Goal: Information Seeking & Learning: Check status

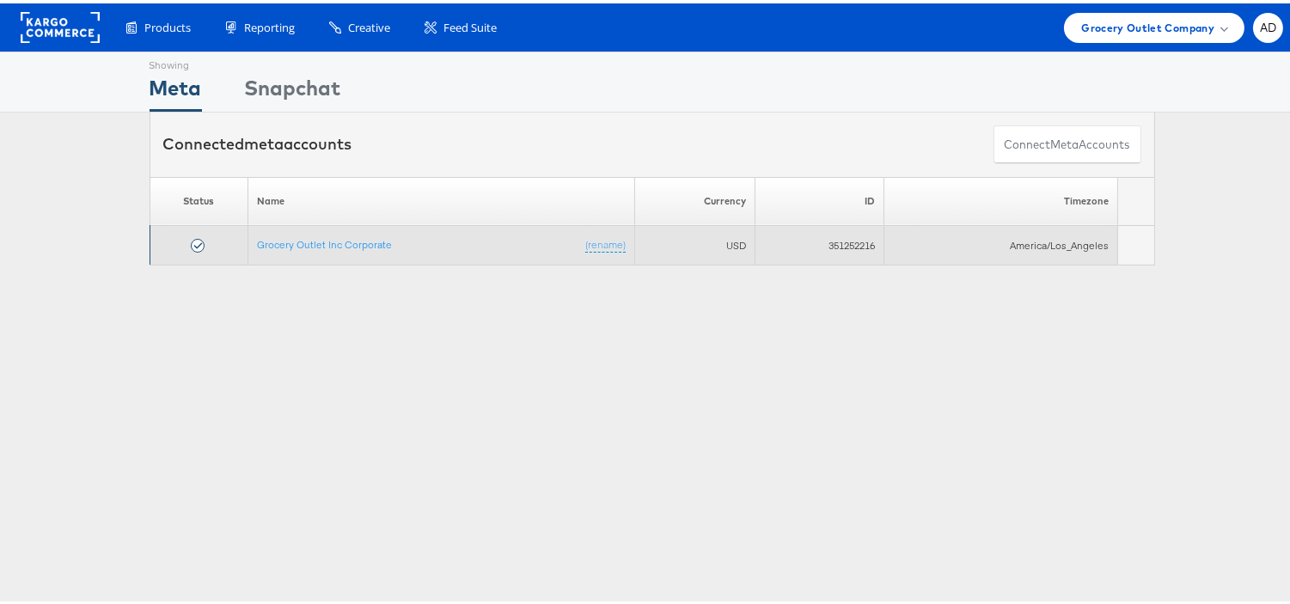
click at [733, 247] on td "USD" at bounding box center [694, 243] width 120 height 40
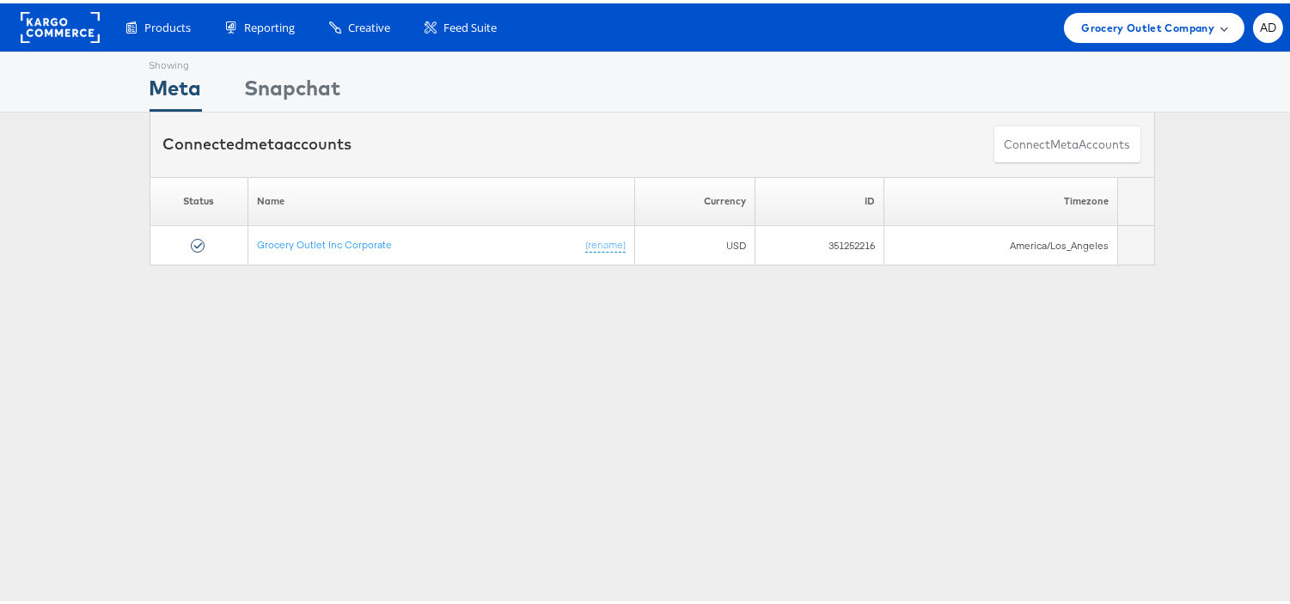
click at [1088, 20] on span "Grocery Outlet Company" at bounding box center [1148, 24] width 133 height 18
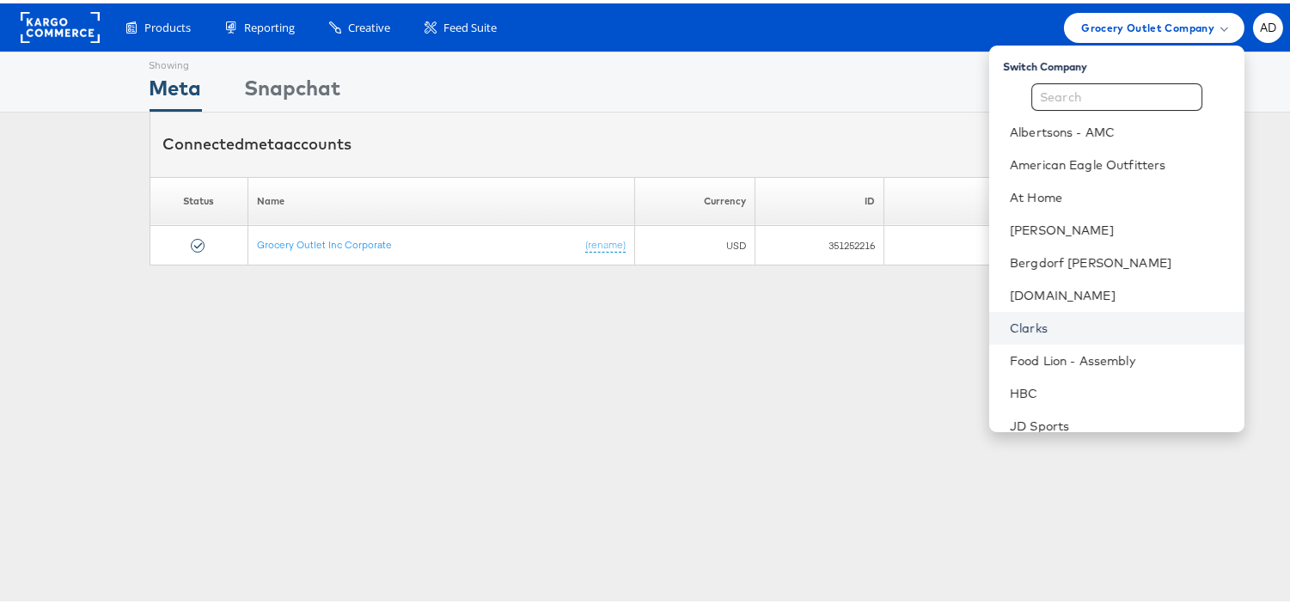
click at [1010, 321] on link "Clarks" at bounding box center [1120, 324] width 221 height 17
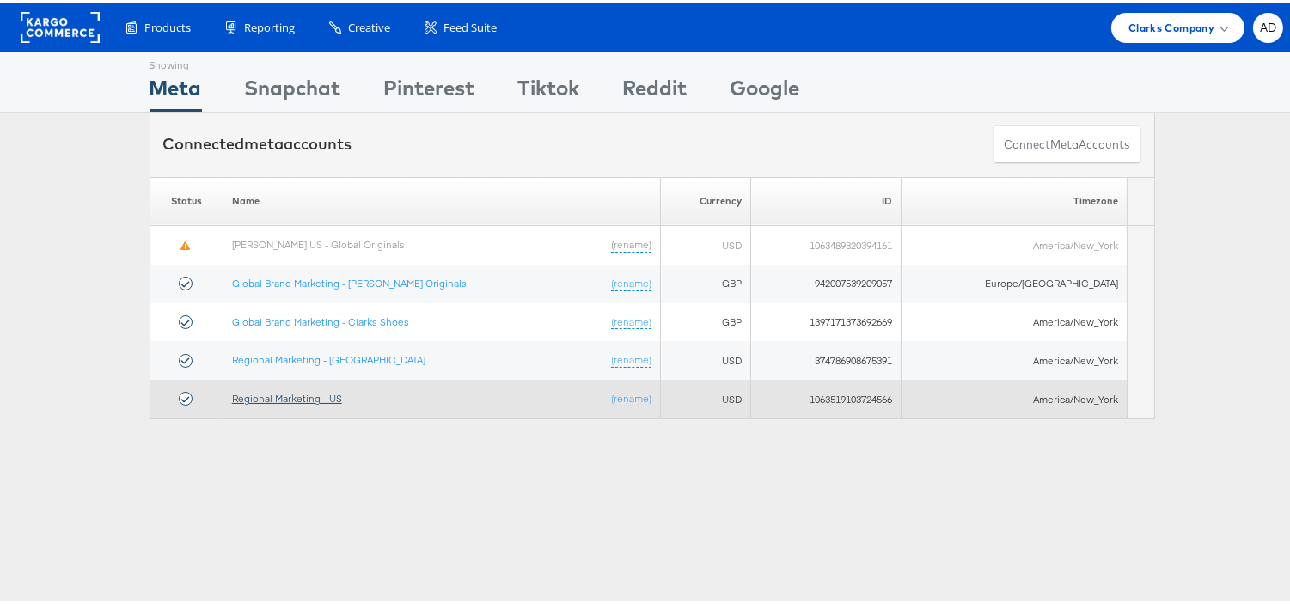
click at [290, 391] on link "Regional Marketing - US" at bounding box center [287, 395] width 110 height 13
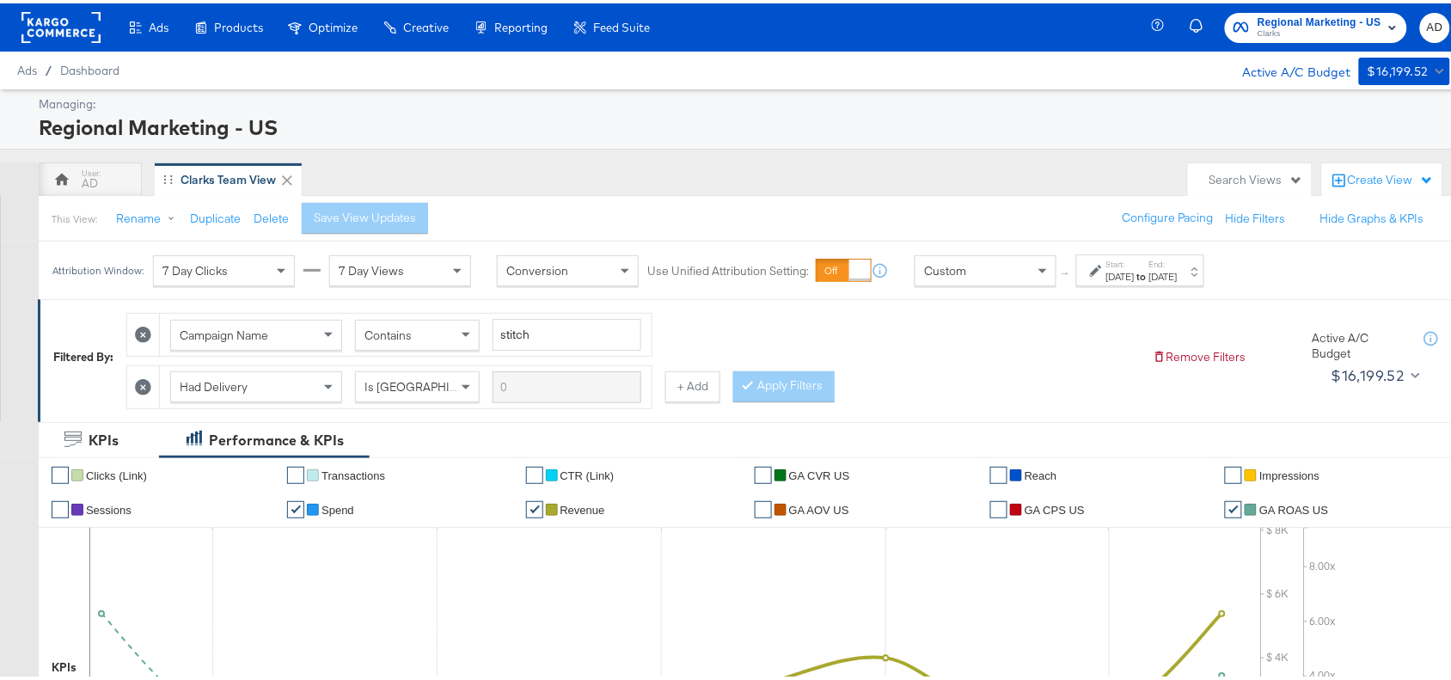
scroll to position [97, 0]
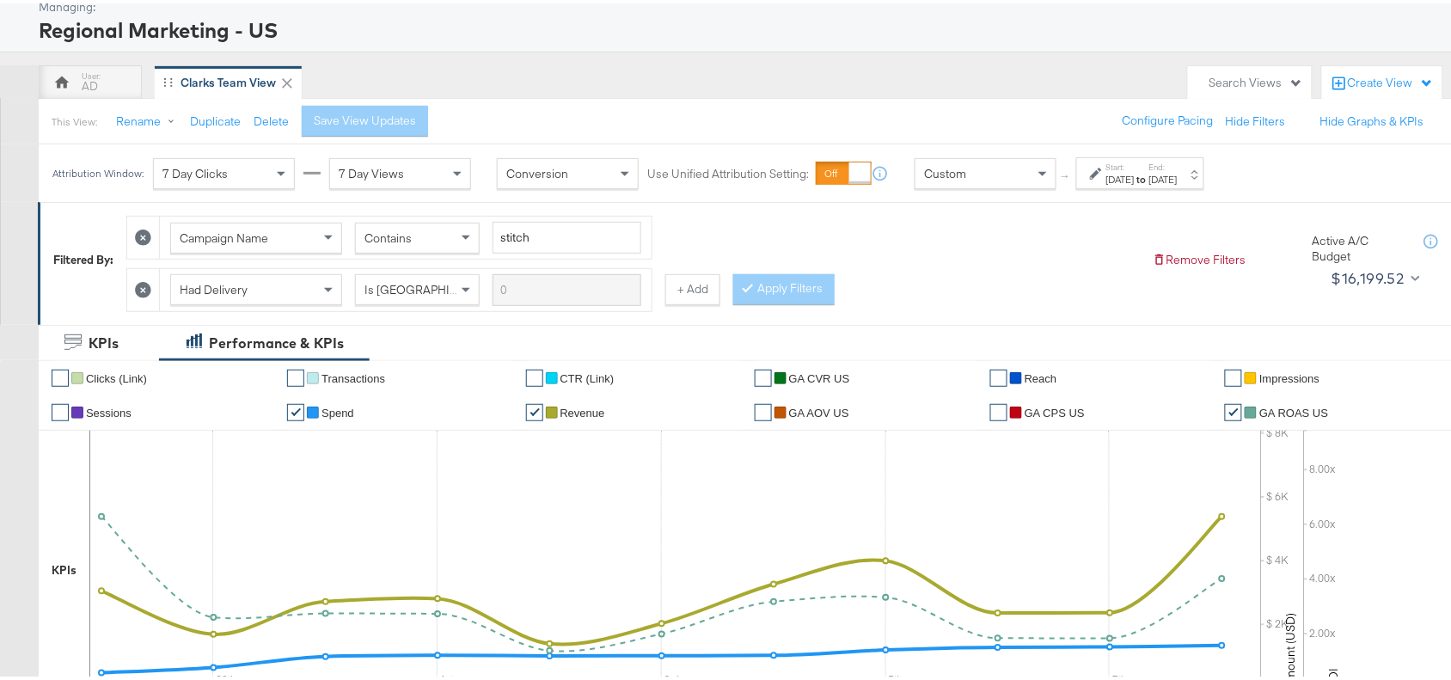
click at [1178, 165] on label "End:" at bounding box center [1163, 163] width 28 height 11
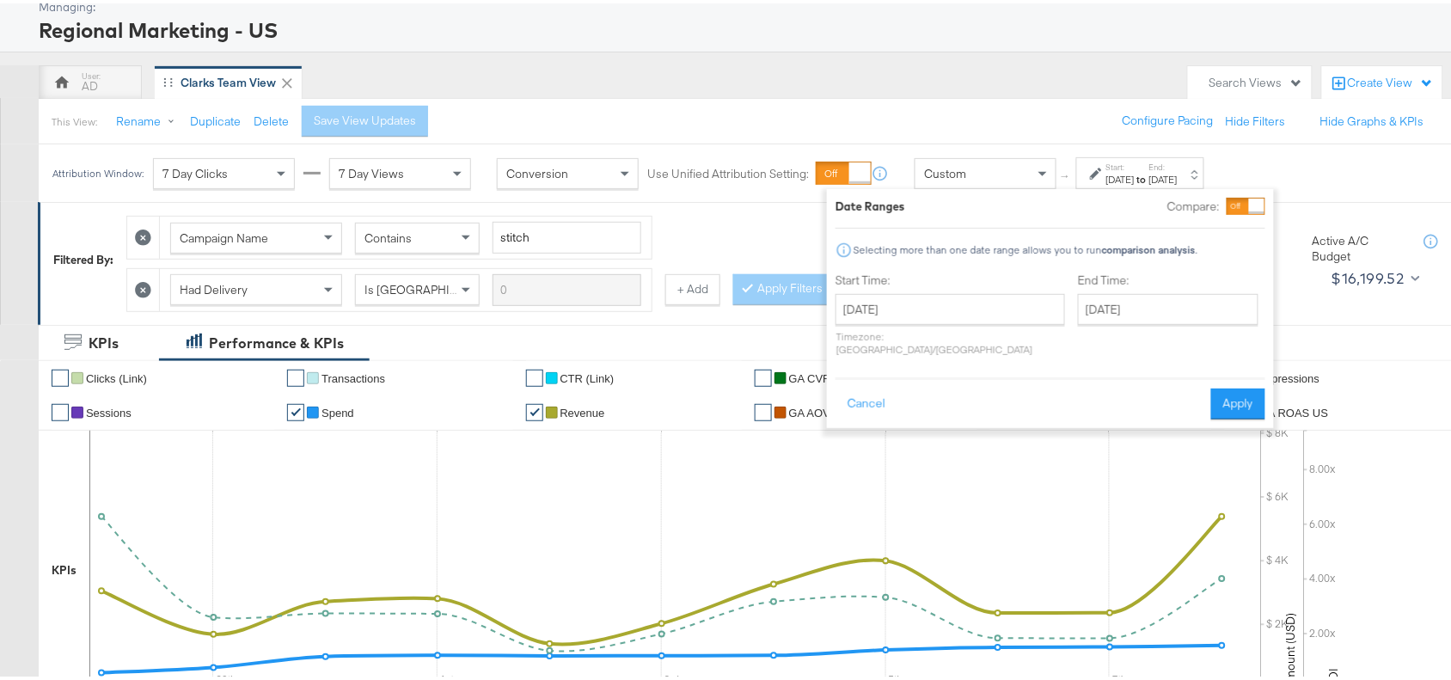
click at [990, 272] on label "Start Time:" at bounding box center [951, 277] width 230 height 16
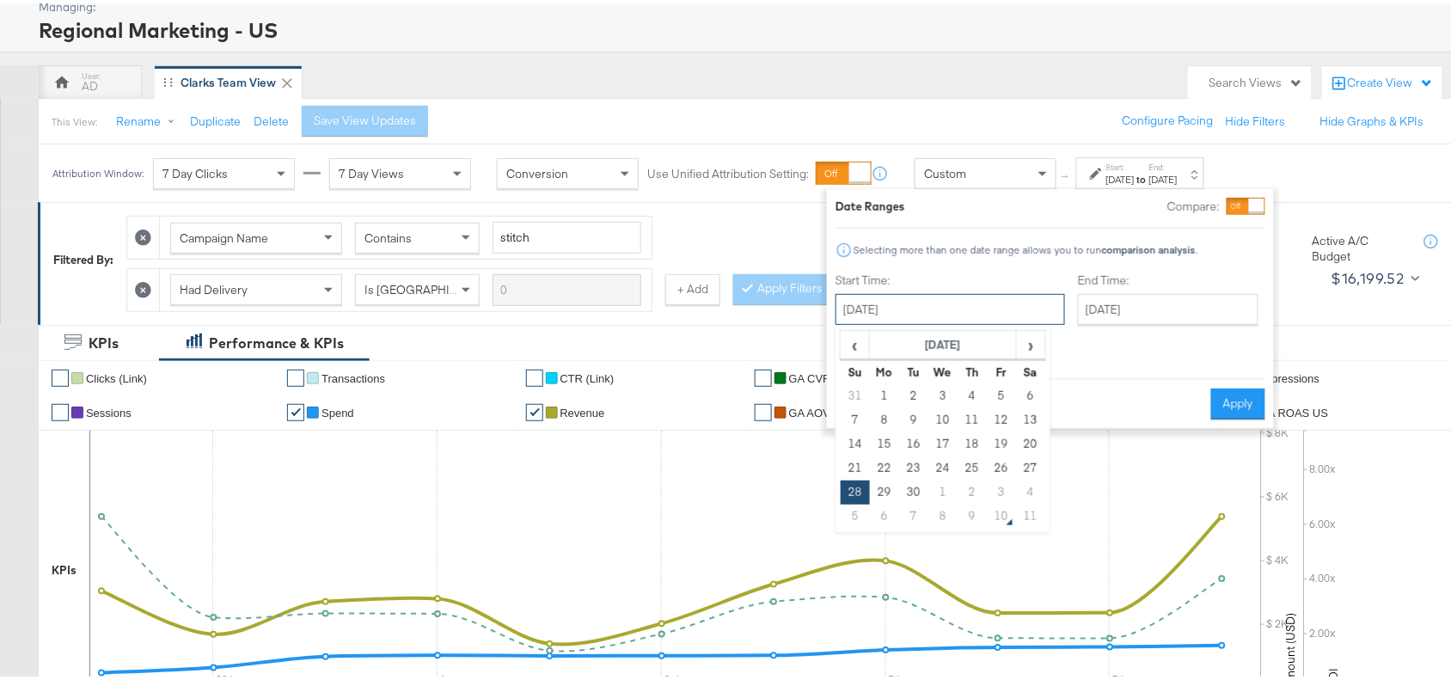
click at [956, 293] on input "September 28th 2025" at bounding box center [951, 306] width 230 height 31
click at [1032, 348] on span "›" at bounding box center [1031, 341] width 27 height 26
click at [940, 414] on td "8" at bounding box center [943, 417] width 29 height 24
type input "[DATE]"
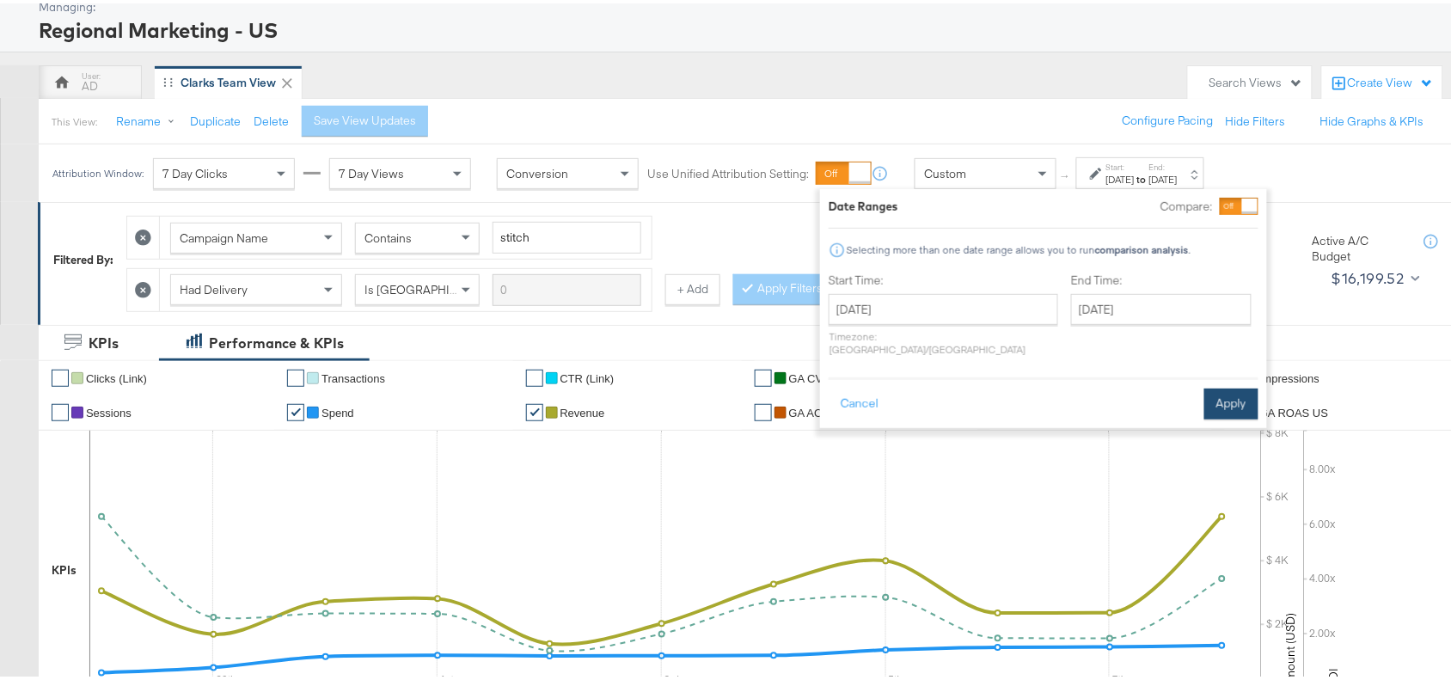
click at [1217, 385] on button "Apply" at bounding box center [1231, 400] width 54 height 31
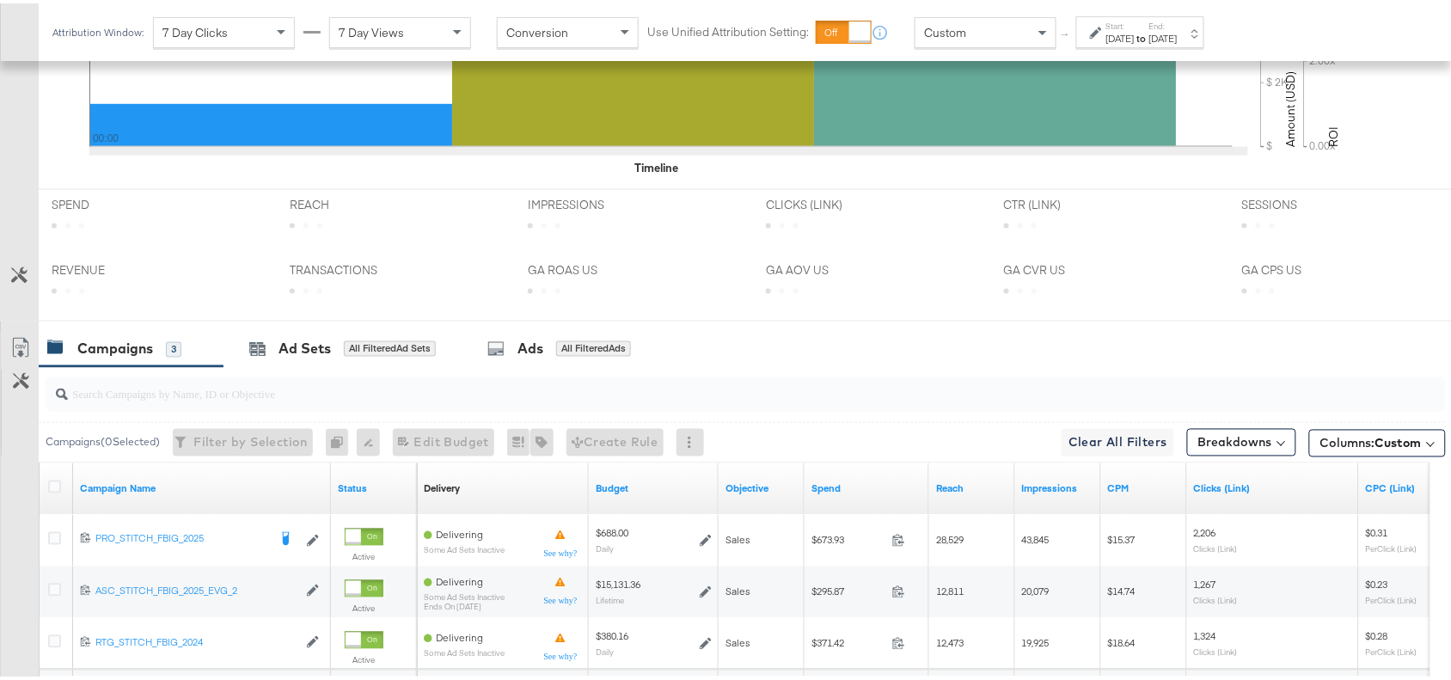
scroll to position [806, 0]
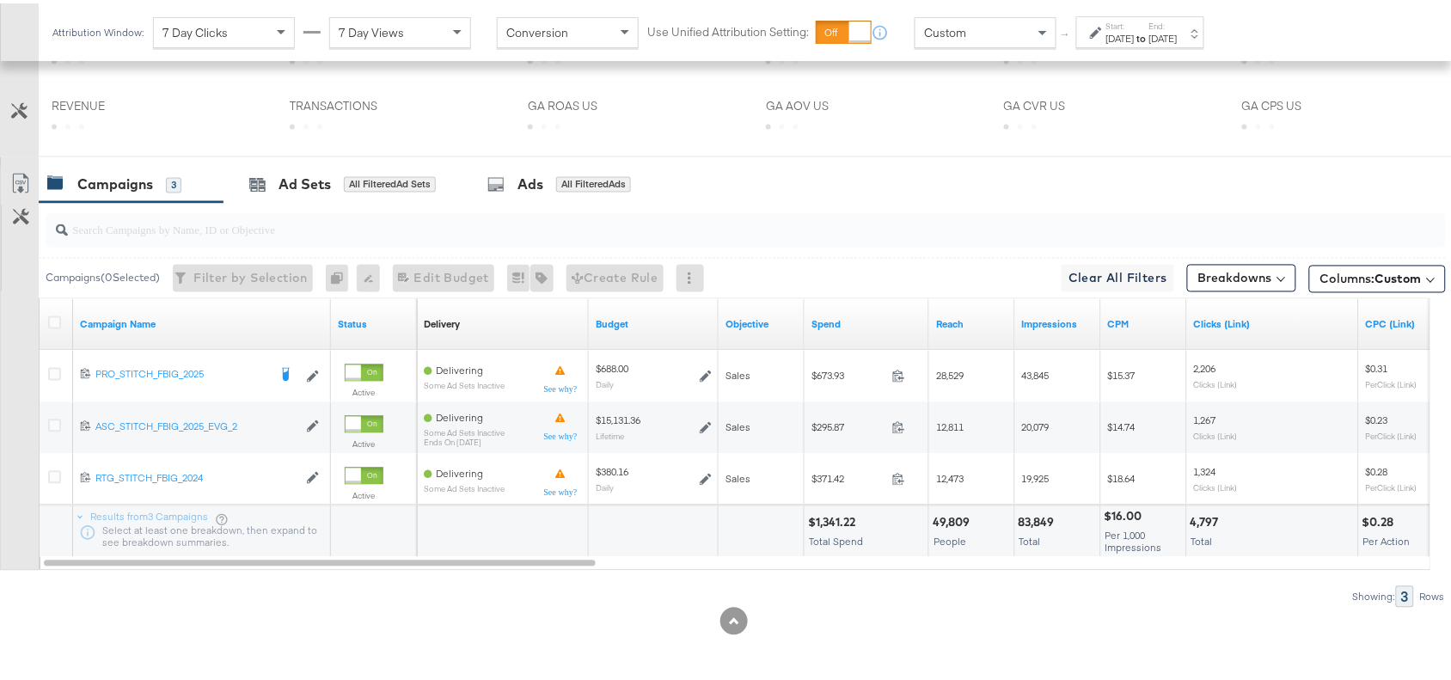
click at [832, 522] on div "$1,341.22" at bounding box center [834, 520] width 52 height 16
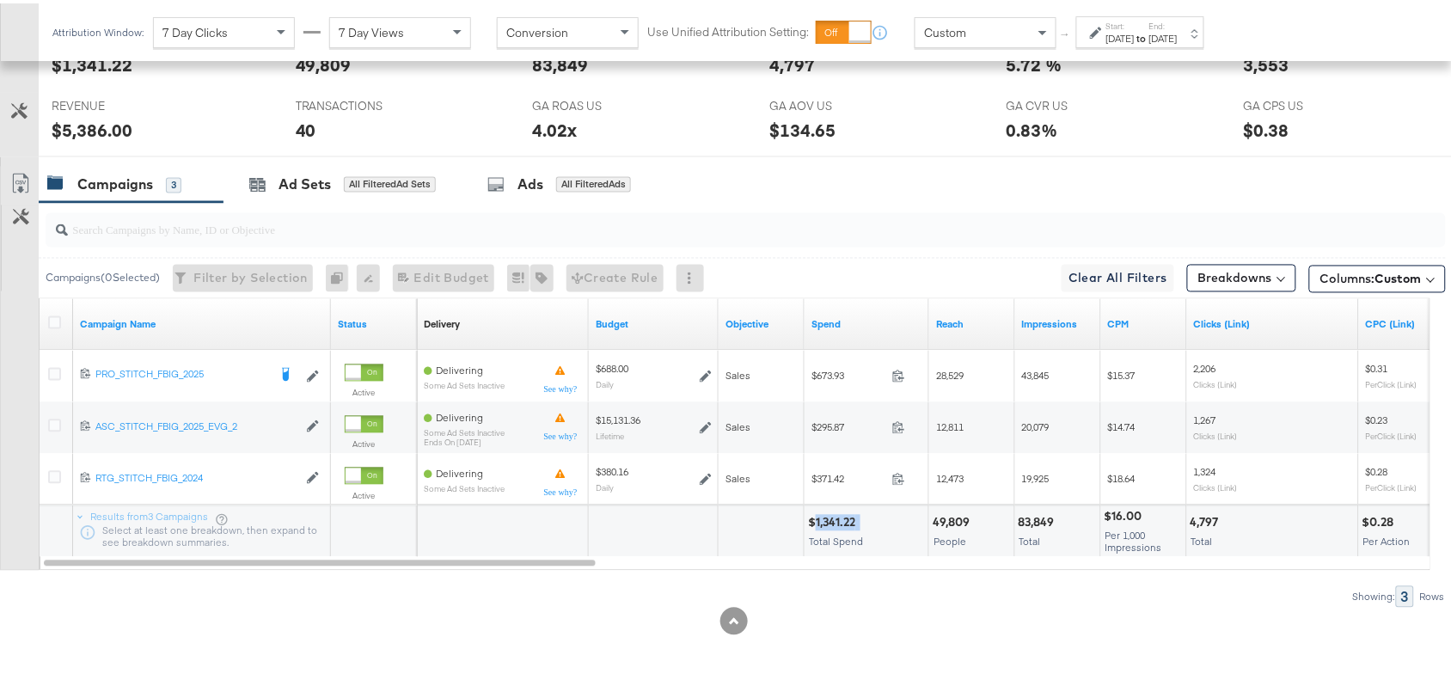
copy div "1,341.22"
click at [832, 522] on div "$1,341.22" at bounding box center [834, 520] width 52 height 16
click at [1034, 517] on div "83,849" at bounding box center [1039, 520] width 41 height 16
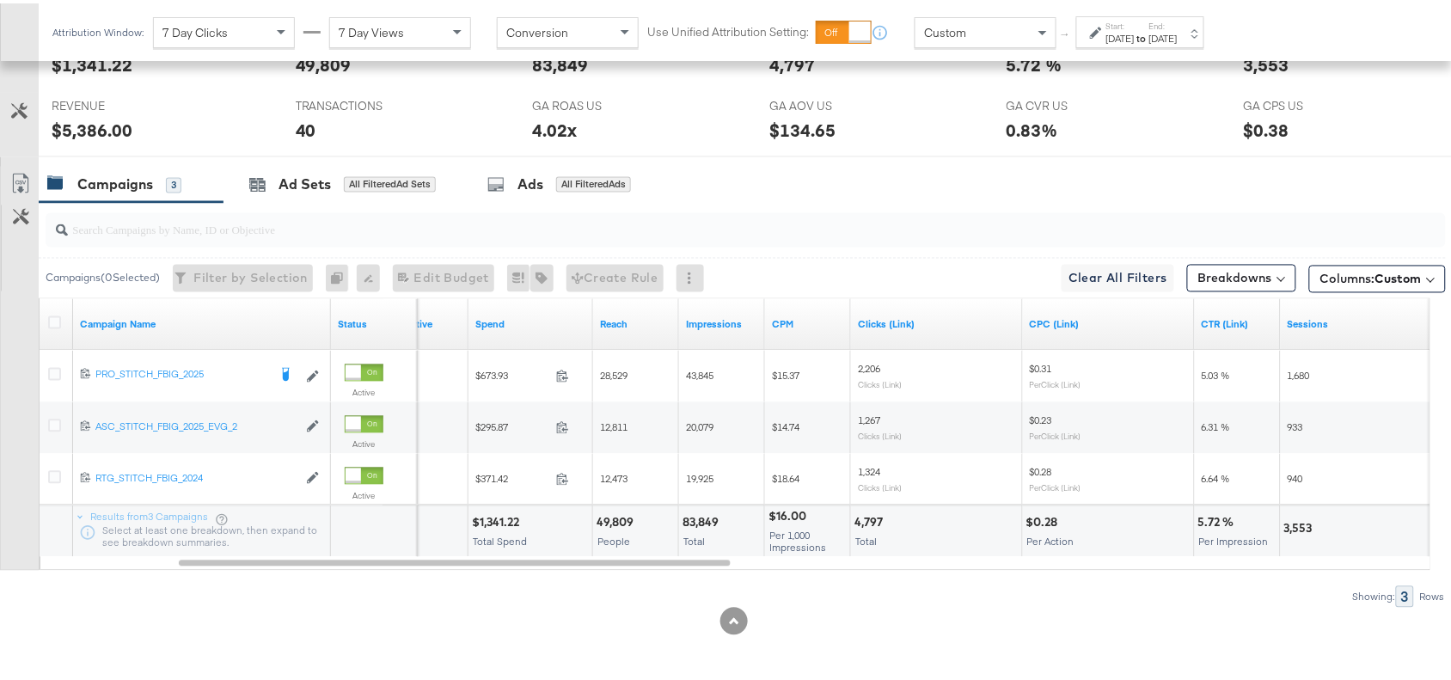
click at [870, 517] on div "4,797" at bounding box center [872, 520] width 34 height 16
copy div "4,797"
click at [870, 517] on div "4,797" at bounding box center [872, 520] width 34 height 16
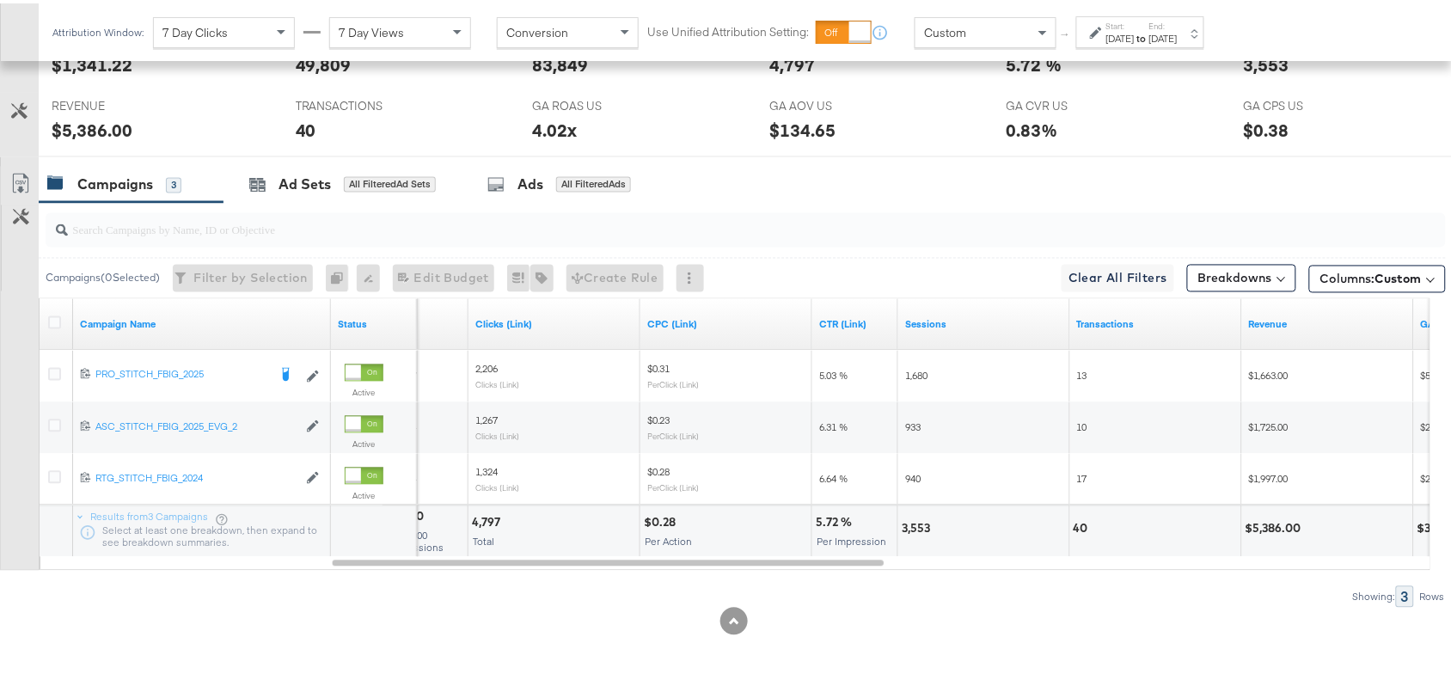
click at [916, 524] on div "3,553" at bounding box center [919, 526] width 34 height 16
click at [1075, 520] on div "40" at bounding box center [1084, 526] width 20 height 16
copy div "40"
click at [1075, 520] on div "40" at bounding box center [1084, 526] width 20 height 16
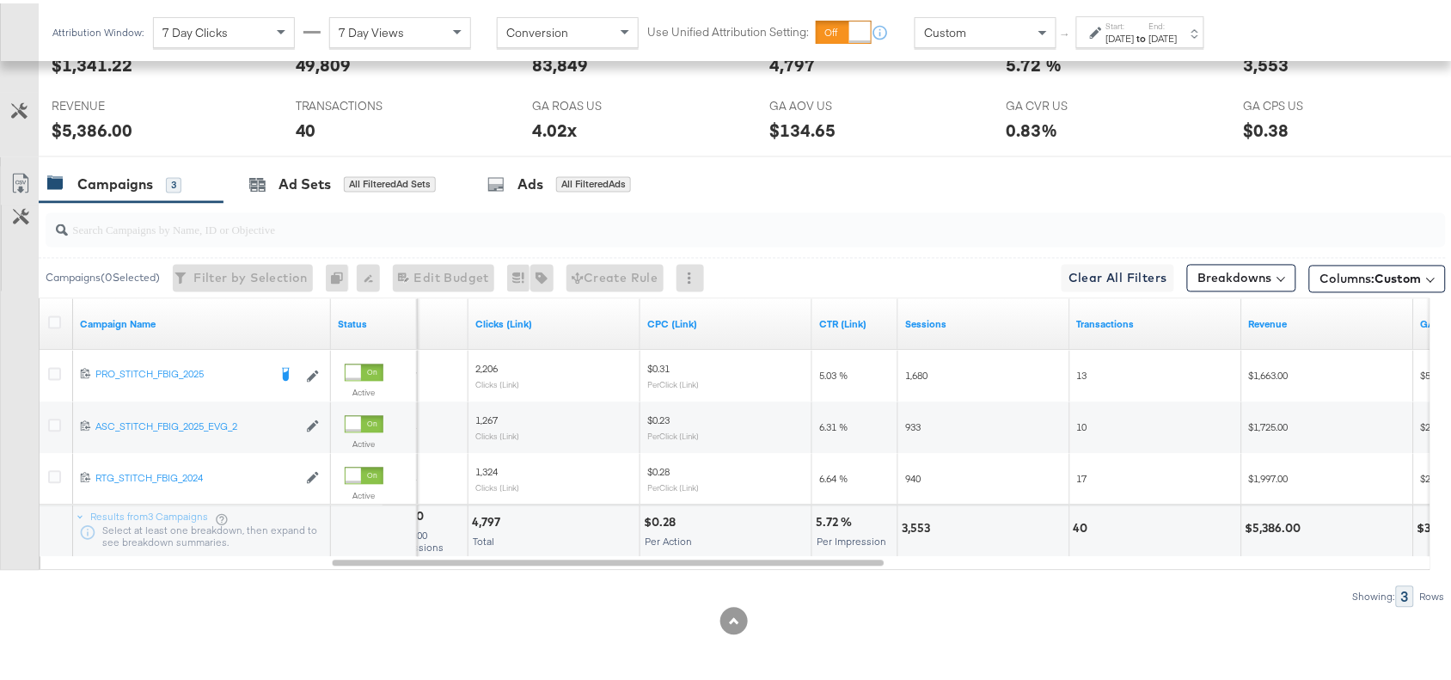
click at [1279, 530] on div "$5,386.00" at bounding box center [1276, 526] width 61 height 16
copy div "5,386.00"
click at [1279, 530] on div "$5,386.00" at bounding box center [1276, 526] width 61 height 16
click at [1149, 34] on strong "to" at bounding box center [1142, 34] width 15 height 13
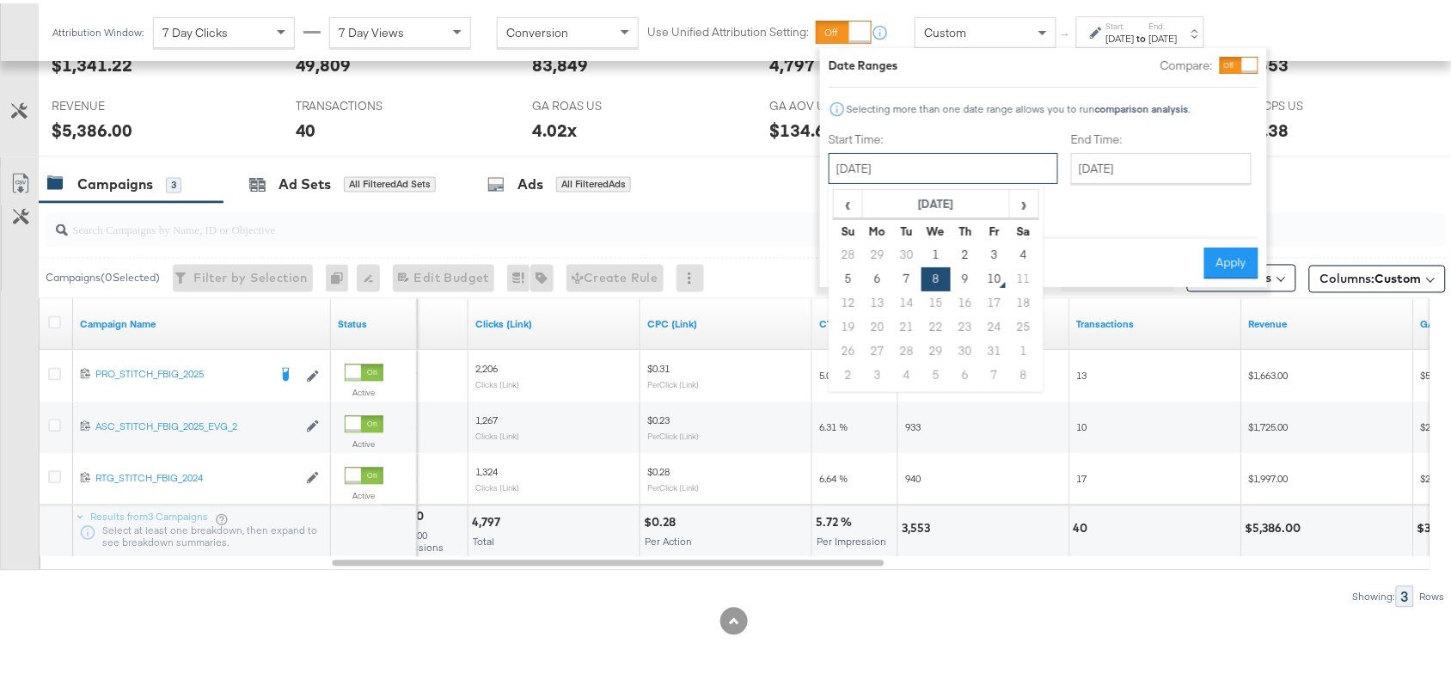
click at [927, 172] on input "[DATE]" at bounding box center [944, 165] width 230 height 31
click at [968, 273] on td "9" at bounding box center [965, 276] width 29 height 24
type input "[DATE]"
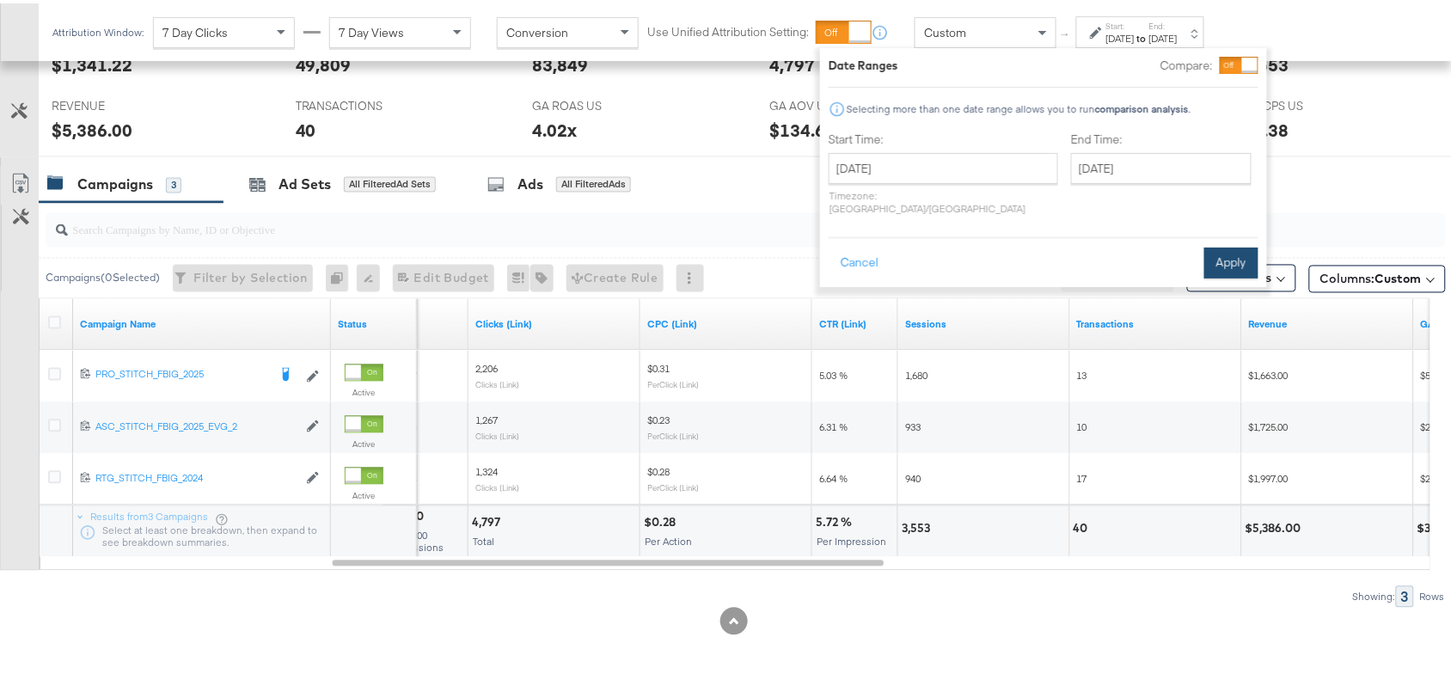
click at [1239, 244] on button "Apply" at bounding box center [1231, 259] width 54 height 31
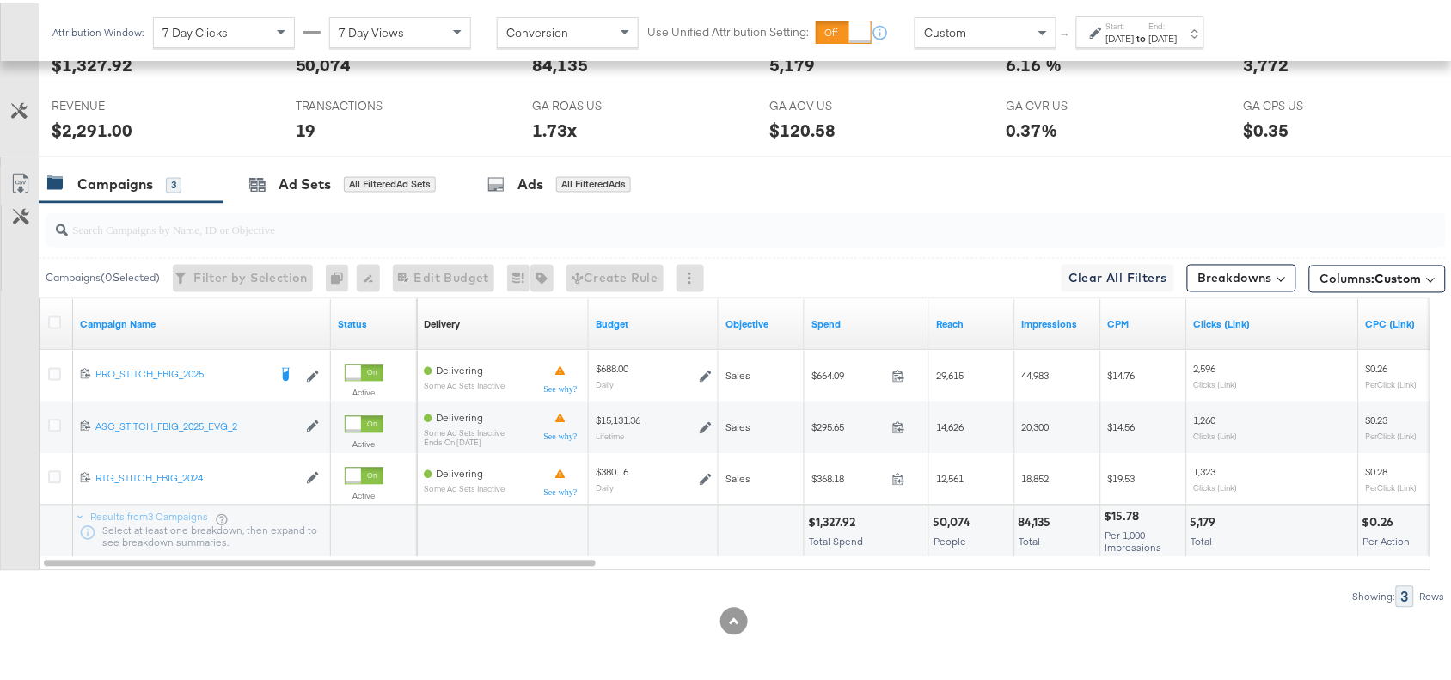
click at [831, 506] on div "$1,327.92 Total Spend" at bounding box center [867, 529] width 124 height 52
copy div "1,327.92"
click at [831, 506] on div "$1,327.92 Total Spend" at bounding box center [867, 529] width 124 height 52
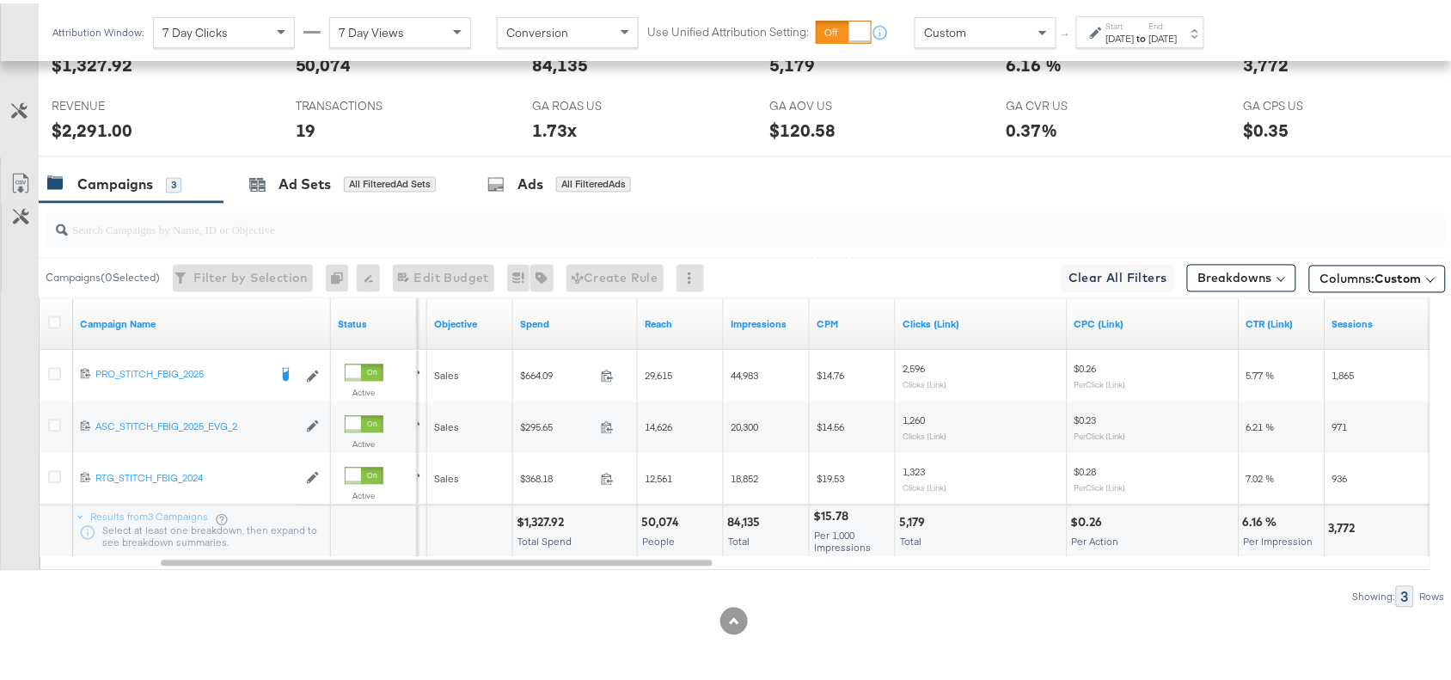
click at [745, 514] on div "84,135" at bounding box center [746, 520] width 38 height 16
copy div "84,135"
click at [745, 514] on div "84,135" at bounding box center [746, 520] width 38 height 16
click at [896, 512] on div "5,179 Total" at bounding box center [981, 529] width 171 height 52
copy div "5,179"
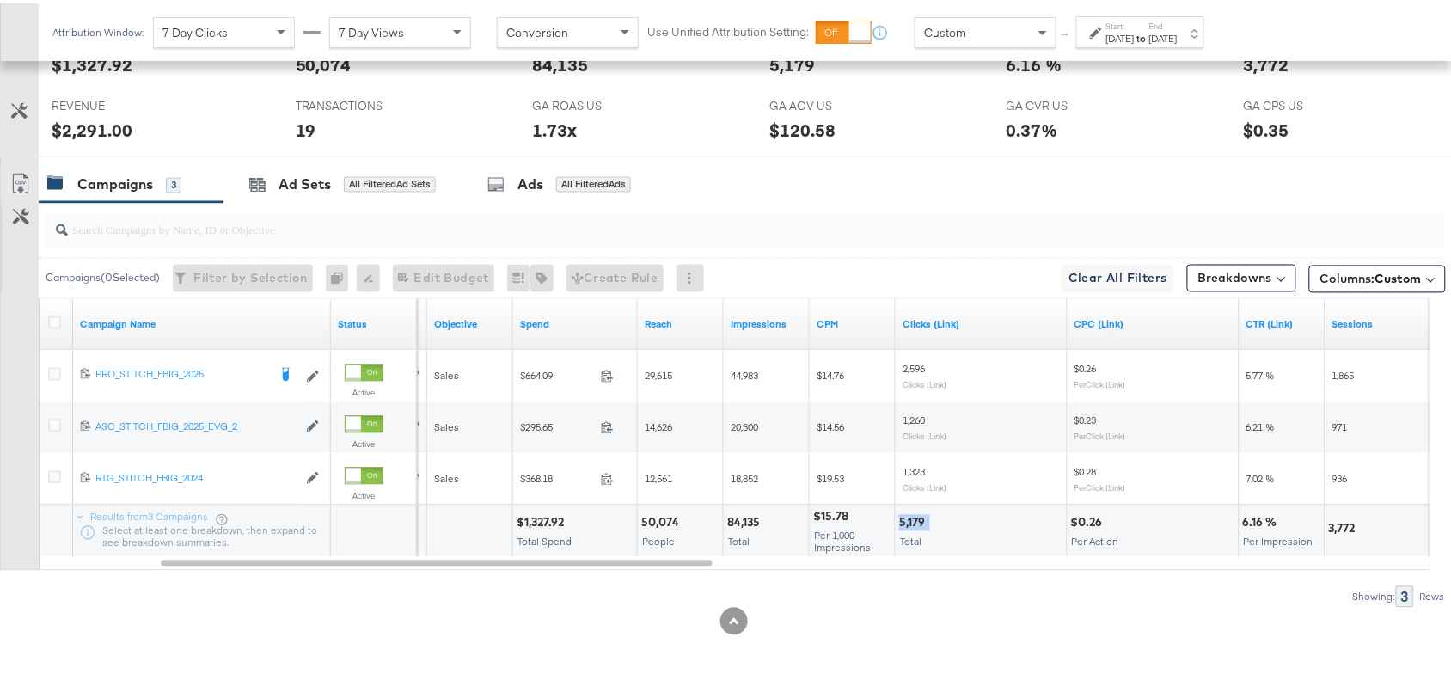
click at [896, 512] on div "5,179 Total" at bounding box center [981, 529] width 171 height 52
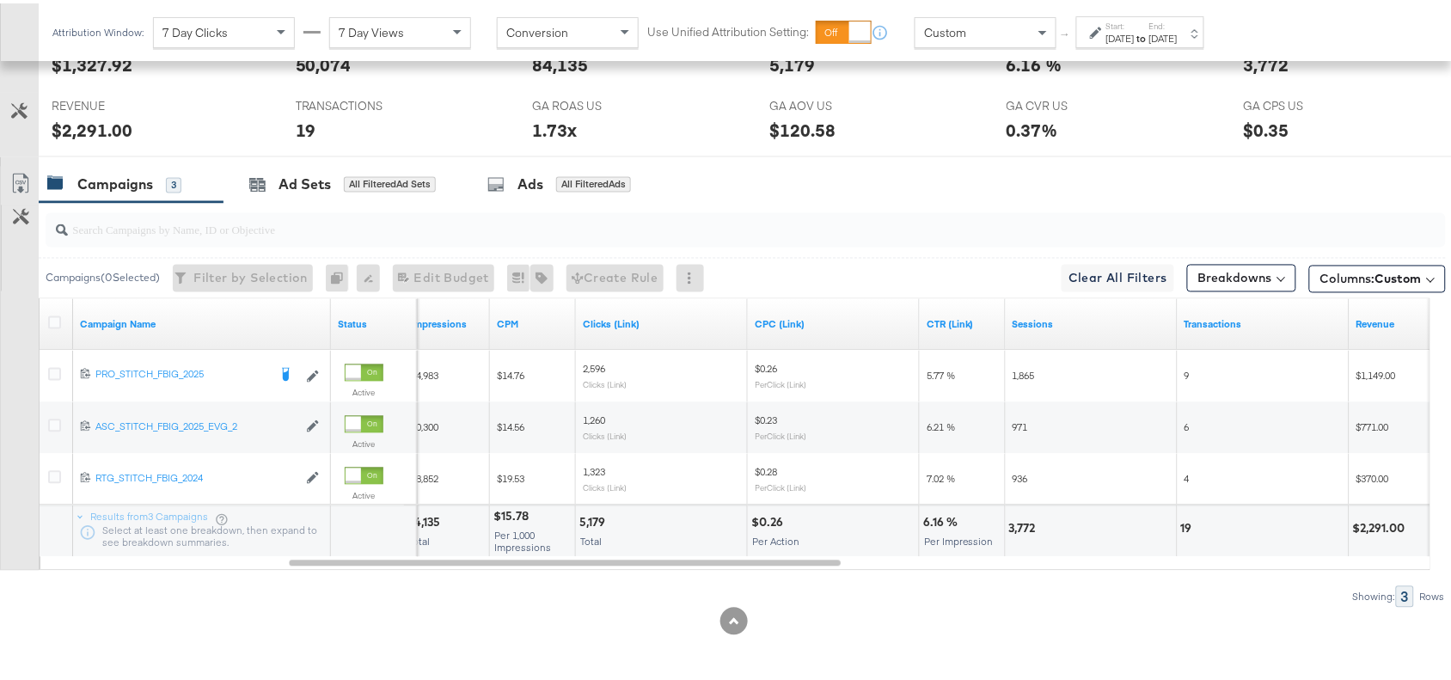
click at [1024, 529] on div "3,772" at bounding box center [1025, 526] width 32 height 16
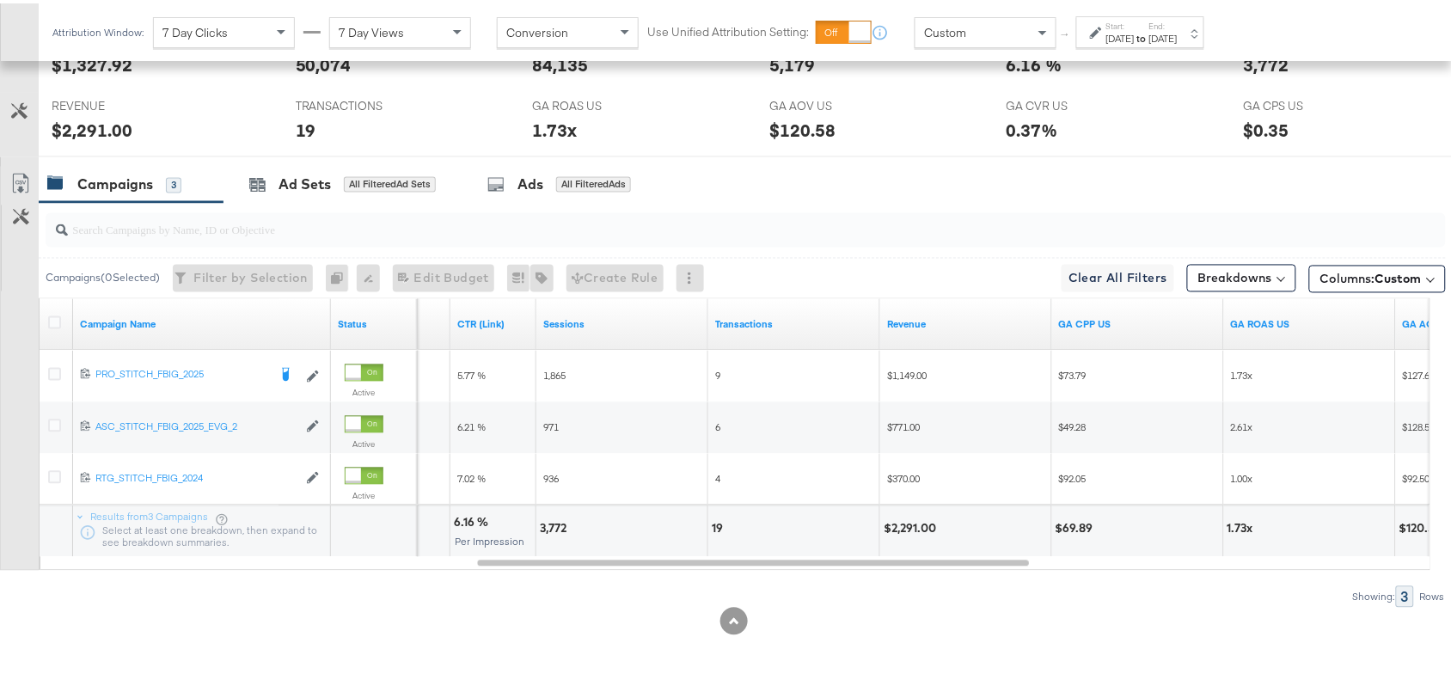
click at [716, 525] on div "19" at bounding box center [720, 526] width 16 height 16
copy div "19"
click at [716, 525] on div "19" at bounding box center [720, 526] width 16 height 16
click at [929, 533] on div "$2,291.00" at bounding box center [913, 526] width 58 height 16
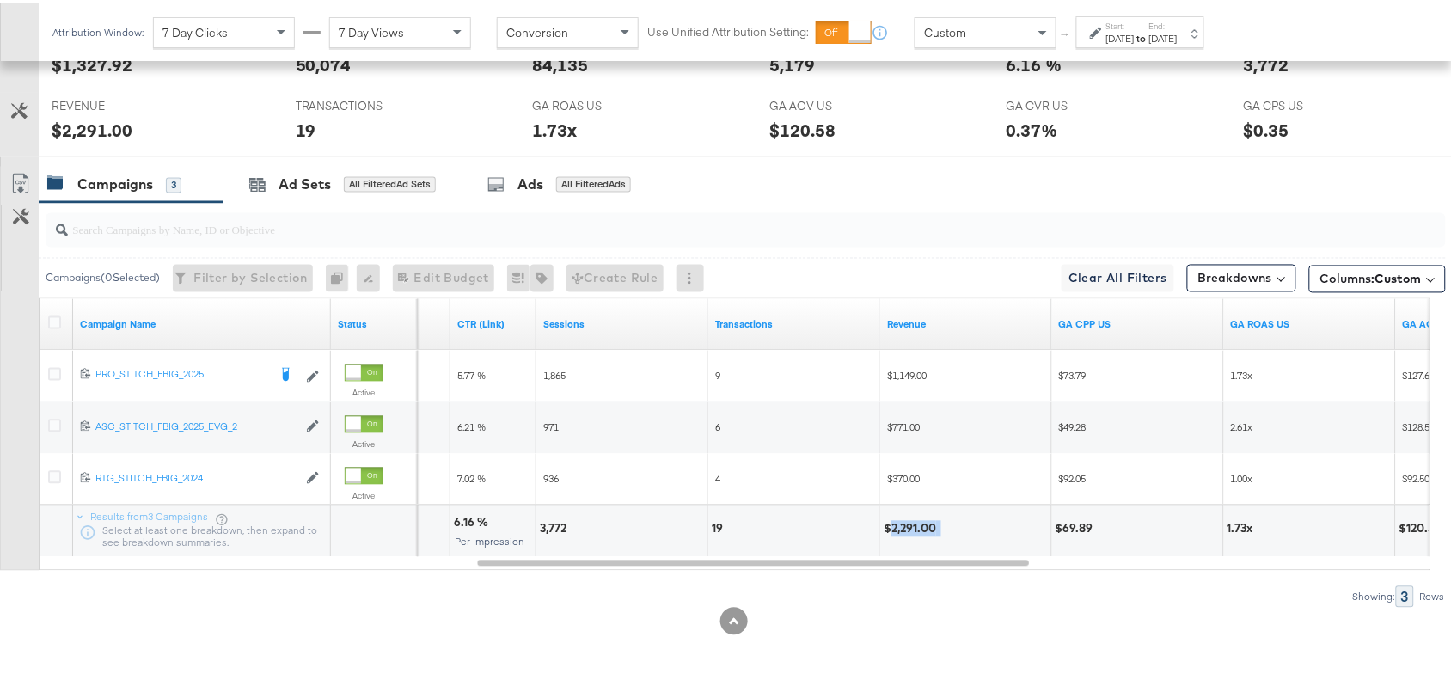
click at [929, 533] on div "$2,291.00" at bounding box center [913, 526] width 58 height 16
copy div "$2,291.00"
click at [929, 533] on div "$2,291.00" at bounding box center [913, 526] width 58 height 16
click at [914, 524] on div "$2,291.00" at bounding box center [913, 526] width 58 height 16
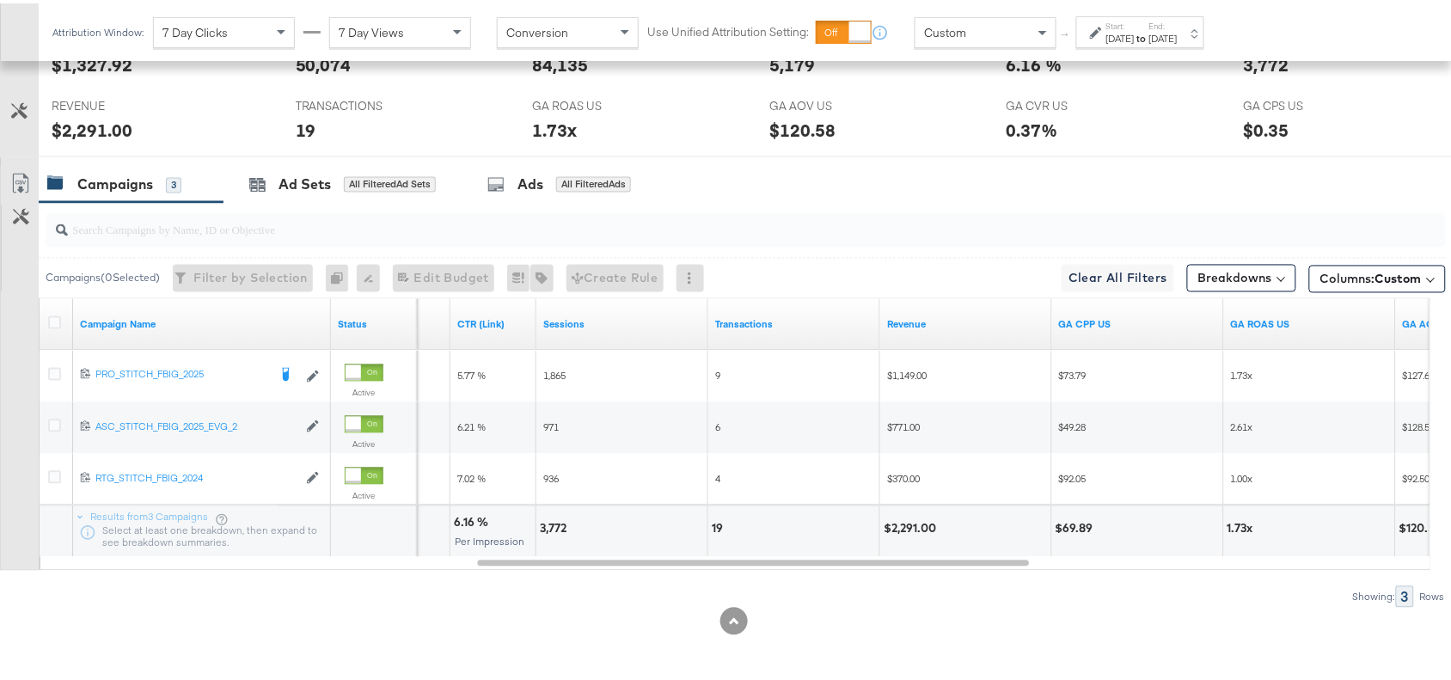
click at [1135, 33] on div "[DATE]" at bounding box center [1120, 35] width 28 height 14
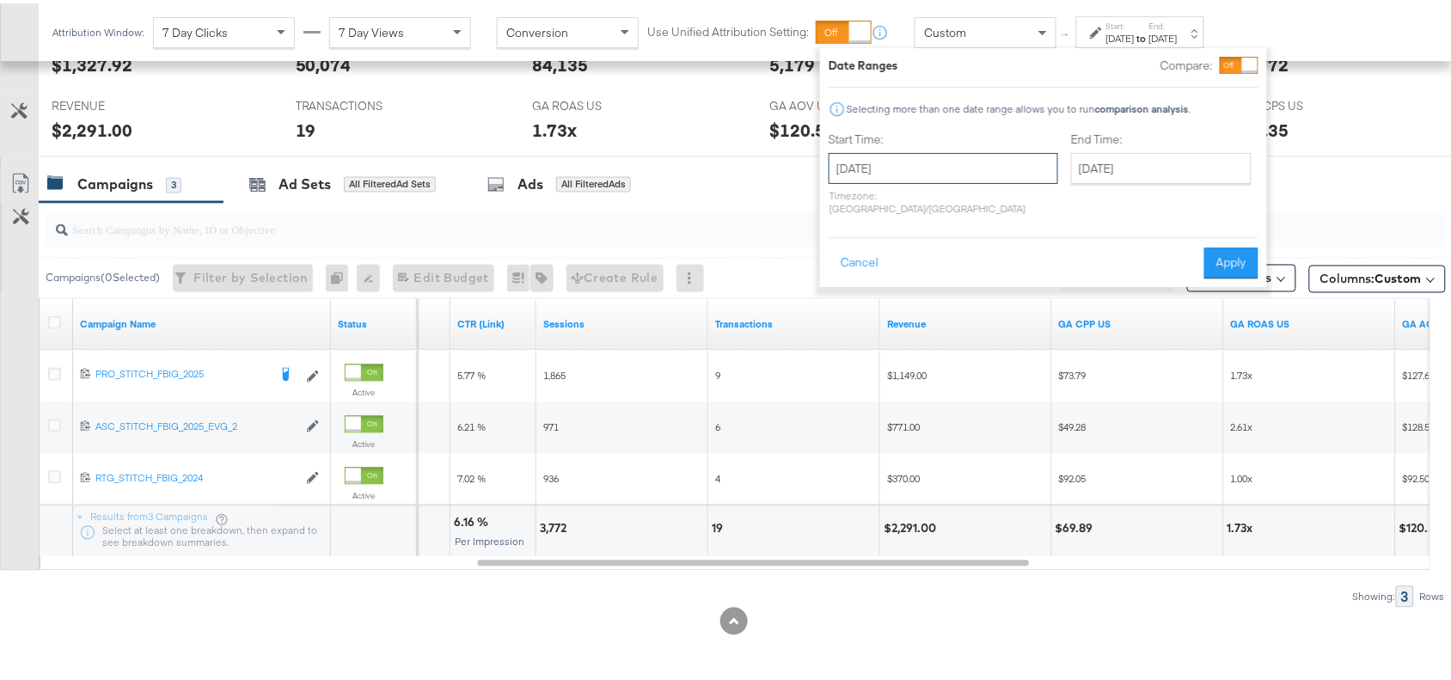
click at [965, 164] on input "[DATE]" at bounding box center [944, 165] width 230 height 31
click at [849, 282] on td "5" at bounding box center [848, 276] width 29 height 24
type input "[DATE]"
click at [1229, 251] on button "Apply" at bounding box center [1231, 259] width 54 height 31
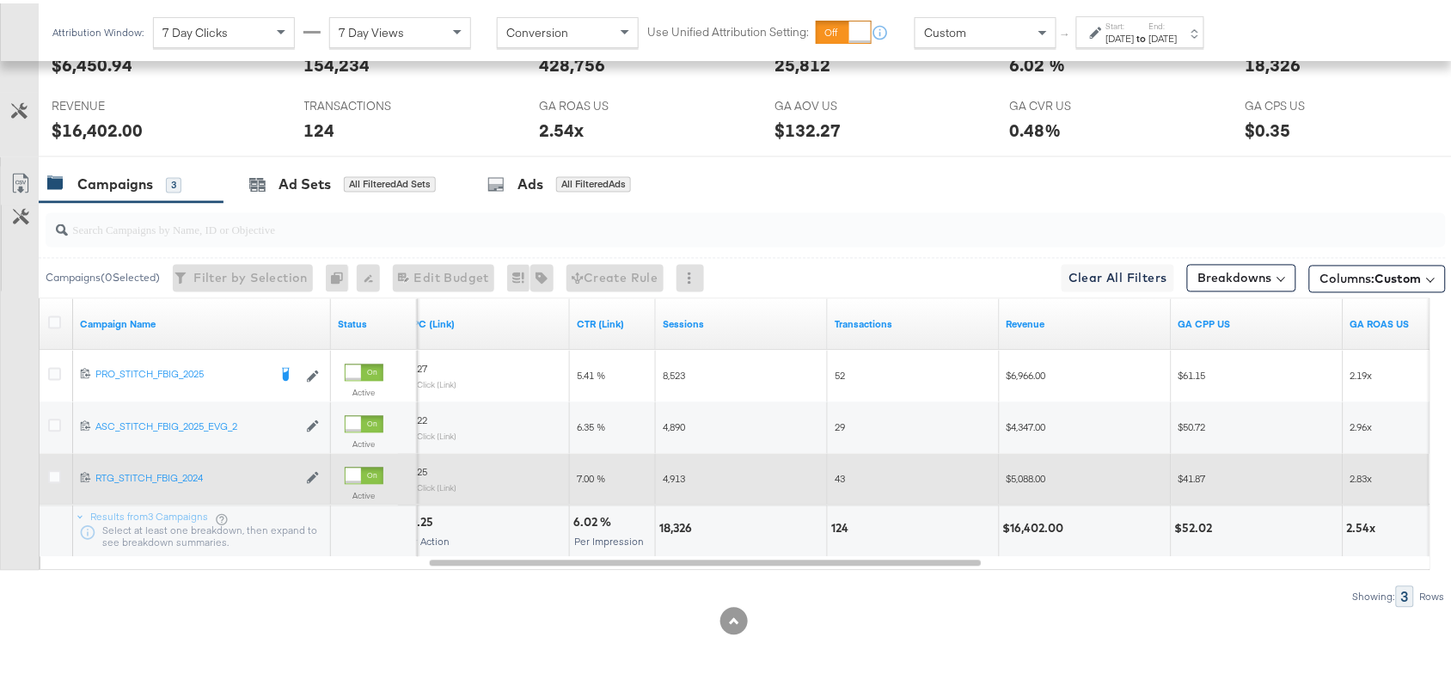
click at [1178, 37] on div "[DATE]" at bounding box center [1163, 35] width 28 height 14
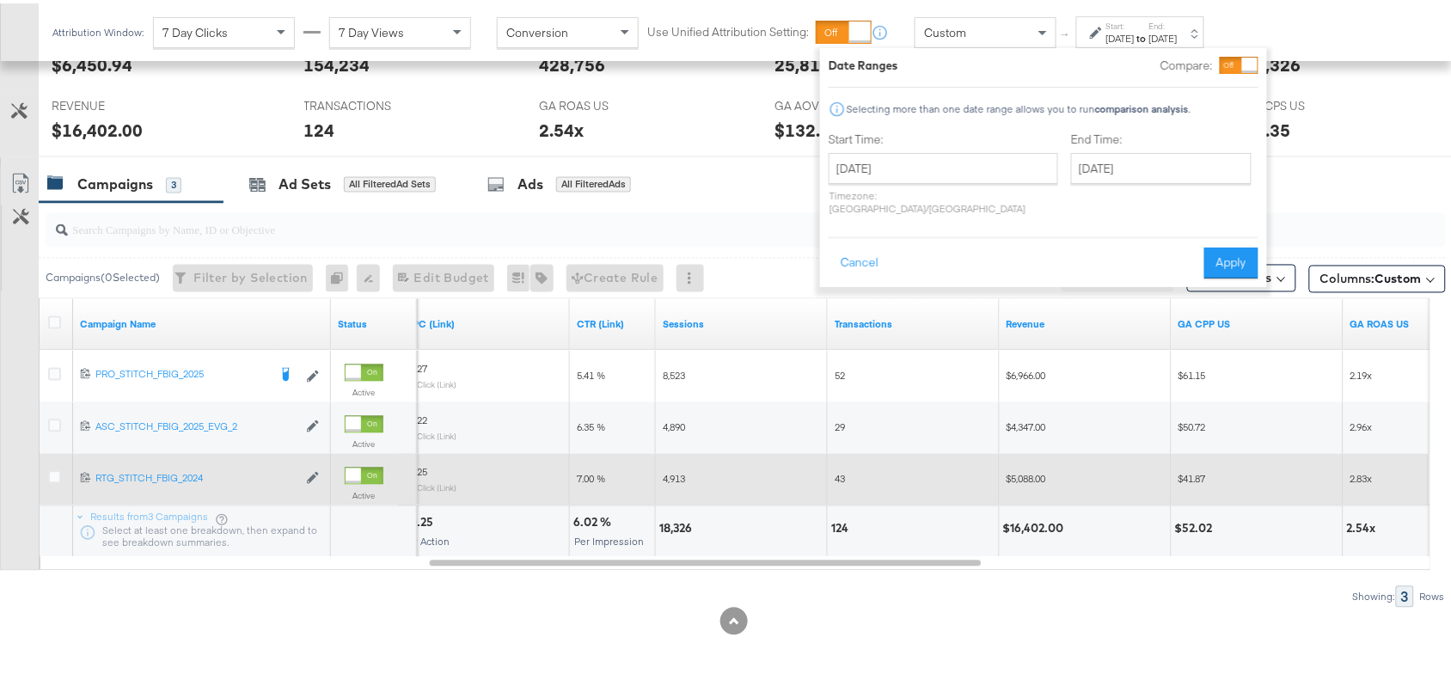
click at [1102, 148] on div "End Time: October 9th 2025 ‹ October 2025 › Su Mo Tu We Th Fr Sa 28 29 30 1 2 3…" at bounding box center [1164, 173] width 187 height 91
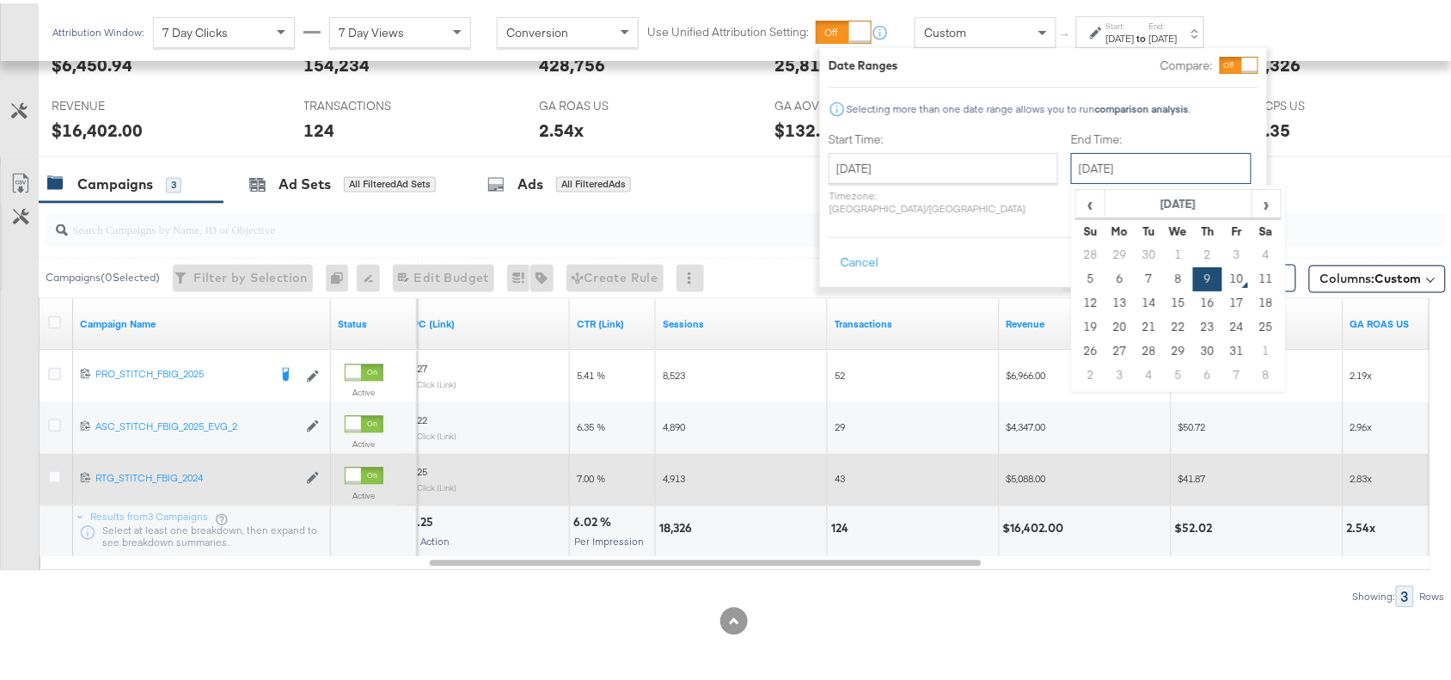
click at [1135, 162] on input "[DATE]" at bounding box center [1161, 165] width 181 height 31
click at [1076, 268] on td "5" at bounding box center [1090, 276] width 29 height 24
type input "[DATE]"
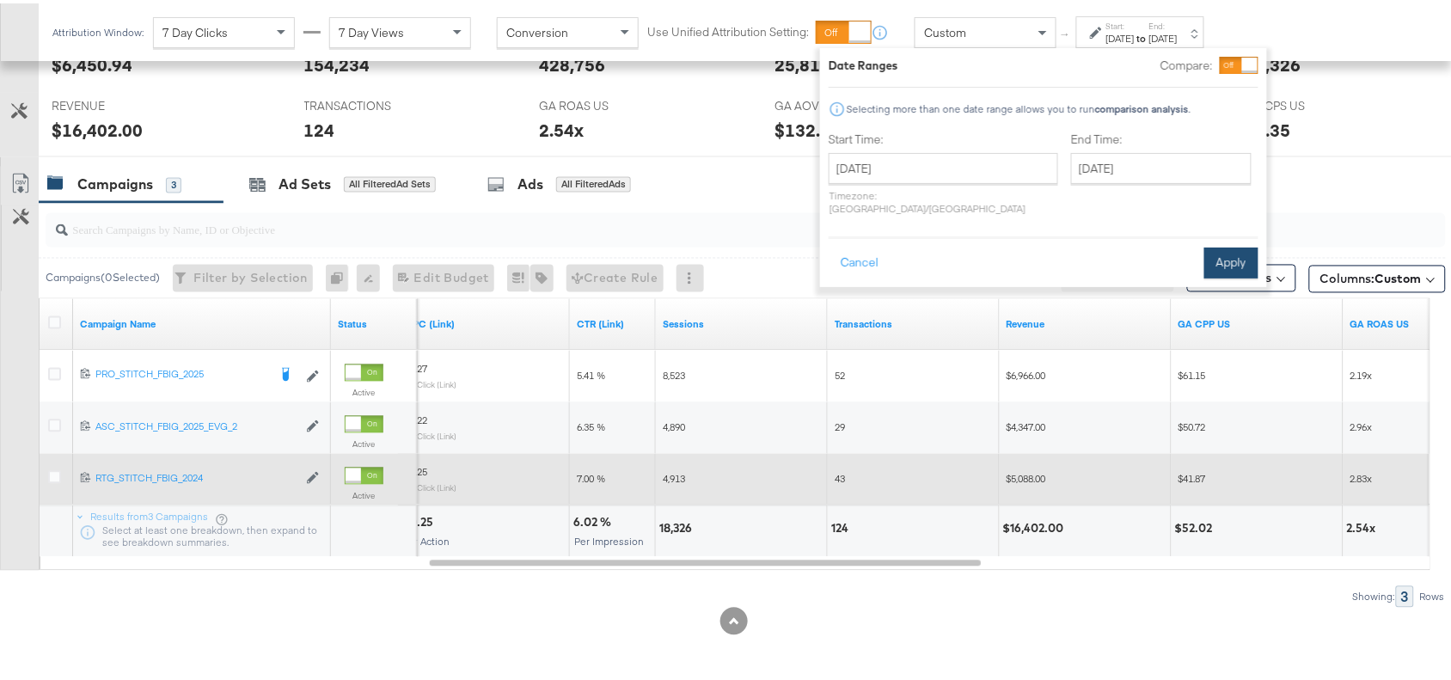
click at [1215, 233] on div "Cancel Apply" at bounding box center [1044, 254] width 430 height 42
click at [1232, 244] on button "Apply" at bounding box center [1231, 259] width 54 height 31
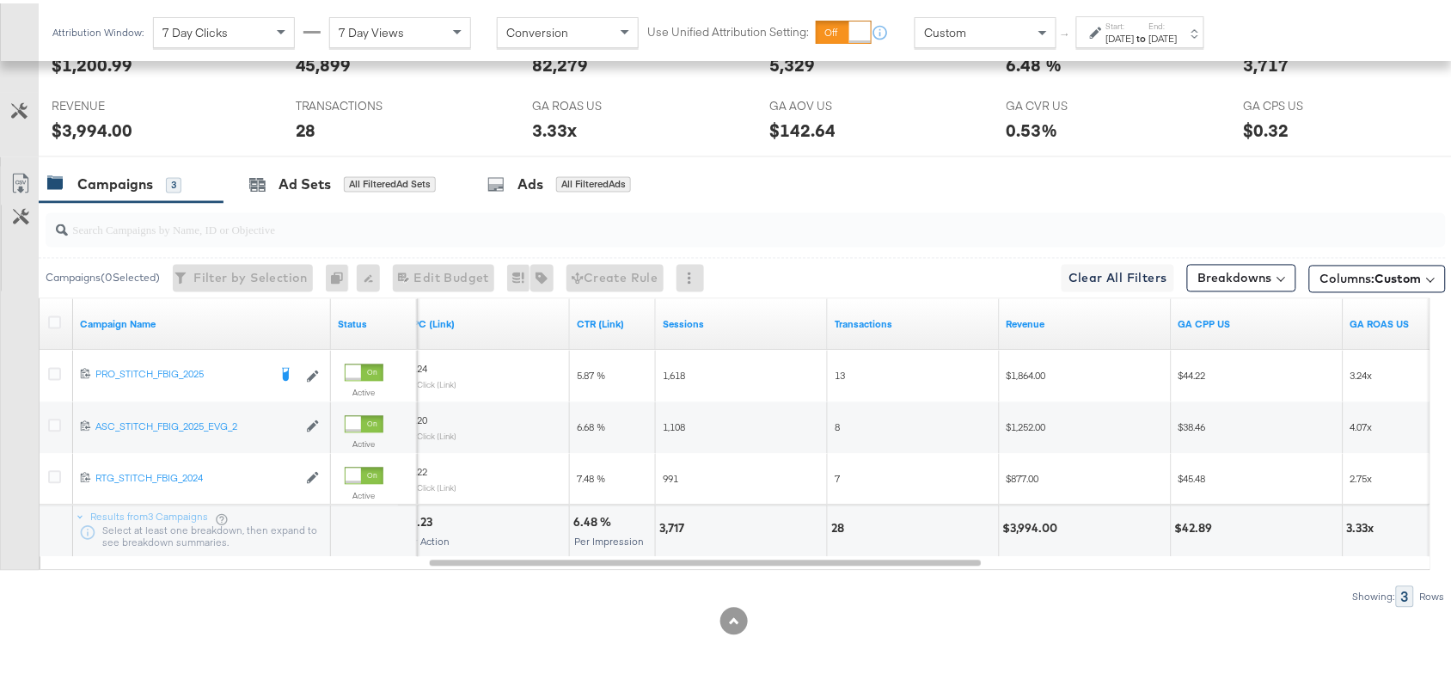
click at [1124, 44] on div "Start: [DATE] to End: [DATE]" at bounding box center [1140, 29] width 128 height 32
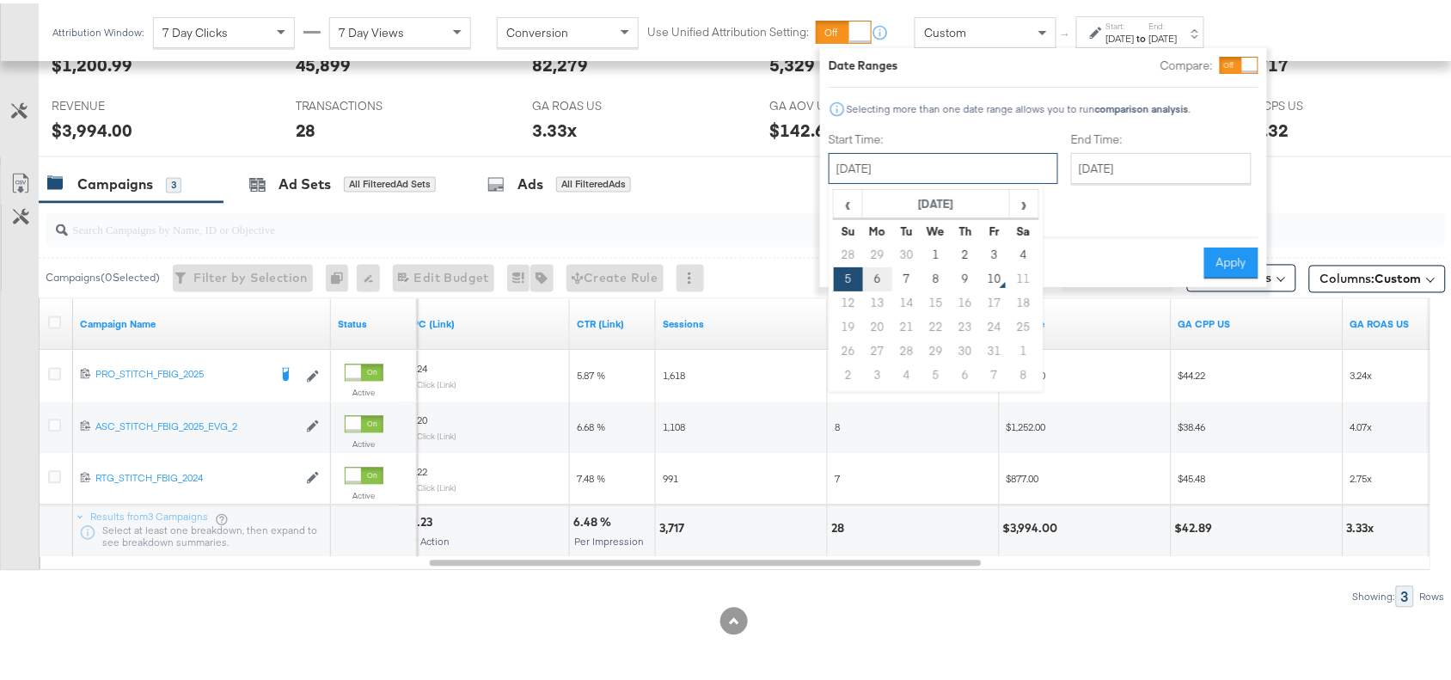
drag, startPoint x: 920, startPoint y: 160, endPoint x: 882, endPoint y: 279, distance: 125.3
click at [882, 181] on div "[DATE] ‹ [DATE] › Su Mo Tu We Th Fr Sa 28 29 30 1 2 3 4 5 6 7 8 9 10 11 12 13 1…" at bounding box center [944, 165] width 230 height 31
click at [882, 279] on td "6" at bounding box center [877, 276] width 29 height 24
type input "[DATE]"
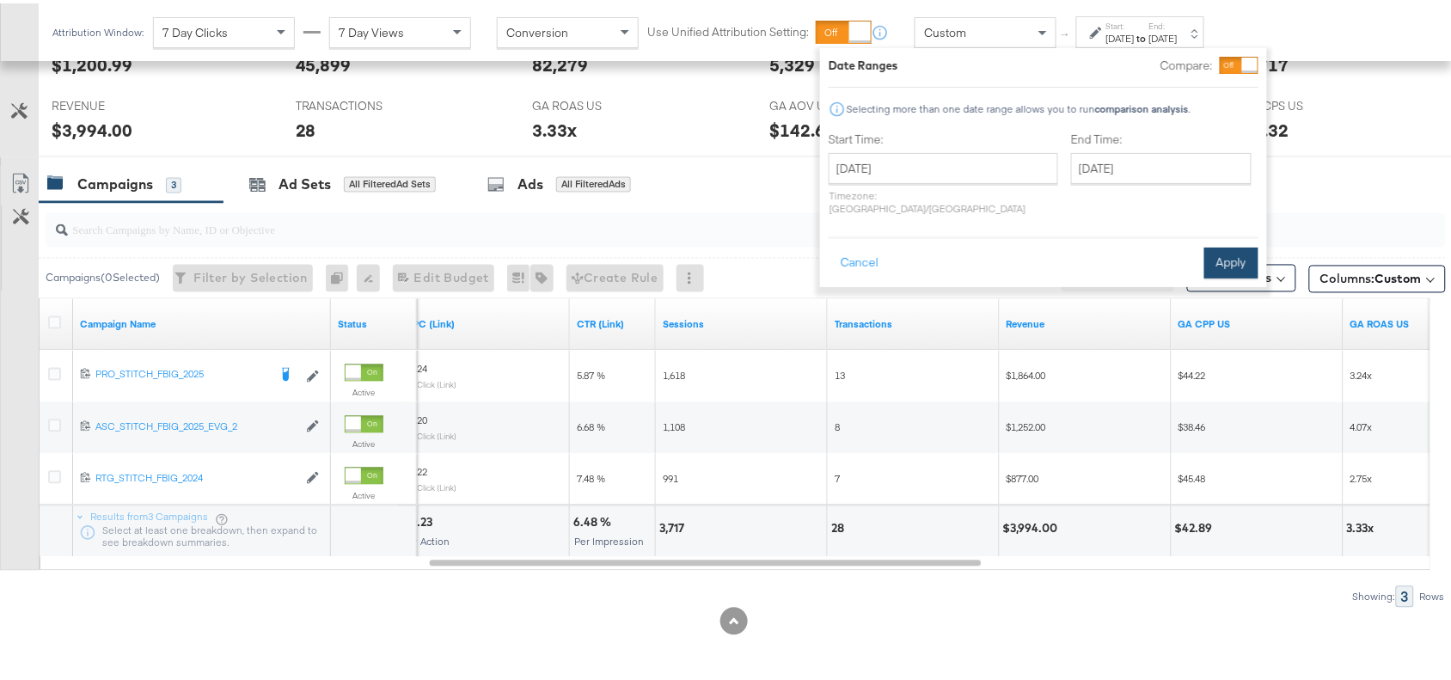
click at [1217, 254] on button "Apply" at bounding box center [1231, 259] width 54 height 31
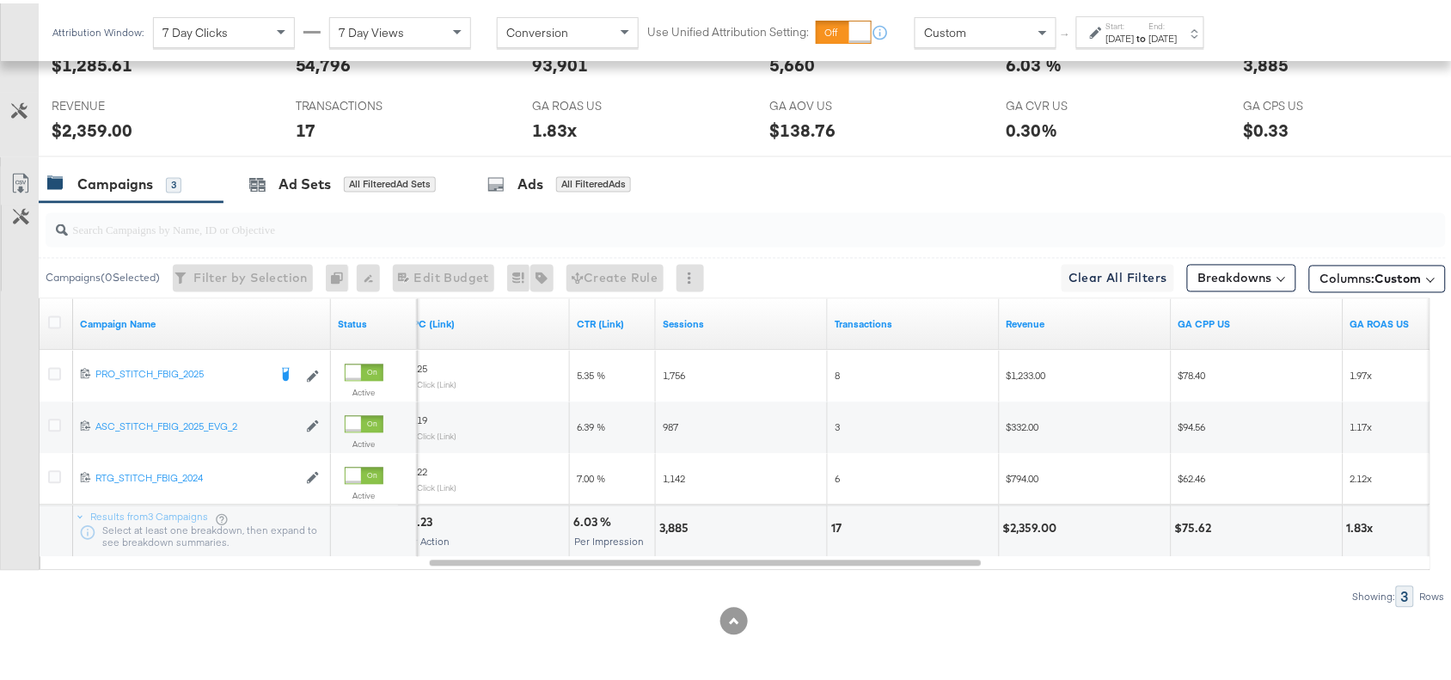
click at [1178, 41] on div "[DATE]" at bounding box center [1163, 35] width 28 height 14
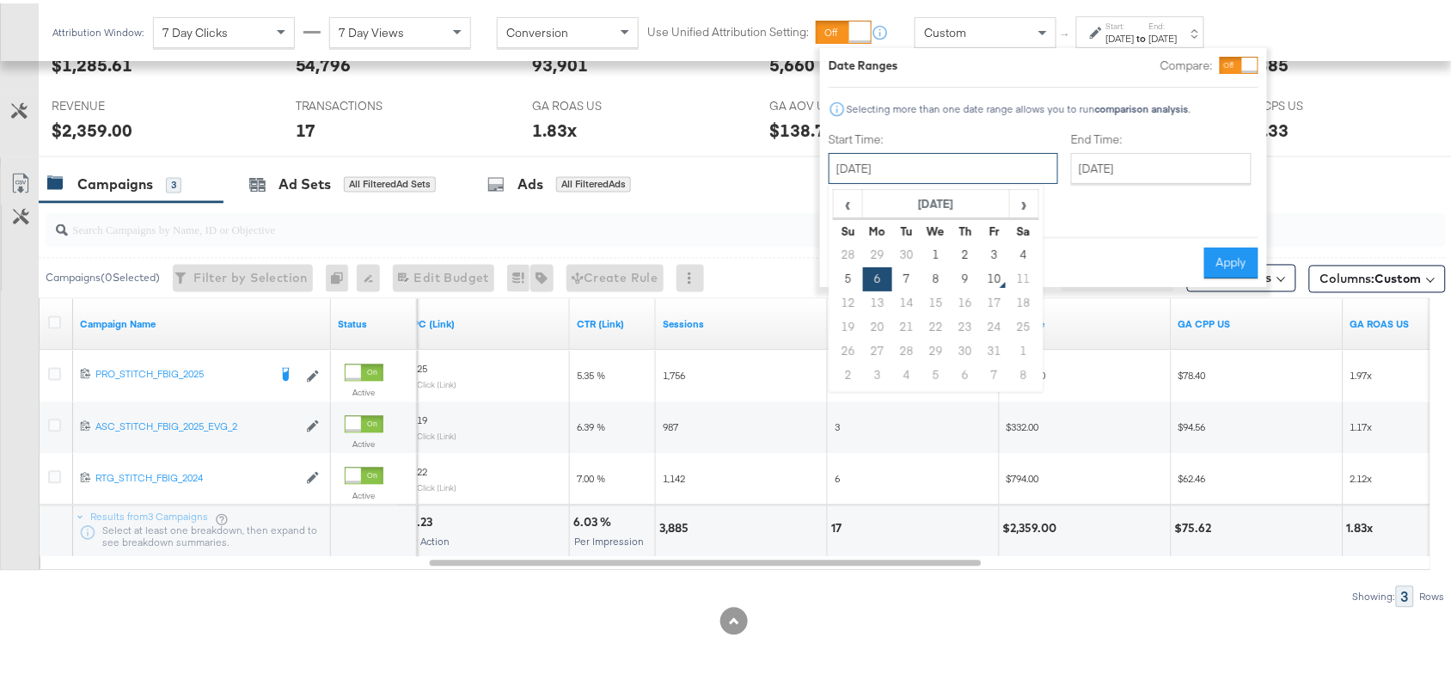
click at [941, 151] on input "[DATE]" at bounding box center [944, 165] width 230 height 31
click at [898, 271] on td "7" at bounding box center [906, 276] width 29 height 24
type input "[DATE]"
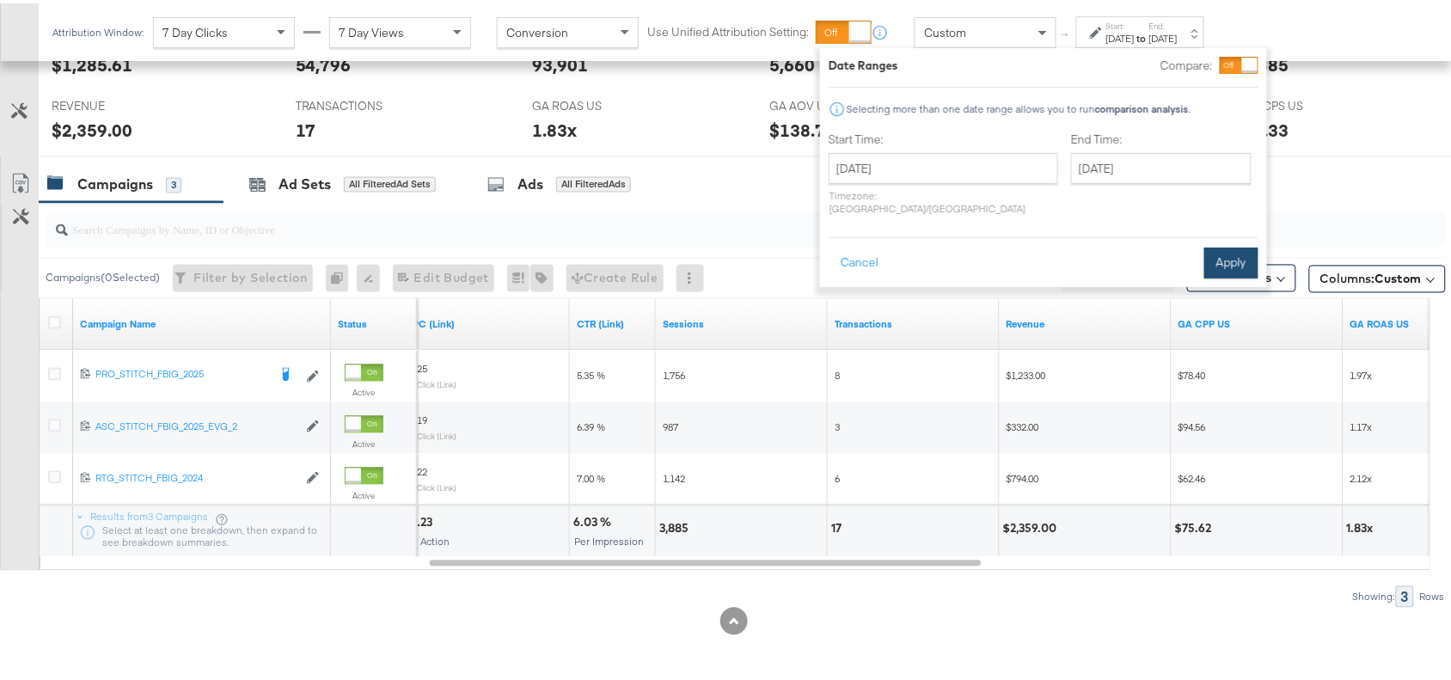
click at [1240, 244] on button "Apply" at bounding box center [1231, 259] width 54 height 31
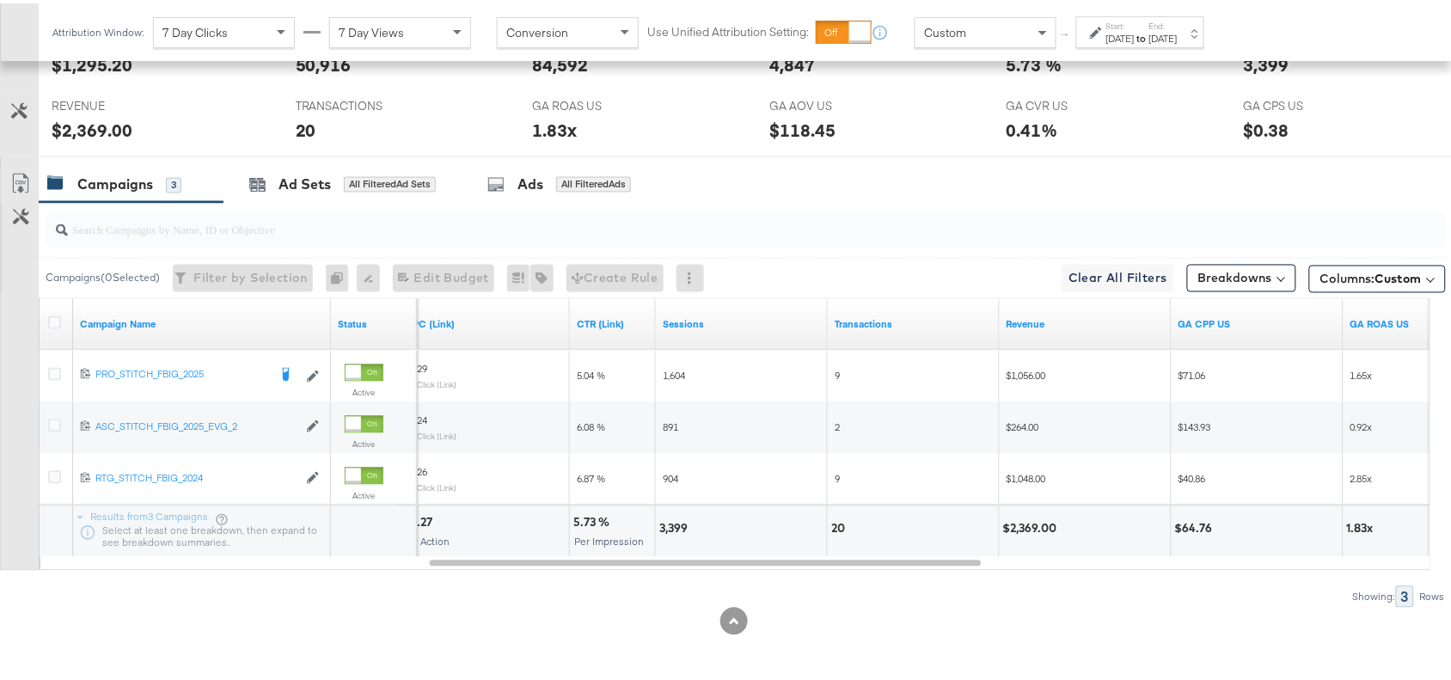
click at [1149, 34] on strong "to" at bounding box center [1142, 34] width 15 height 13
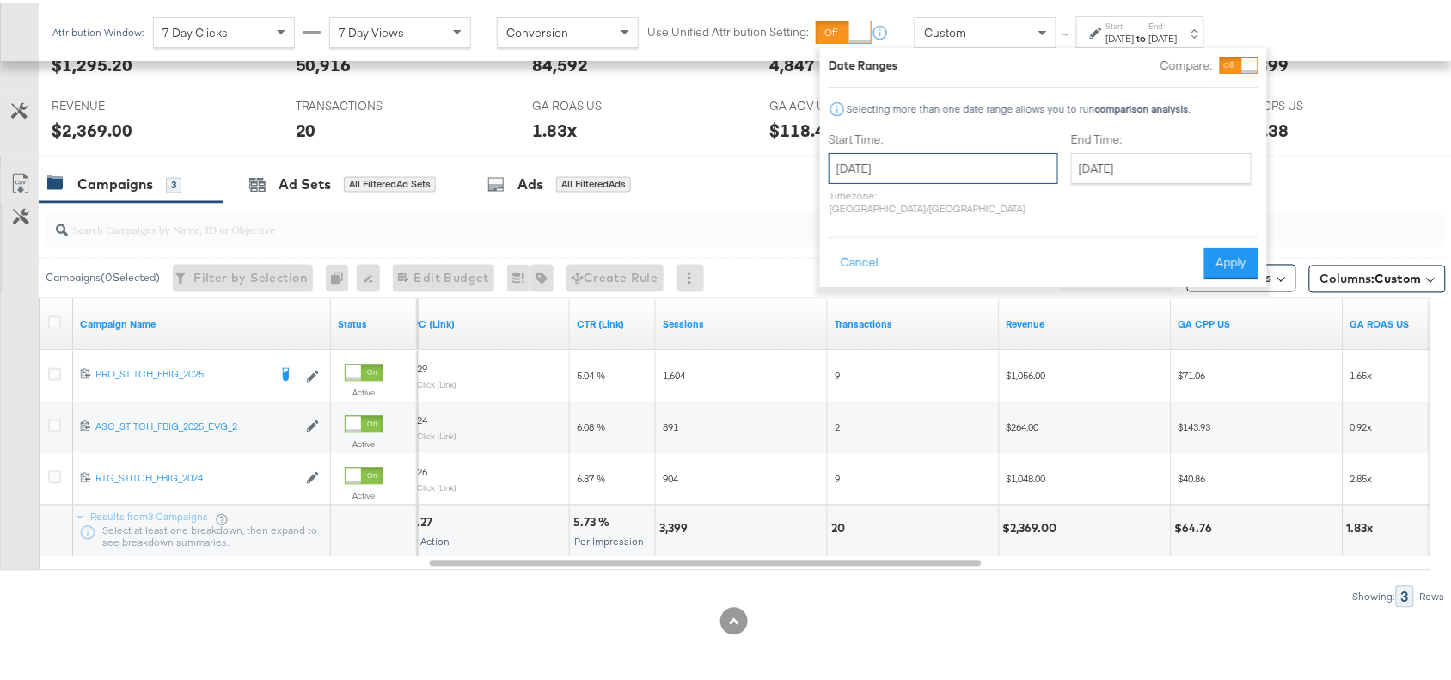
click at [931, 156] on input "[DATE]" at bounding box center [944, 165] width 230 height 31
click at [929, 273] on td "8" at bounding box center [936, 276] width 29 height 24
type input "[DATE]"
click at [1235, 244] on button "Apply" at bounding box center [1231, 259] width 54 height 31
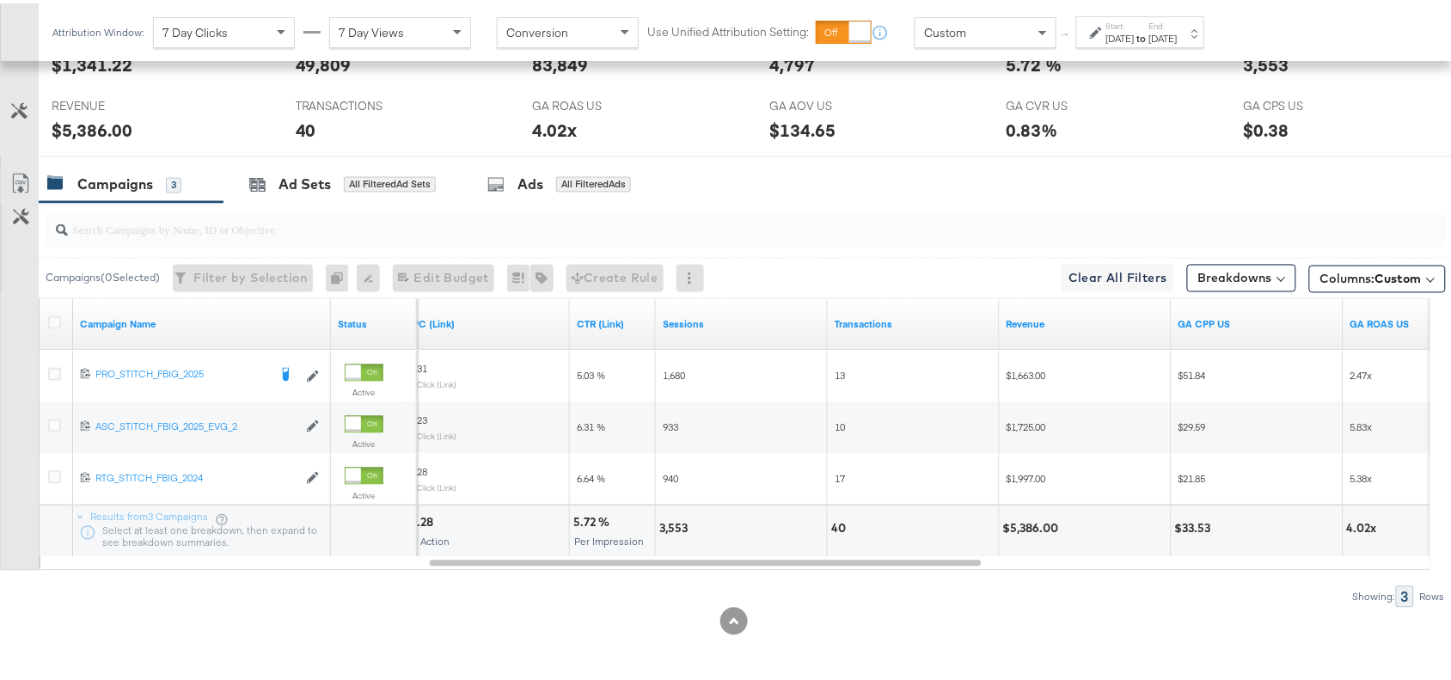
click at [1135, 33] on div "[DATE]" at bounding box center [1120, 35] width 28 height 14
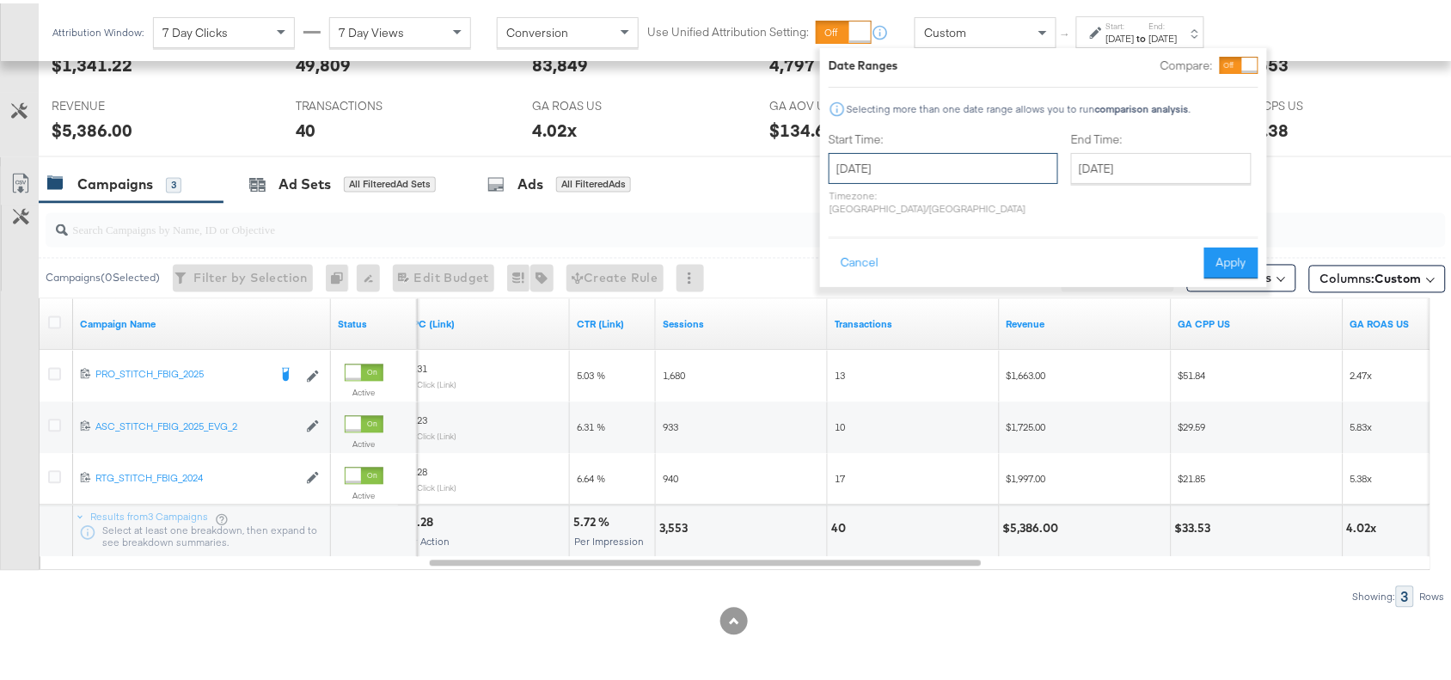
click at [908, 168] on input "[DATE]" at bounding box center [944, 165] width 230 height 31
click at [963, 273] on td "9" at bounding box center [965, 276] width 29 height 24
type input "[DATE]"
click at [1238, 244] on button "Apply" at bounding box center [1231, 259] width 54 height 31
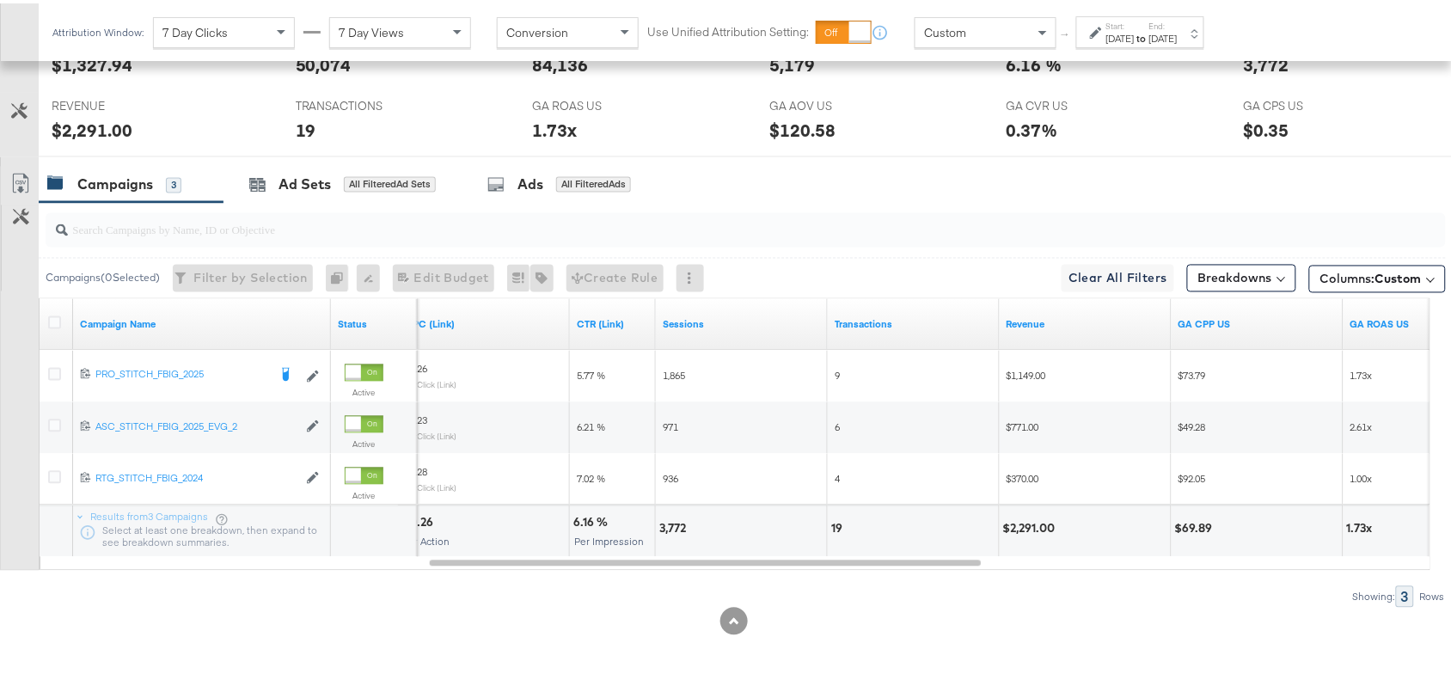
click at [672, 525] on div "3,772" at bounding box center [675, 526] width 32 height 16
copy div "3,772"
click at [672, 525] on div "3,772" at bounding box center [675, 526] width 32 height 16
click at [1123, 186] on div "Campaigns 3 Ad Sets All Filtered Ad Sets Ads All Filtered Ads" at bounding box center [753, 181] width 1429 height 37
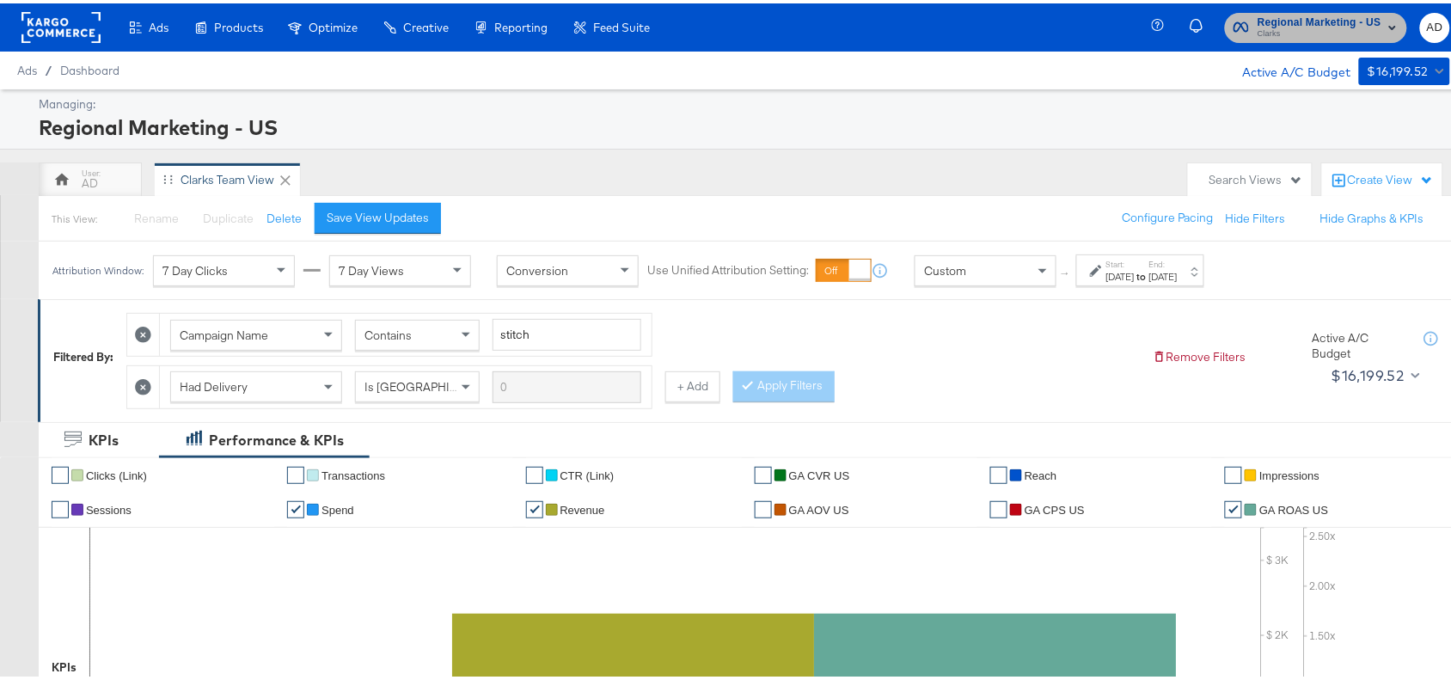
click at [1284, 28] on span "Clarks" at bounding box center [1320, 31] width 124 height 14
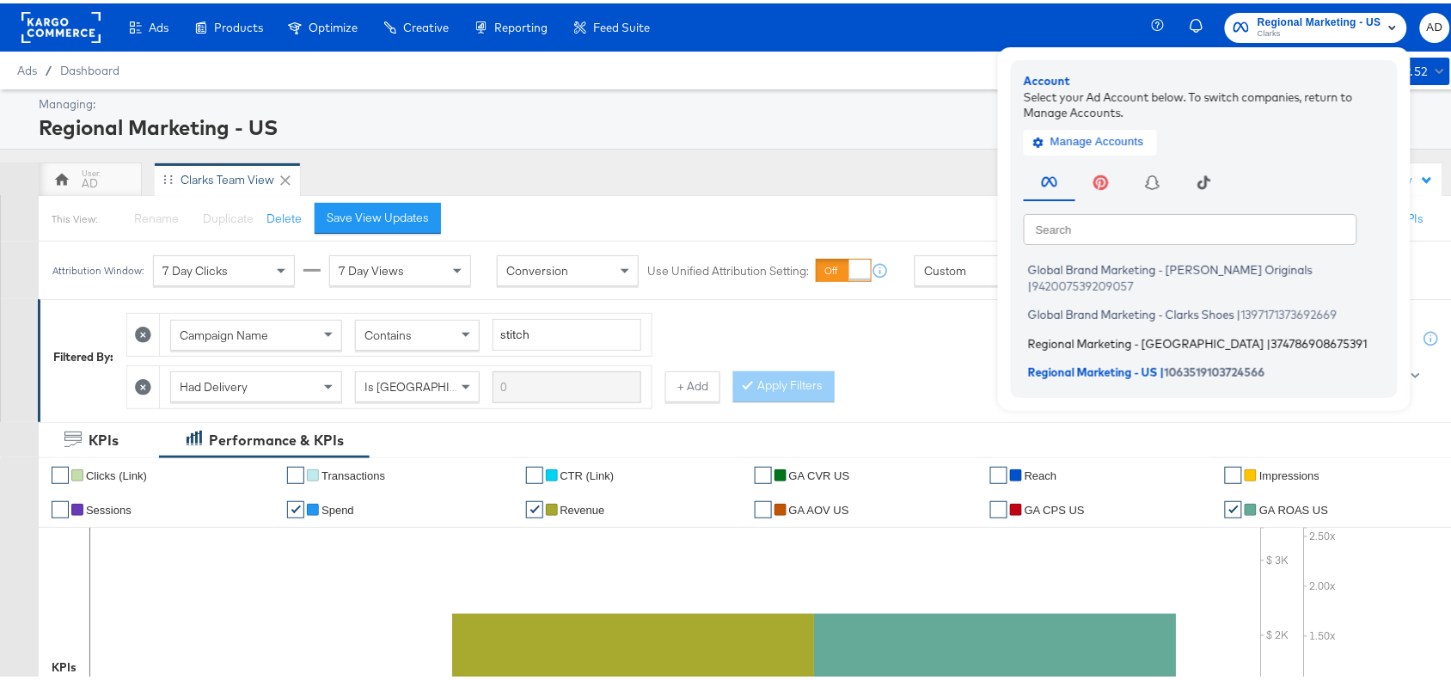
click at [1076, 333] on span "Regional Marketing - [GEOGRAPHIC_DATA]" at bounding box center [1146, 340] width 236 height 14
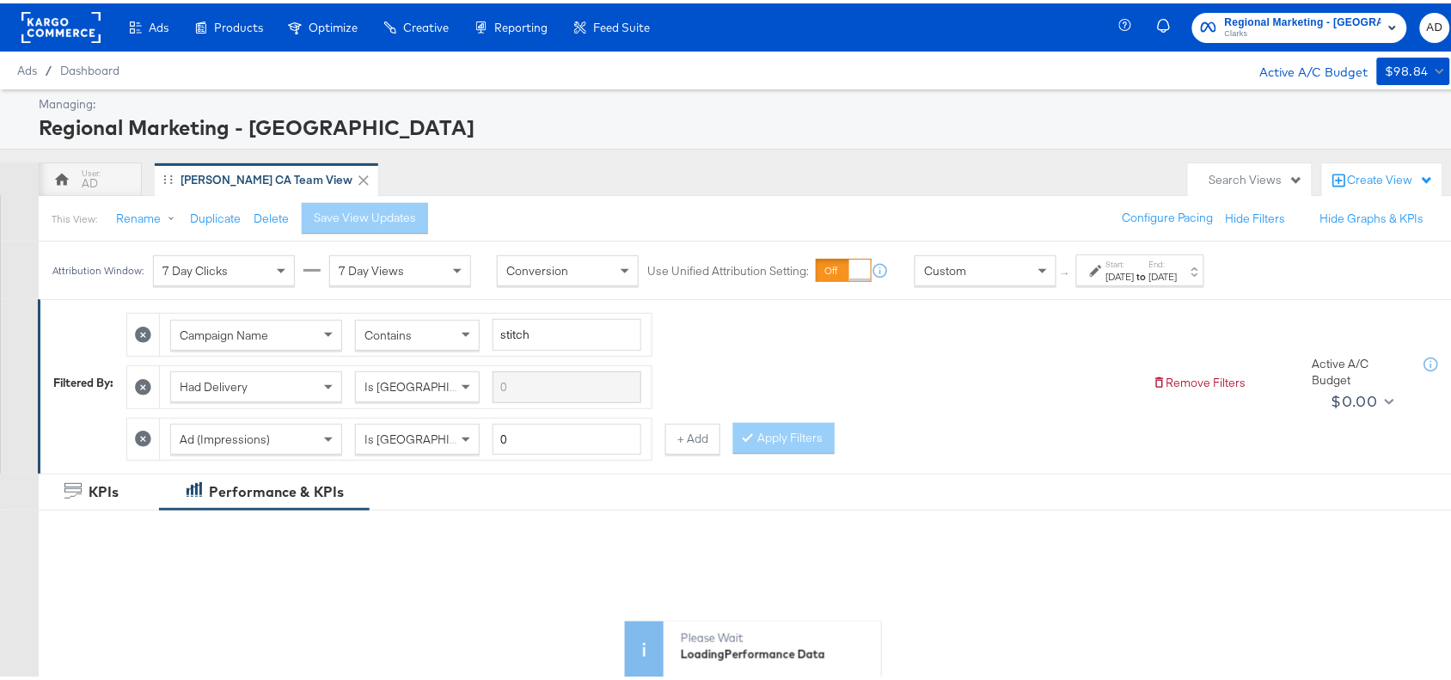
click at [1178, 259] on label "End:" at bounding box center [1163, 260] width 28 height 11
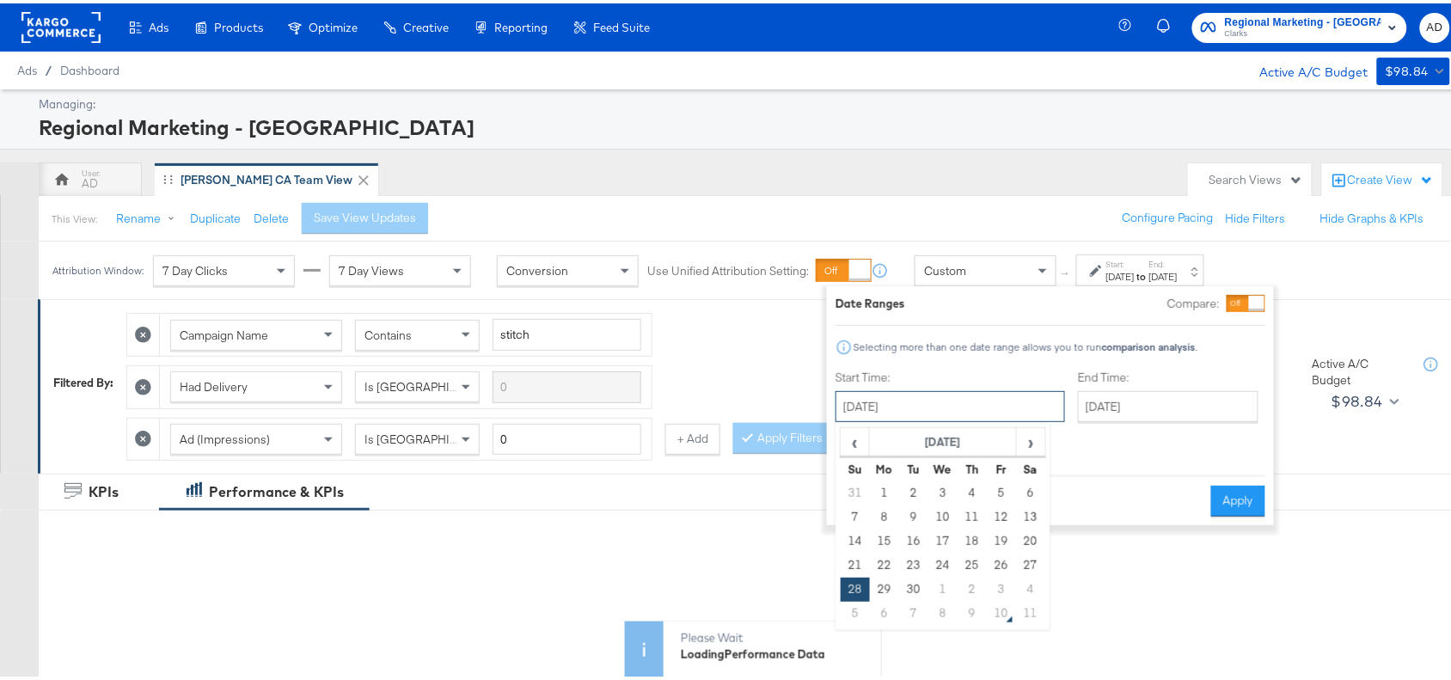
click at [974, 414] on input "September 28th 2025" at bounding box center [951, 403] width 230 height 31
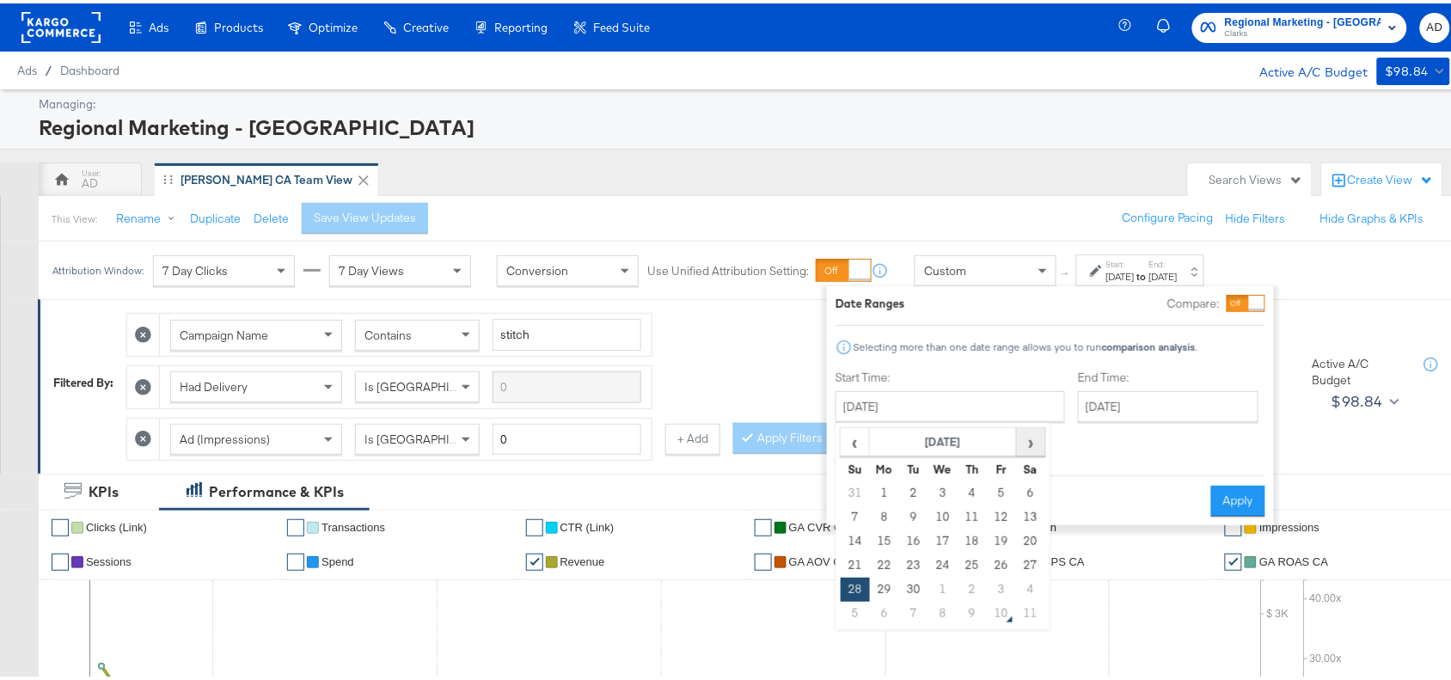
click at [1032, 431] on span "›" at bounding box center [1031, 439] width 27 height 26
click at [952, 508] on td "8" at bounding box center [943, 514] width 29 height 24
type input "[DATE]"
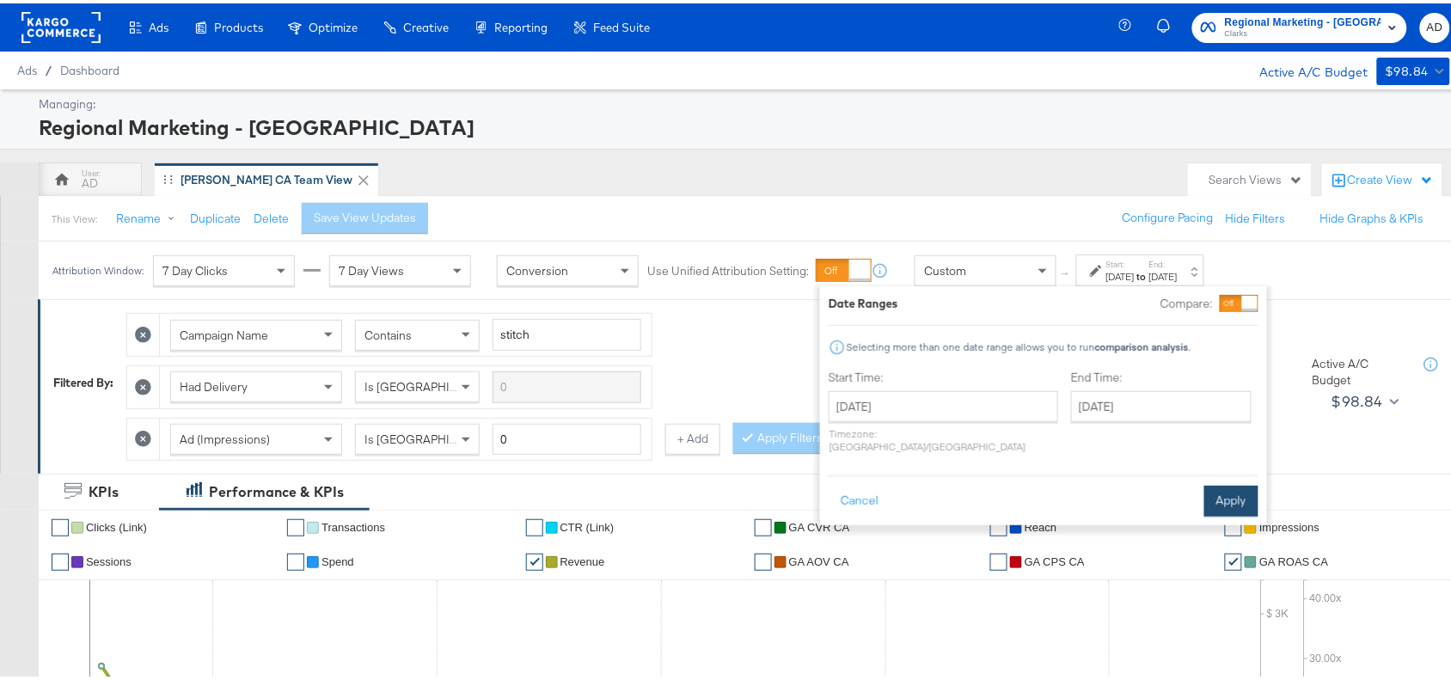
click at [1239, 493] on button "Apply" at bounding box center [1231, 497] width 54 height 31
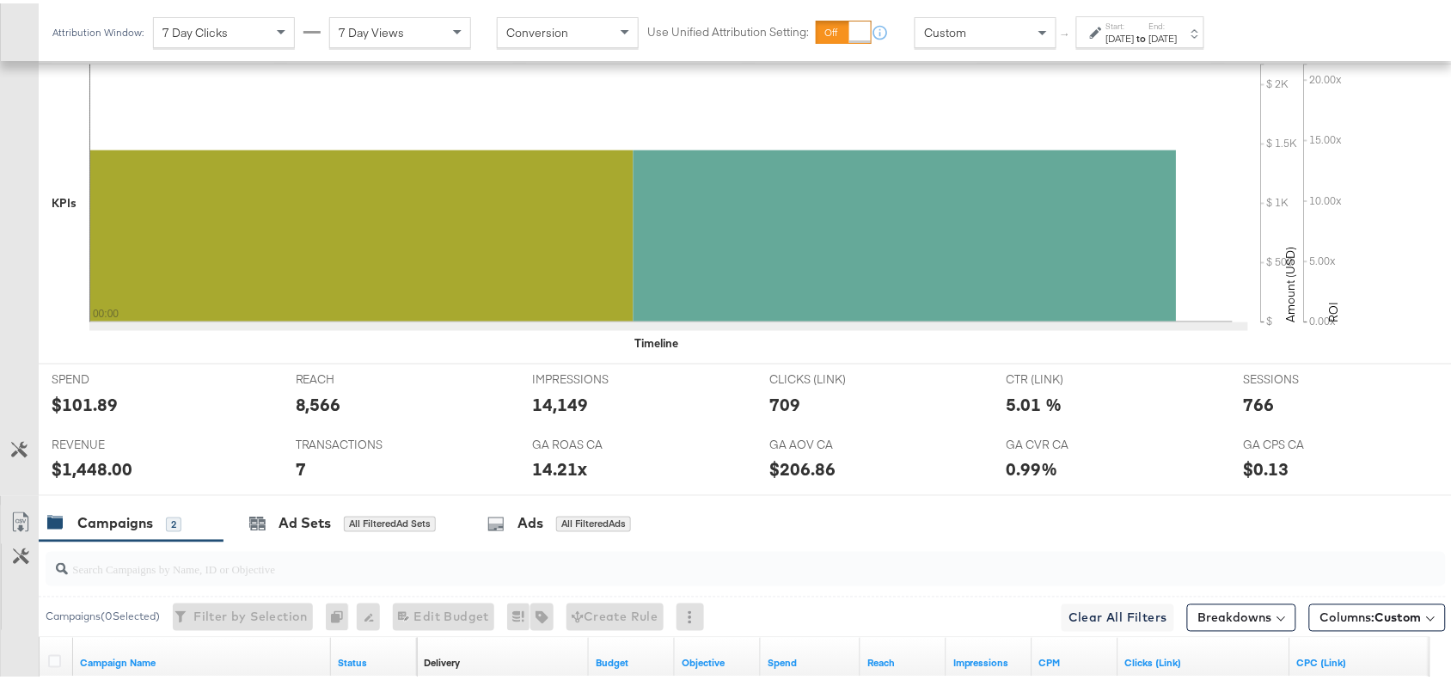
scroll to position [808, 0]
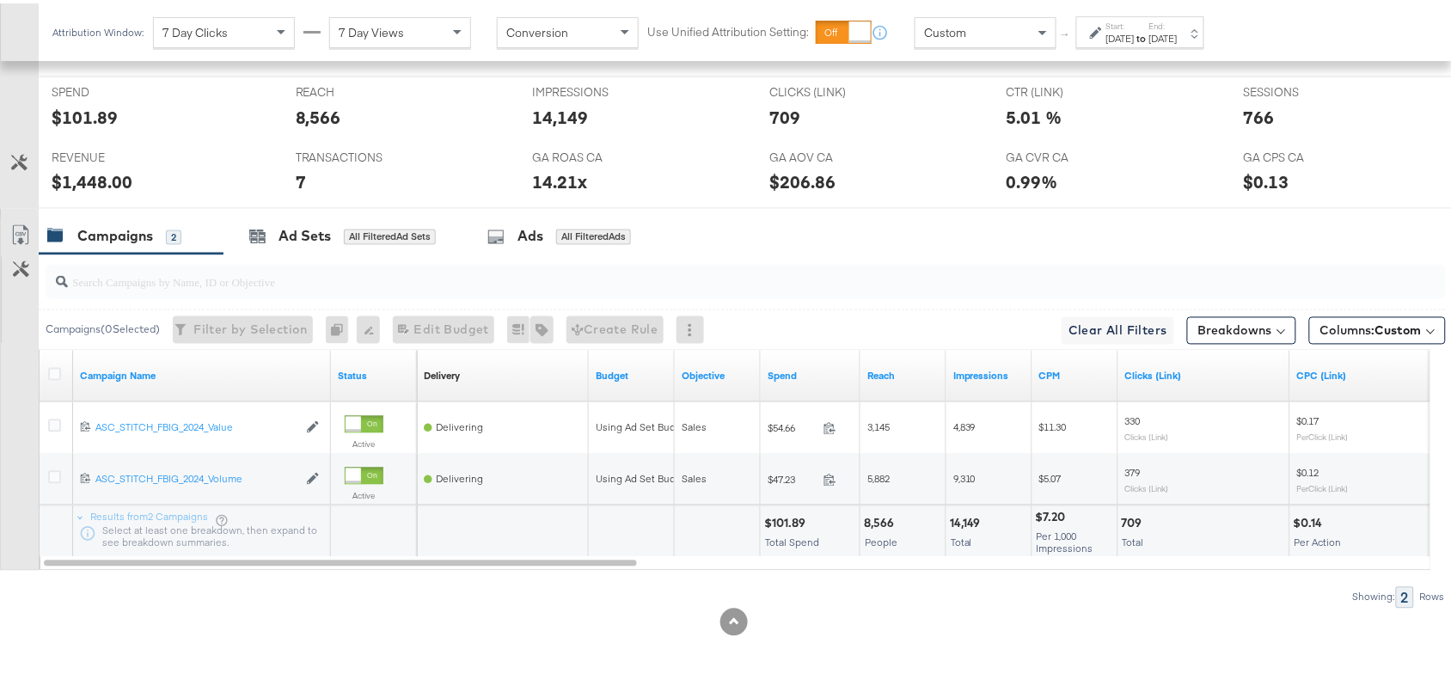
click at [785, 518] on div "$101.89" at bounding box center [787, 520] width 46 height 16
click at [959, 516] on div "14,149" at bounding box center [968, 520] width 36 height 16
click at [1132, 510] on div "709 Total" at bounding box center [1204, 529] width 171 height 52
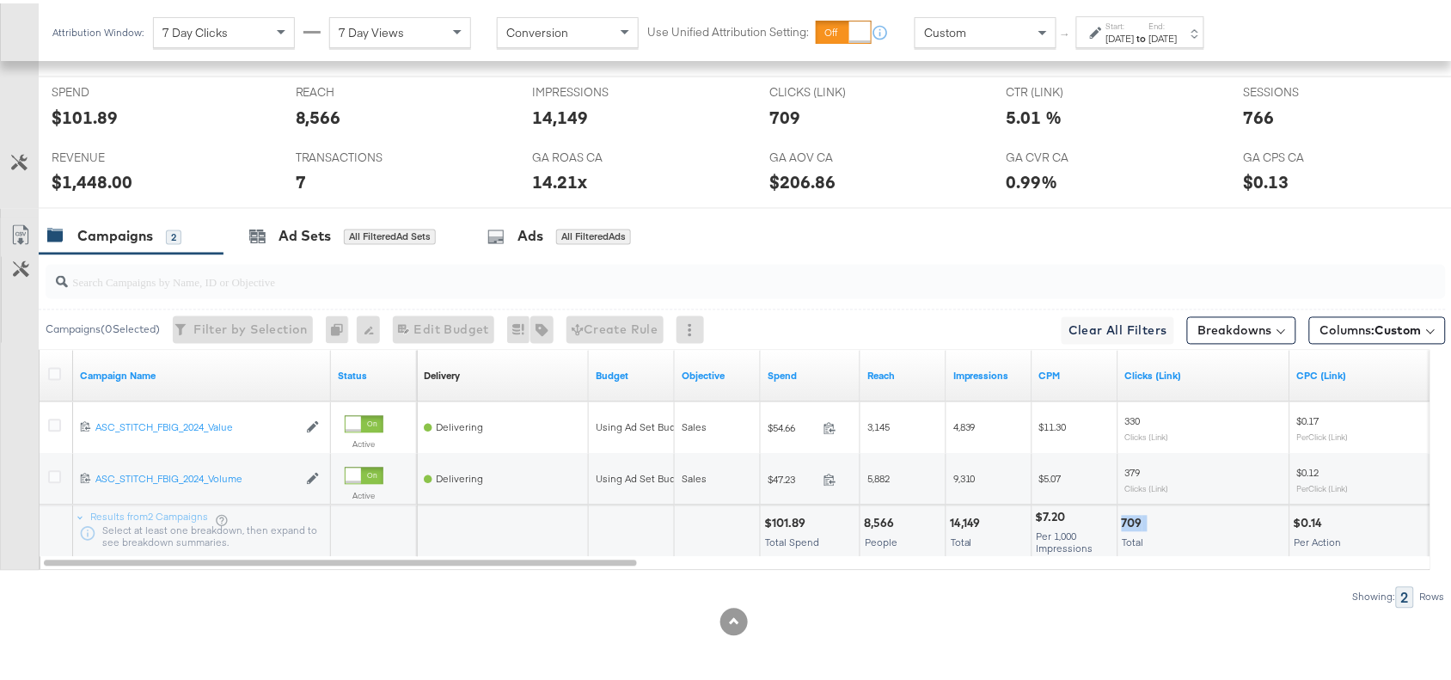
copy div "709"
click at [1132, 510] on div "709 Total" at bounding box center [1204, 529] width 171 height 52
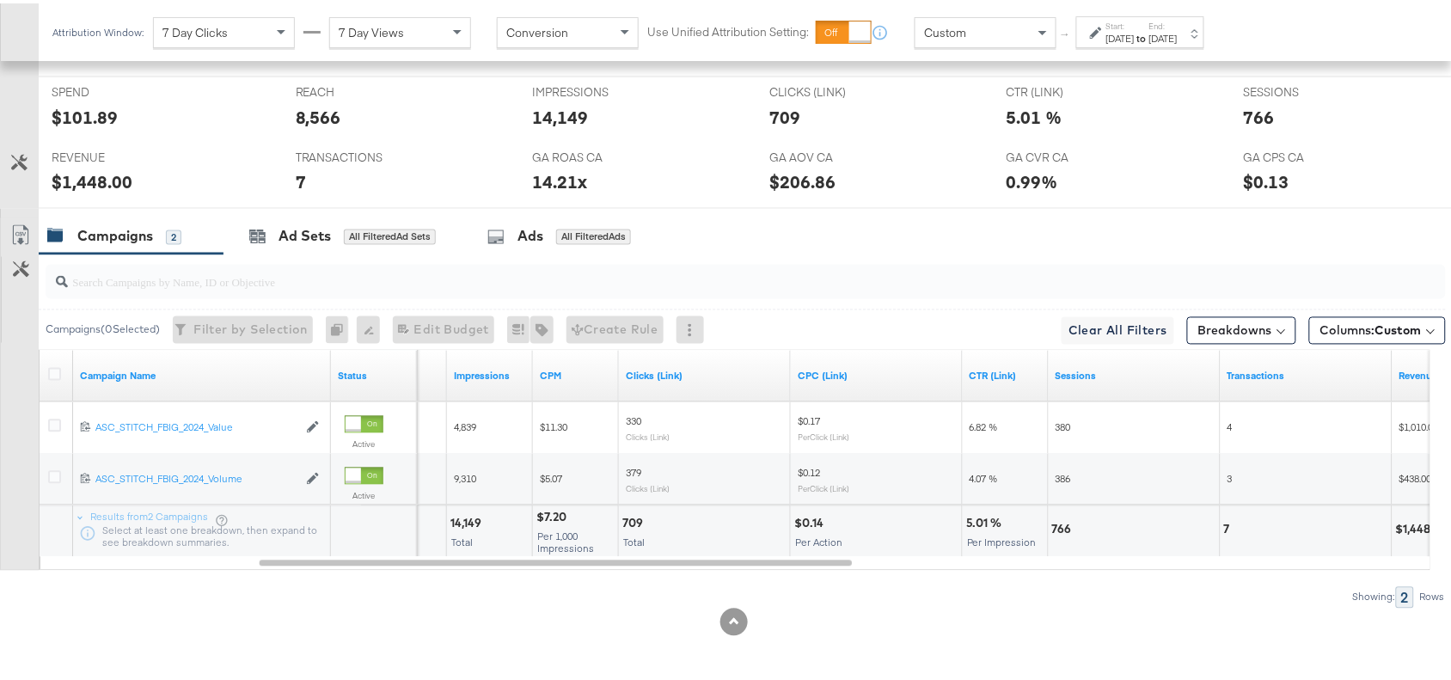
click at [1062, 522] on div "766" at bounding box center [1064, 526] width 25 height 16
click at [1227, 521] on div "7" at bounding box center [1229, 526] width 11 height 16
copy div "7"
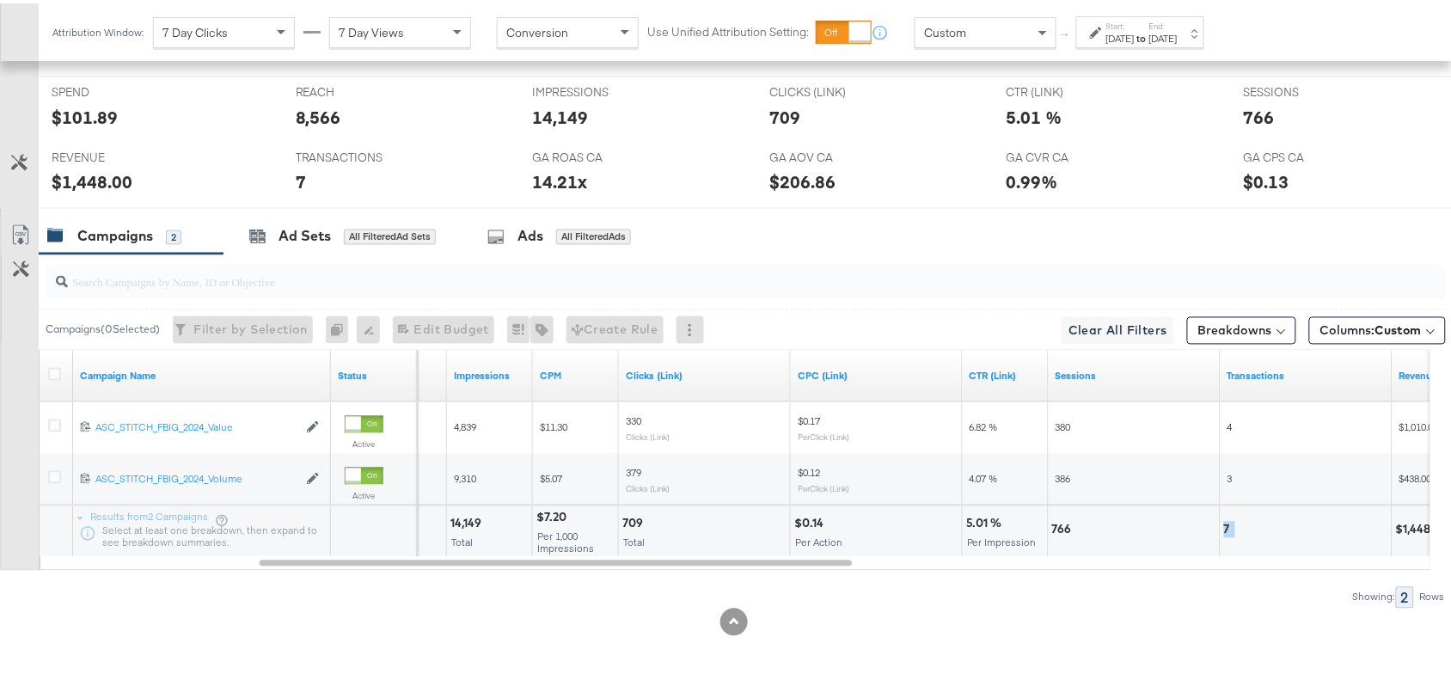
click at [1227, 521] on div "7" at bounding box center [1229, 526] width 11 height 16
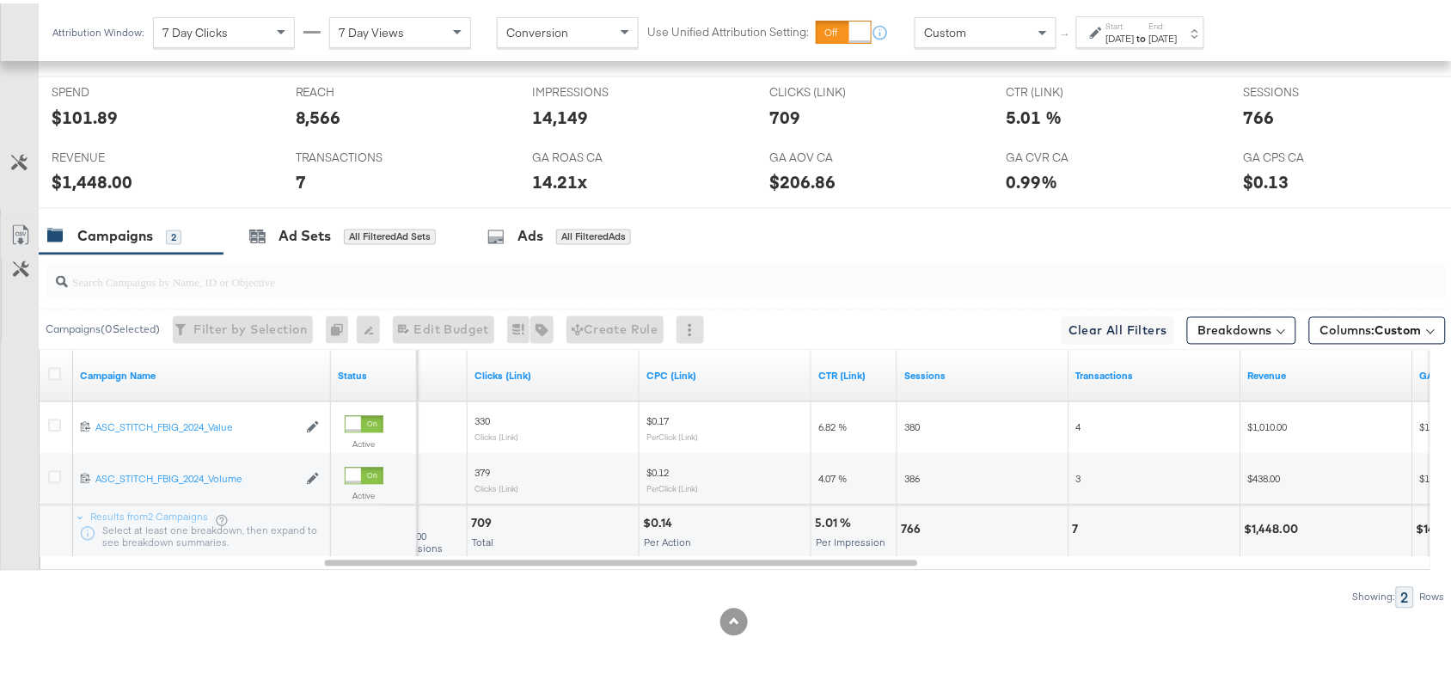
click at [1261, 524] on div "$1,448.00" at bounding box center [1274, 526] width 59 height 16
copy div "1,448.00"
click at [1261, 524] on div "$1,448.00" at bounding box center [1274, 526] width 59 height 16
click at [1135, 18] on label "Start:" at bounding box center [1120, 22] width 28 height 11
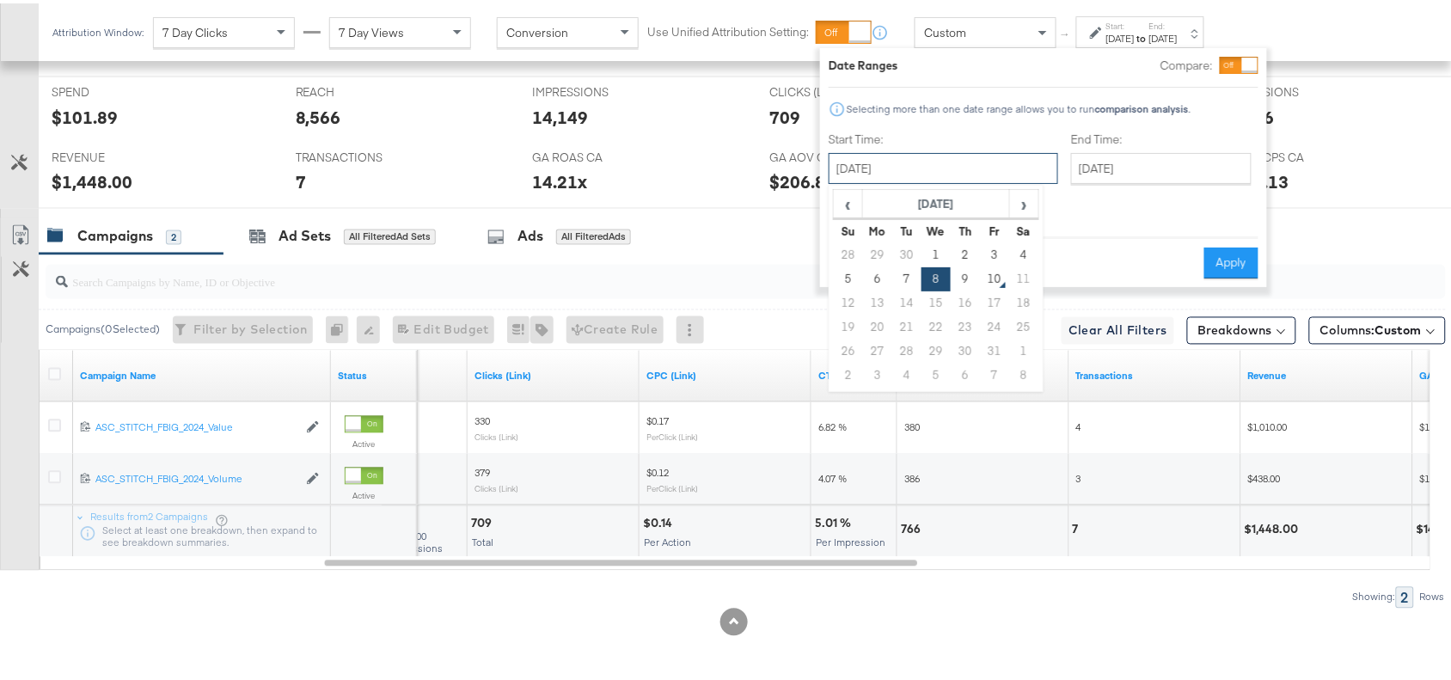
click at [967, 169] on input "[DATE]" at bounding box center [944, 165] width 230 height 31
click at [964, 273] on td "9" at bounding box center [965, 276] width 29 height 24
type input "[DATE]"
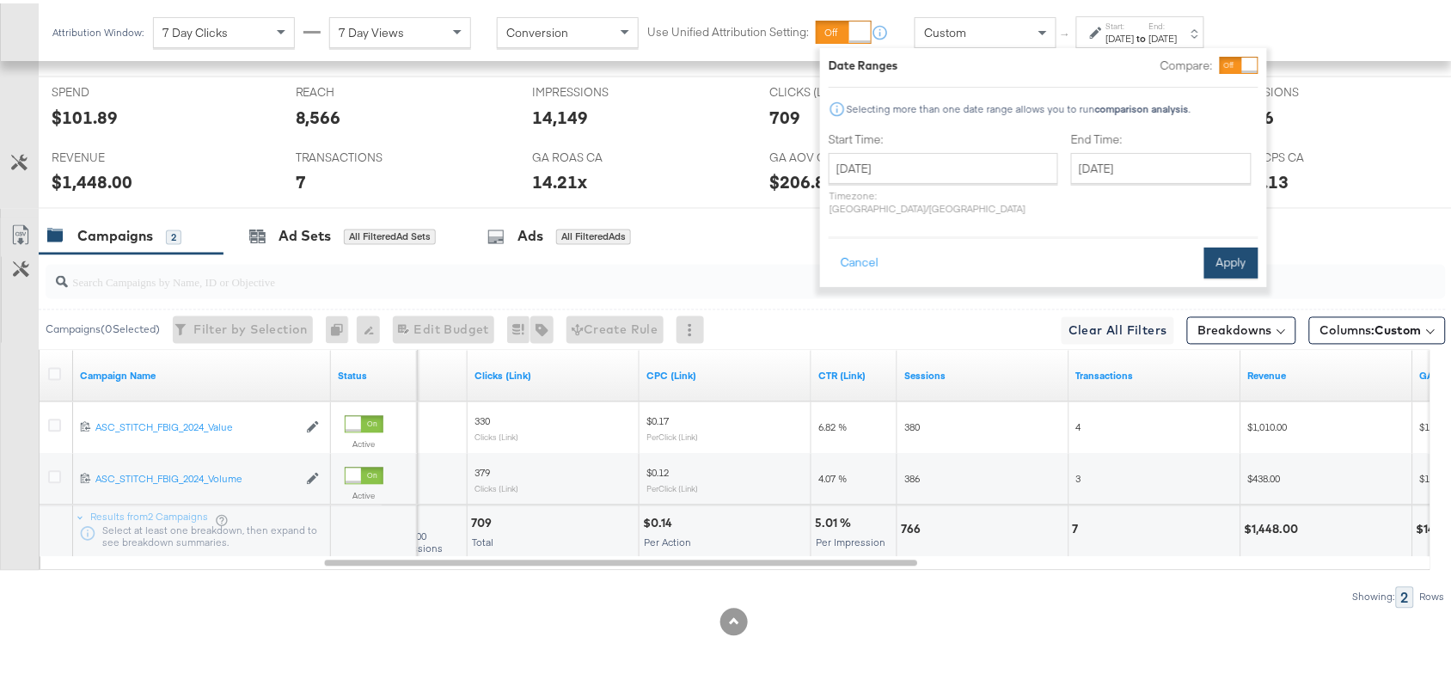
click at [1209, 247] on button "Apply" at bounding box center [1231, 259] width 54 height 31
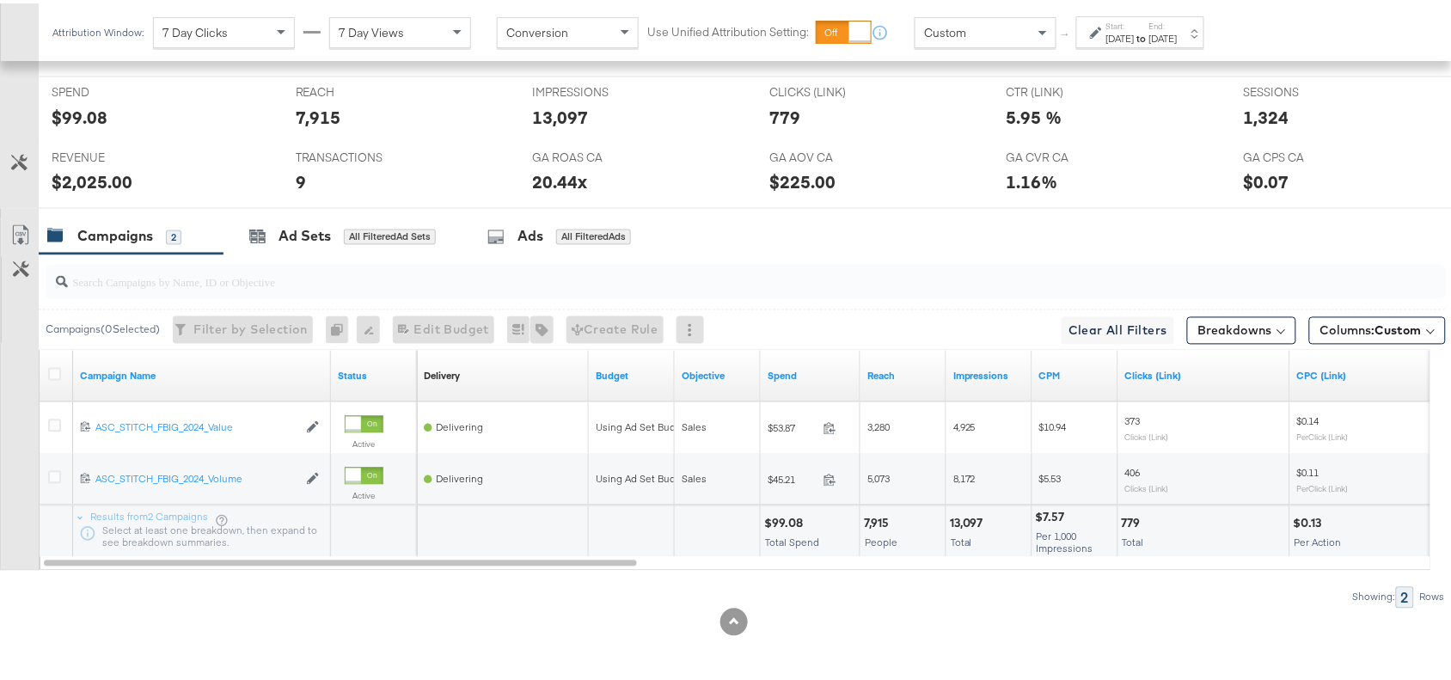
click at [782, 518] on div "$99.08" at bounding box center [786, 520] width 44 height 16
copy div "99.08"
click at [782, 518] on div "$99.08" at bounding box center [786, 520] width 44 height 16
click at [964, 523] on div "13,097" at bounding box center [969, 520] width 39 height 16
copy div "13,097"
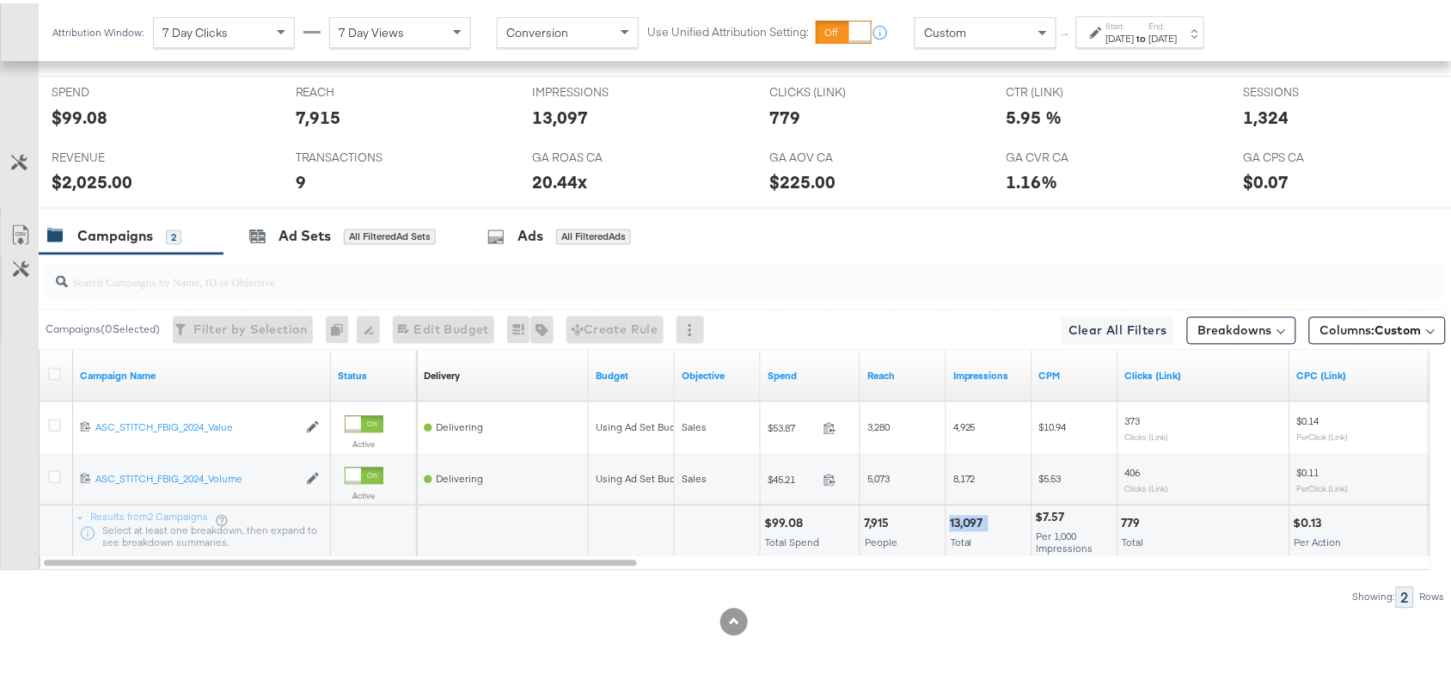
click at [964, 523] on div "13,097" at bounding box center [969, 520] width 39 height 16
click at [1131, 523] on div "779" at bounding box center [1134, 520] width 24 height 16
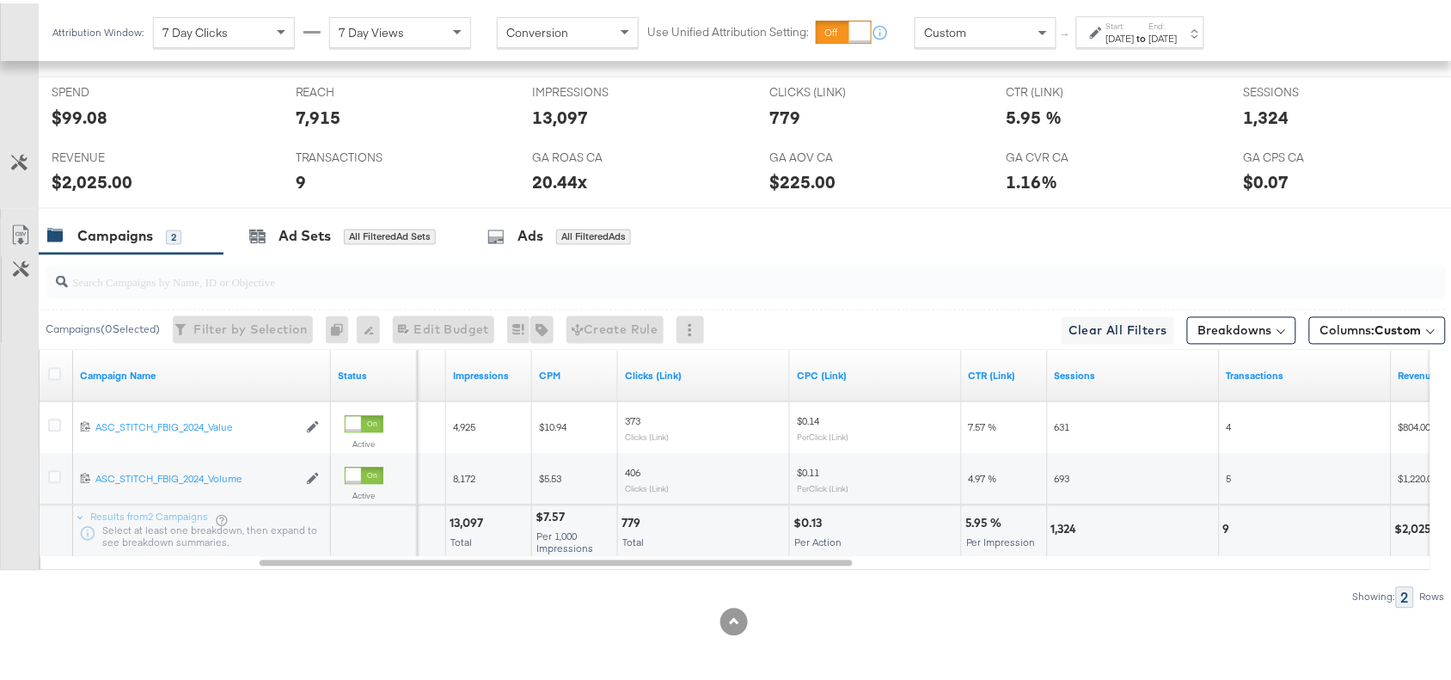
click at [1069, 521] on div "1,324" at bounding box center [1066, 526] width 31 height 16
copy div "1,324"
click at [1069, 521] on div "1,324" at bounding box center [1066, 526] width 31 height 16
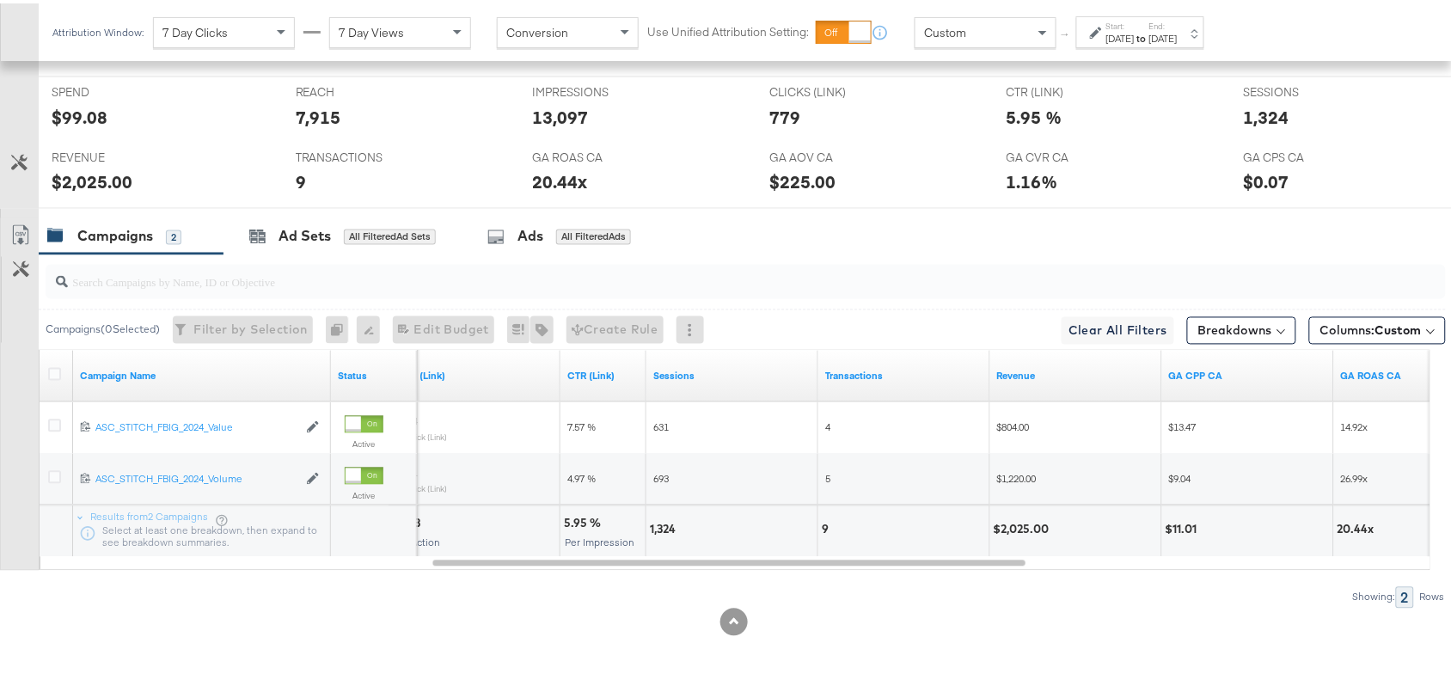
click at [823, 526] on div "9" at bounding box center [828, 526] width 12 height 16
copy div "9"
click at [823, 526] on div "9" at bounding box center [828, 526] width 12 height 16
click at [1026, 521] on div "$2,025.00" at bounding box center [1024, 526] width 61 height 16
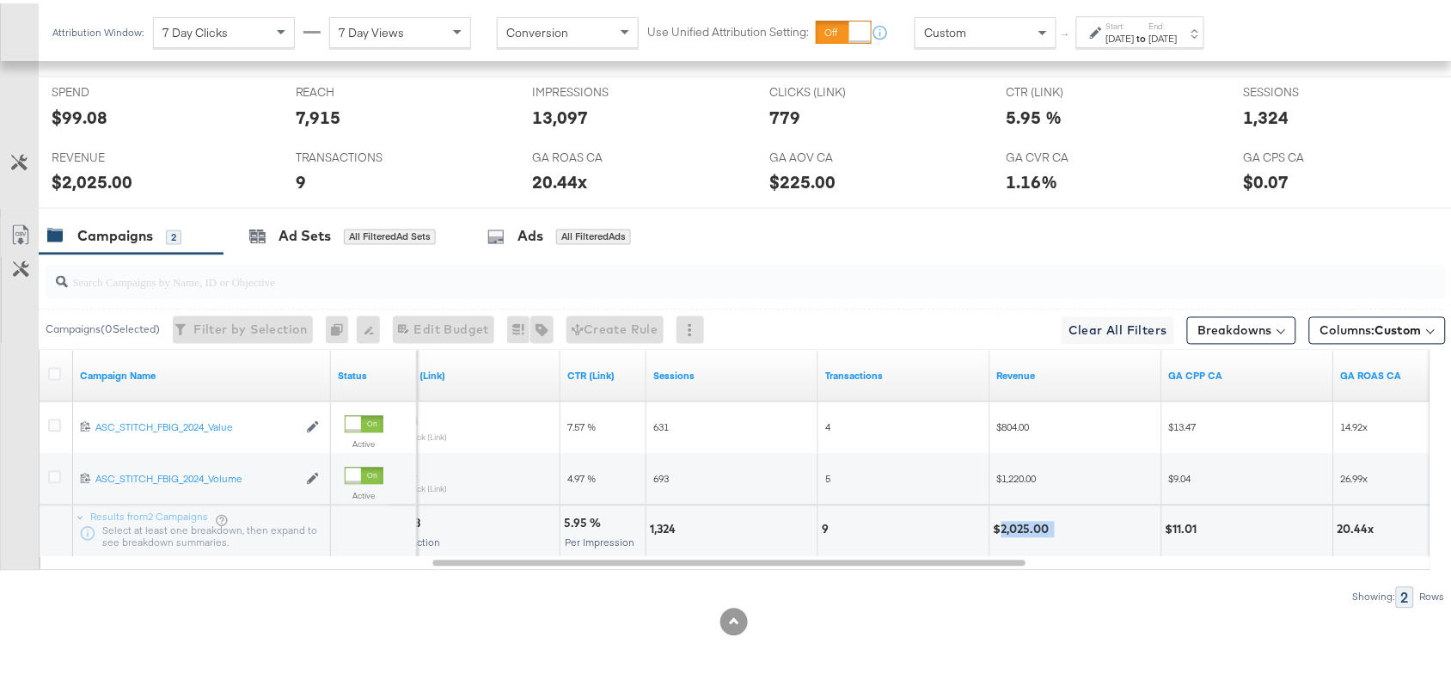
copy div "2,025.00"
click at [1026, 521] on div "$2,025.00" at bounding box center [1024, 526] width 61 height 16
click at [1135, 20] on label "Start:" at bounding box center [1120, 22] width 28 height 11
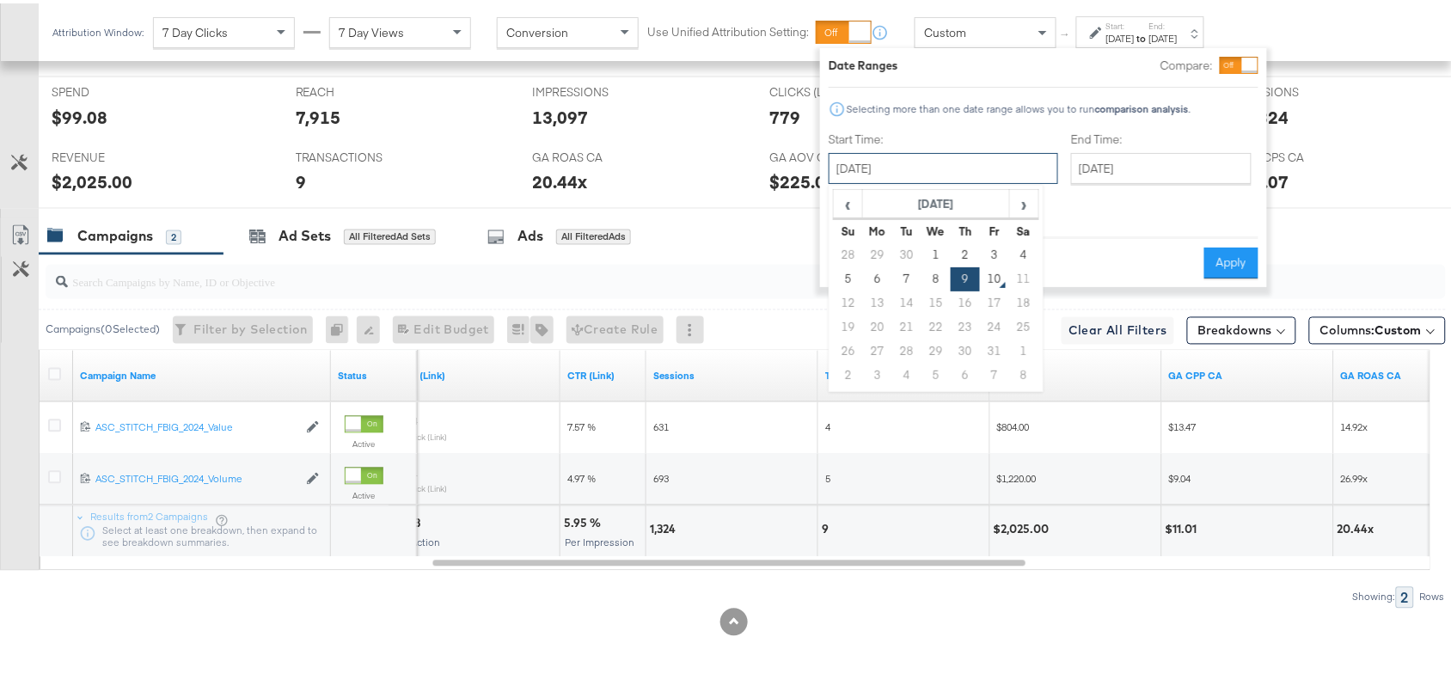
click at [941, 164] on input "[DATE]" at bounding box center [944, 165] width 230 height 31
click at [839, 273] on td "5" at bounding box center [848, 276] width 29 height 24
type input "[DATE]"
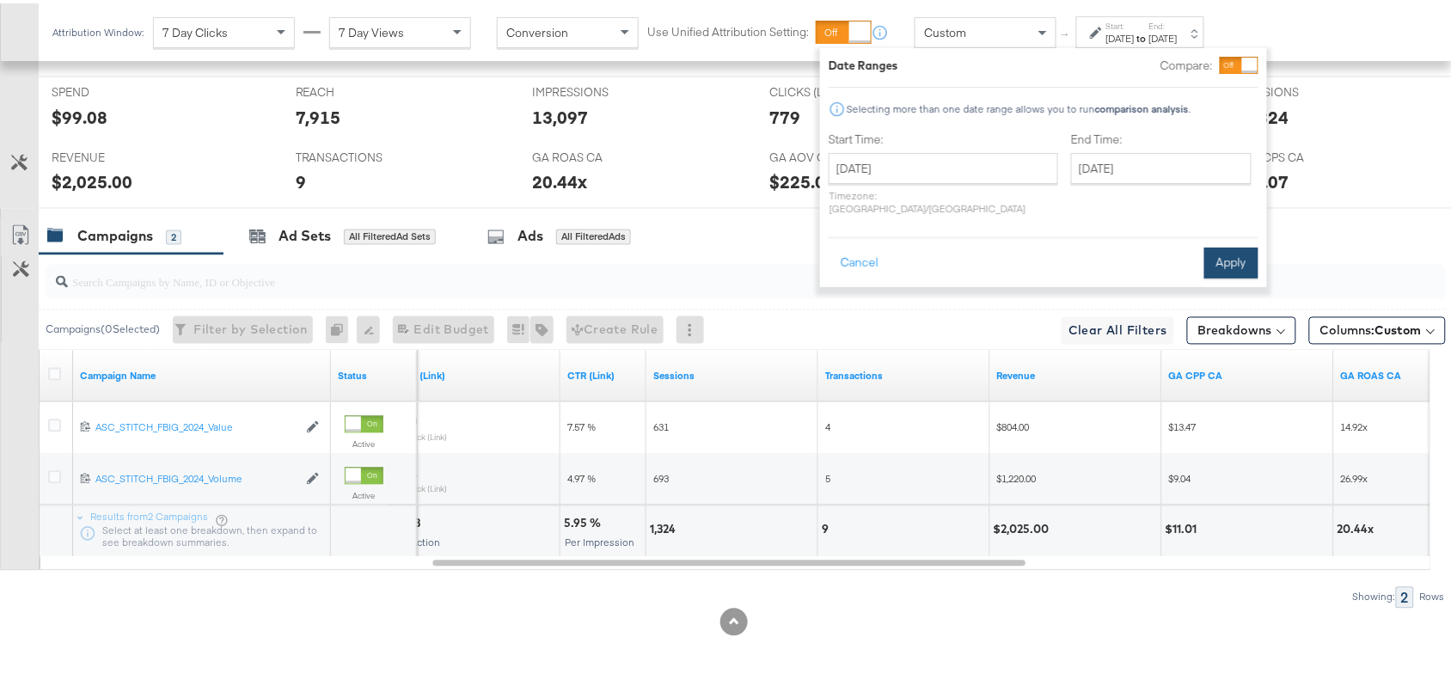
click at [1222, 248] on button "Apply" at bounding box center [1231, 259] width 54 height 31
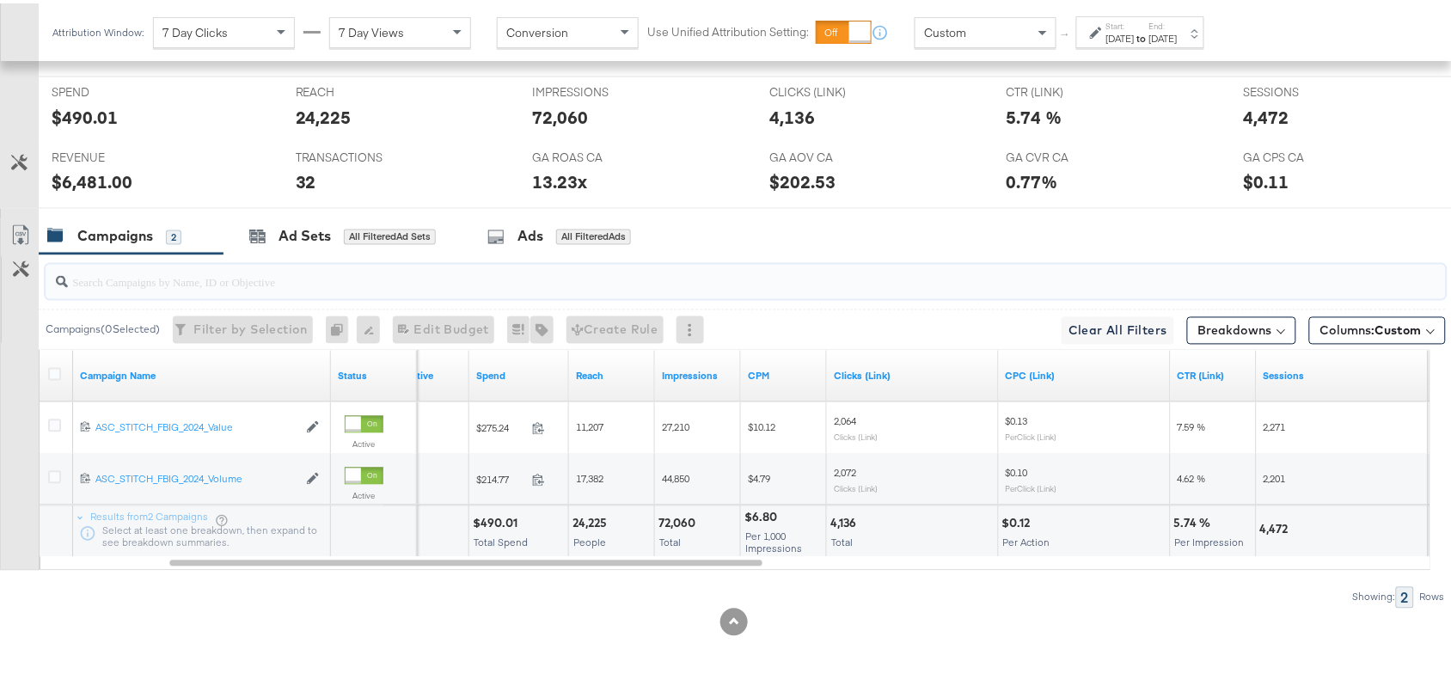
click at [974, 256] on input "search" at bounding box center [693, 272] width 1251 height 34
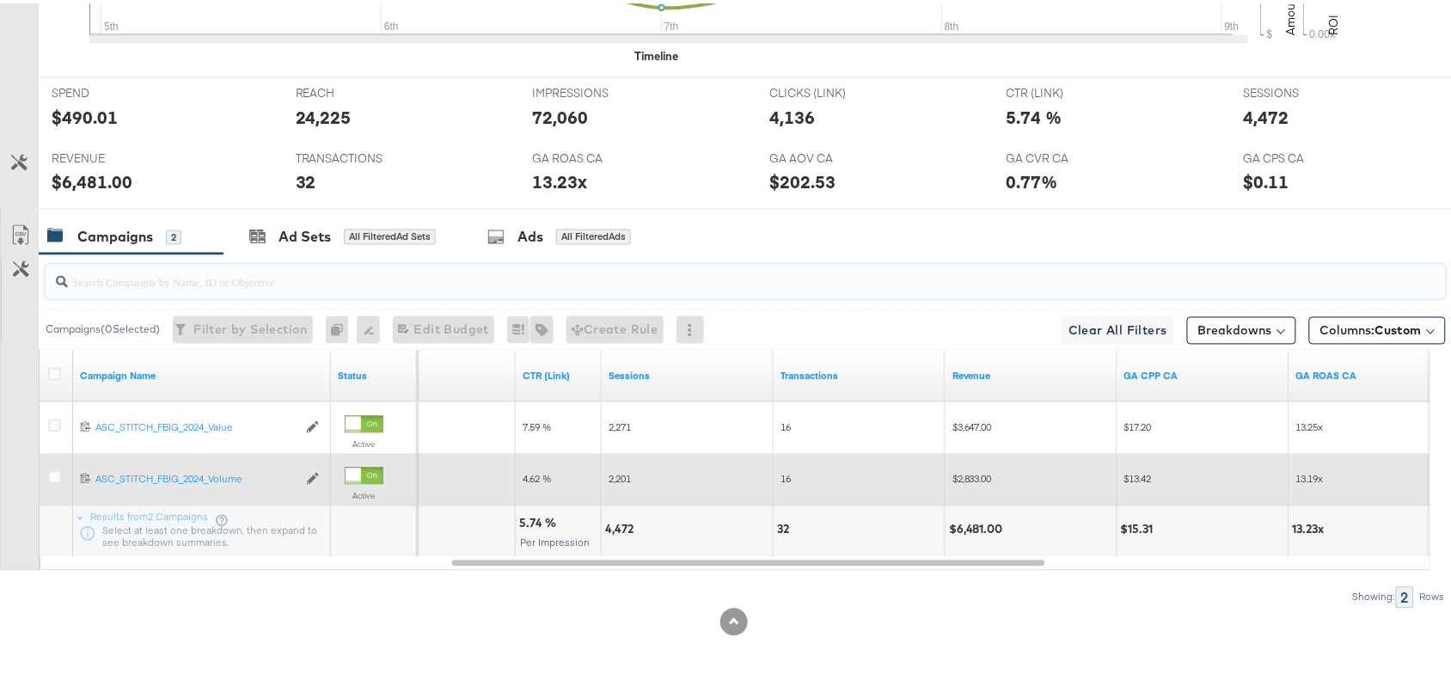
scroll to position [0, 0]
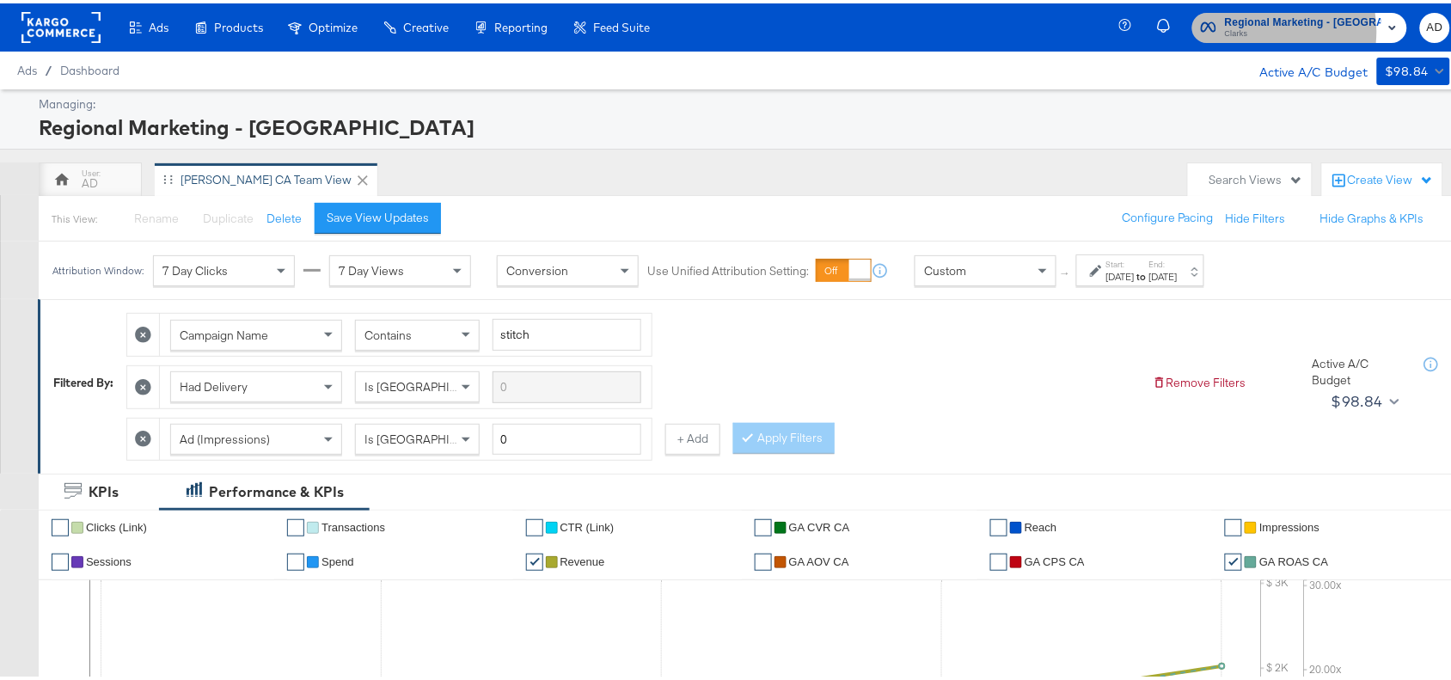
click at [1271, 28] on span "Clarks" at bounding box center [1303, 31] width 156 height 14
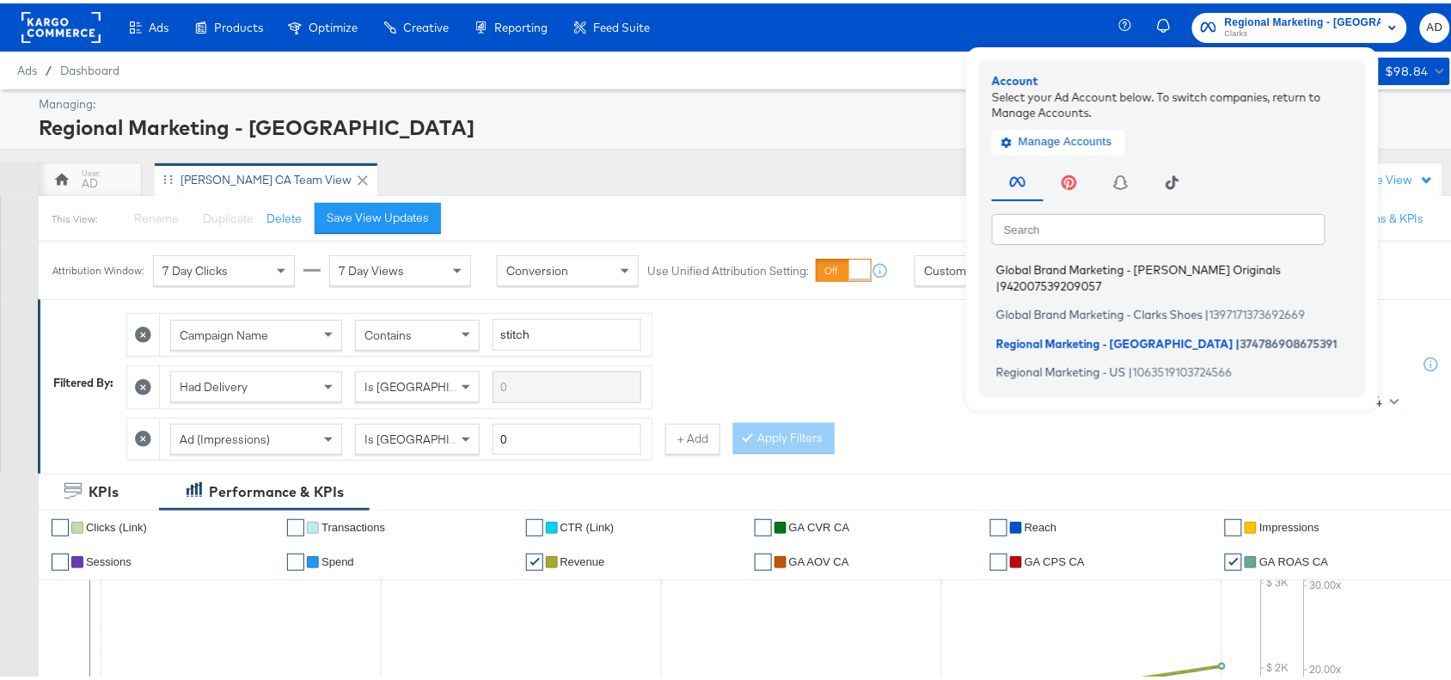
click at [1107, 261] on span "Global Brand Marketing - [PERSON_NAME] Originals" at bounding box center [1138, 267] width 285 height 14
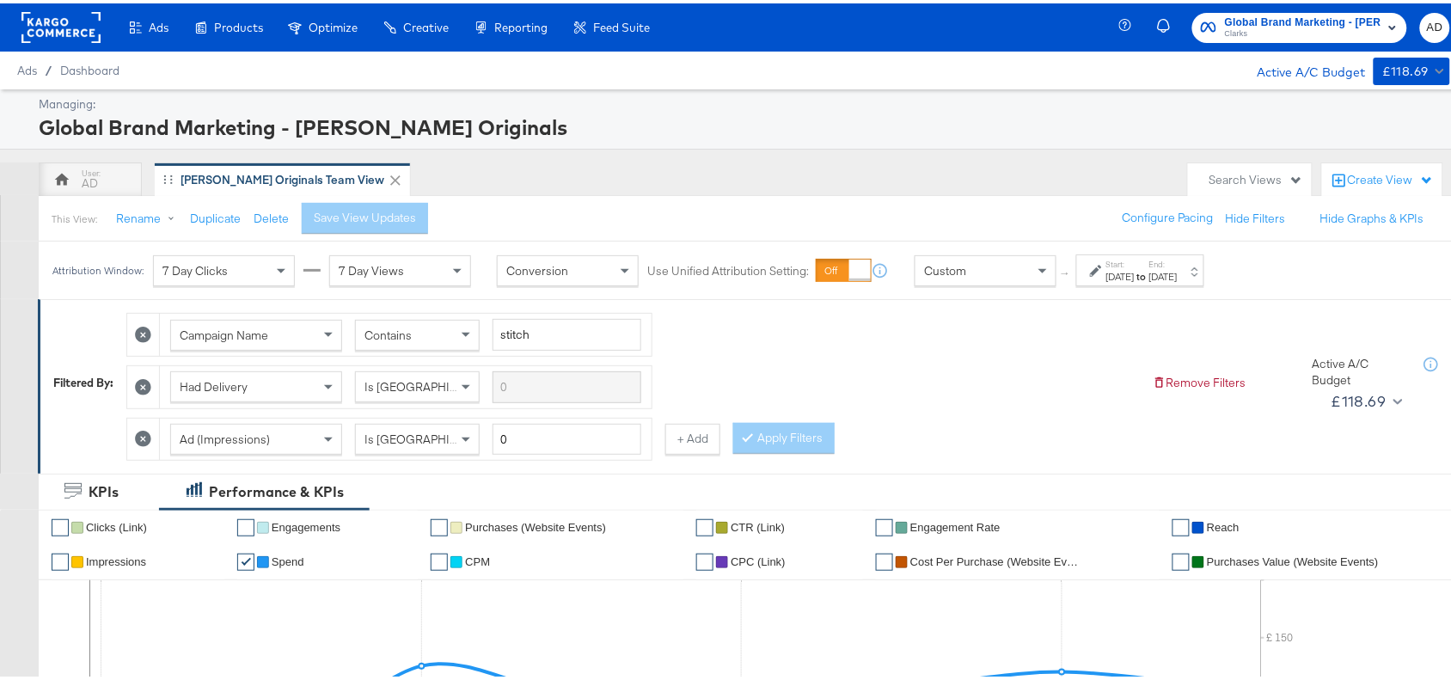
click at [1149, 268] on strong "to" at bounding box center [1142, 273] width 15 height 13
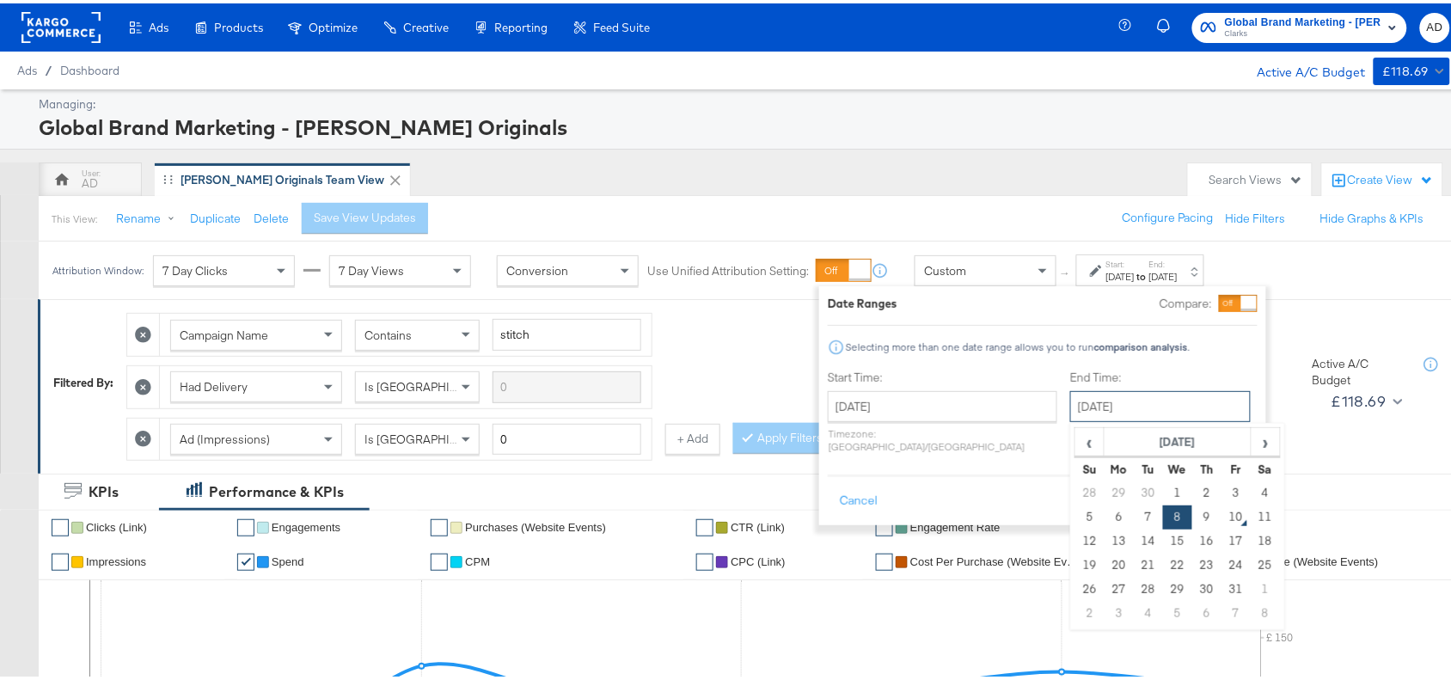
click at [1089, 413] on input "[DATE]" at bounding box center [1160, 403] width 181 height 31
click at [1192, 517] on td "9" at bounding box center [1206, 514] width 29 height 24
type input "[DATE]"
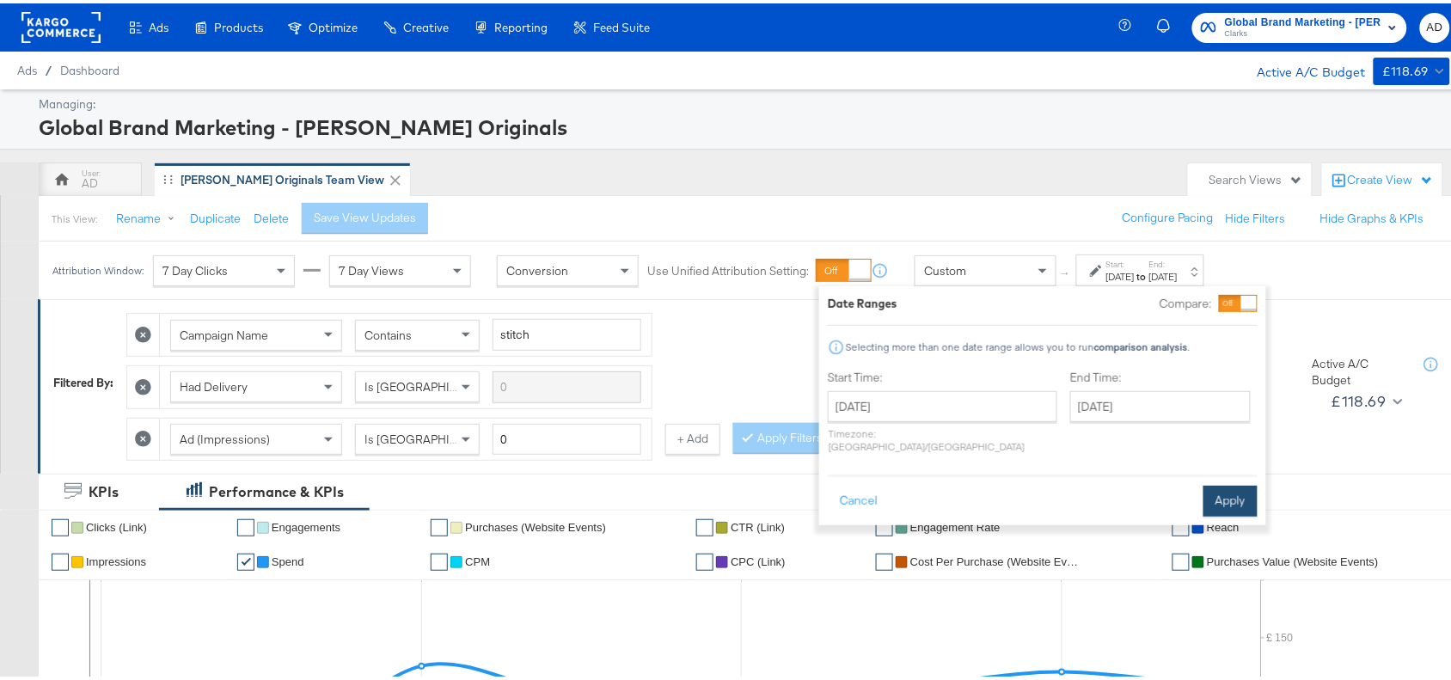
click at [1247, 482] on button "Apply" at bounding box center [1231, 497] width 54 height 31
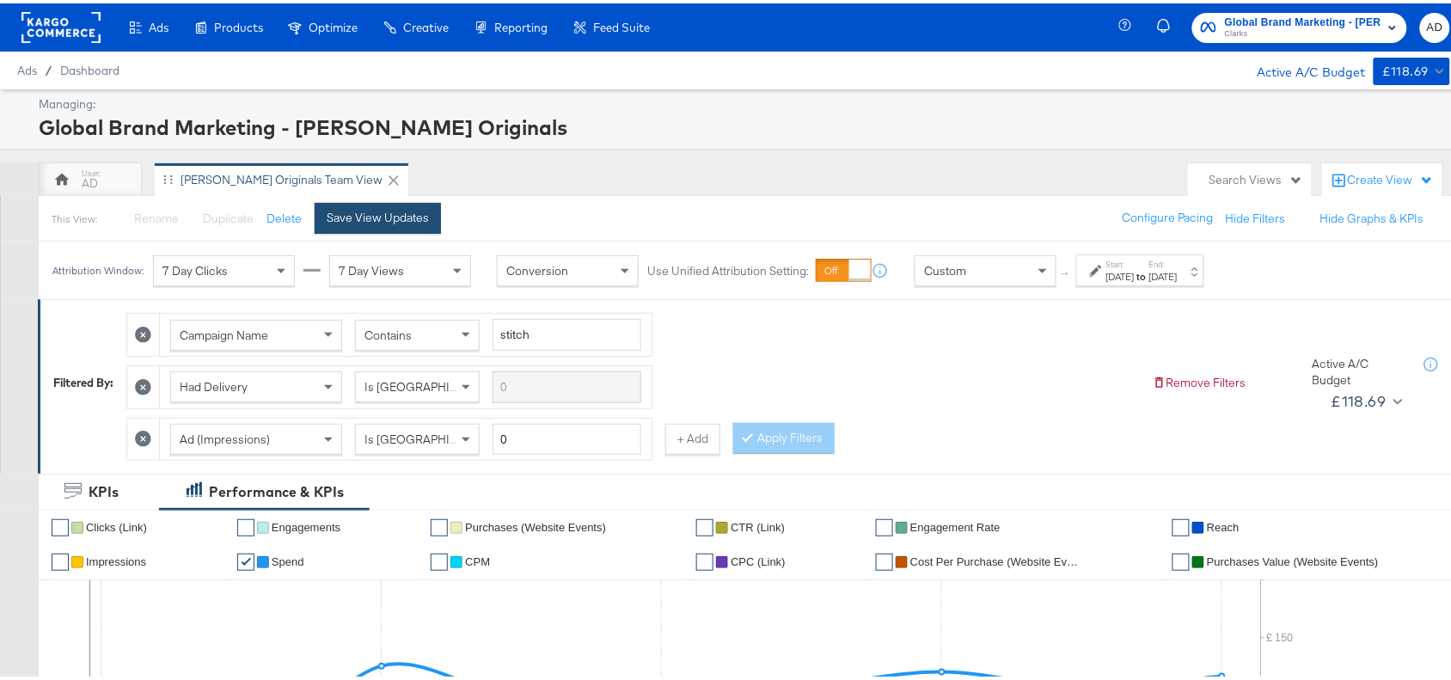
click at [402, 215] on div "Save View Updates" at bounding box center [378, 214] width 102 height 16
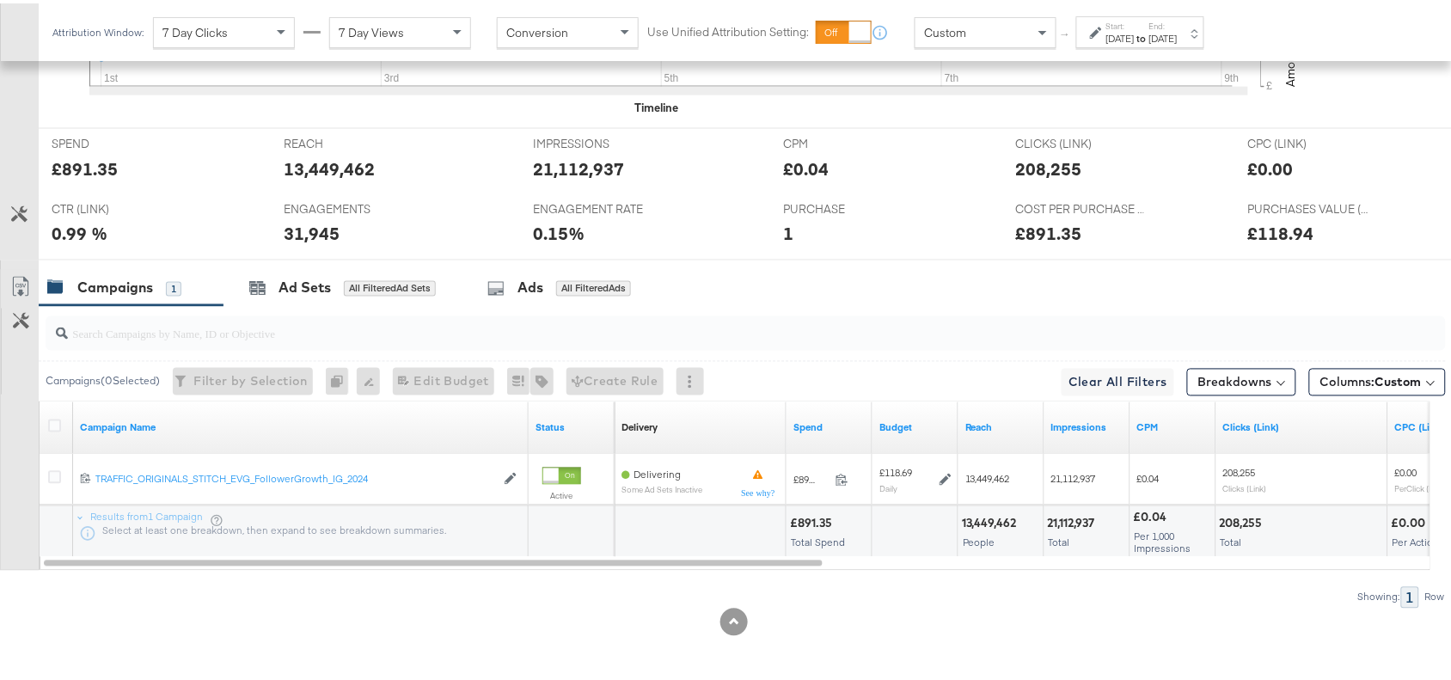
scroll to position [757, 0]
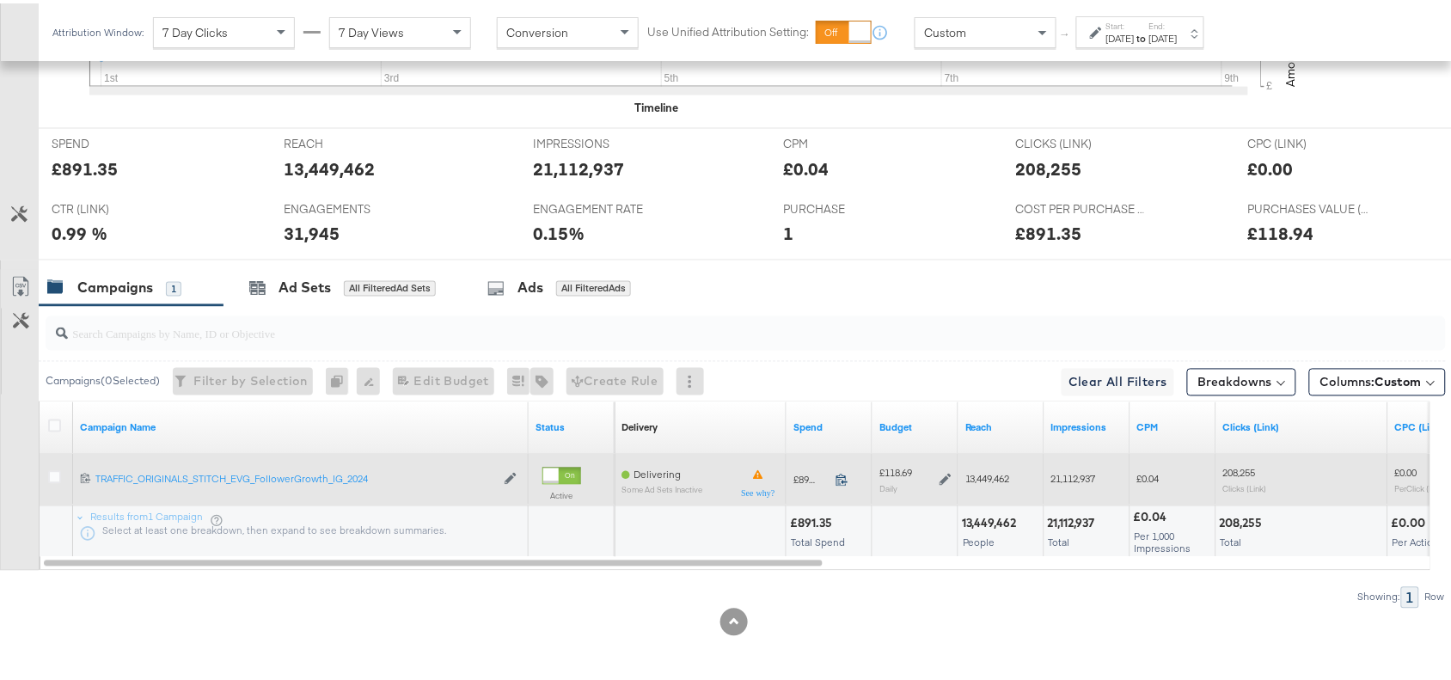
click at [843, 479] on icon at bounding box center [842, 477] width 11 height 12
click at [941, 474] on icon at bounding box center [946, 476] width 12 height 12
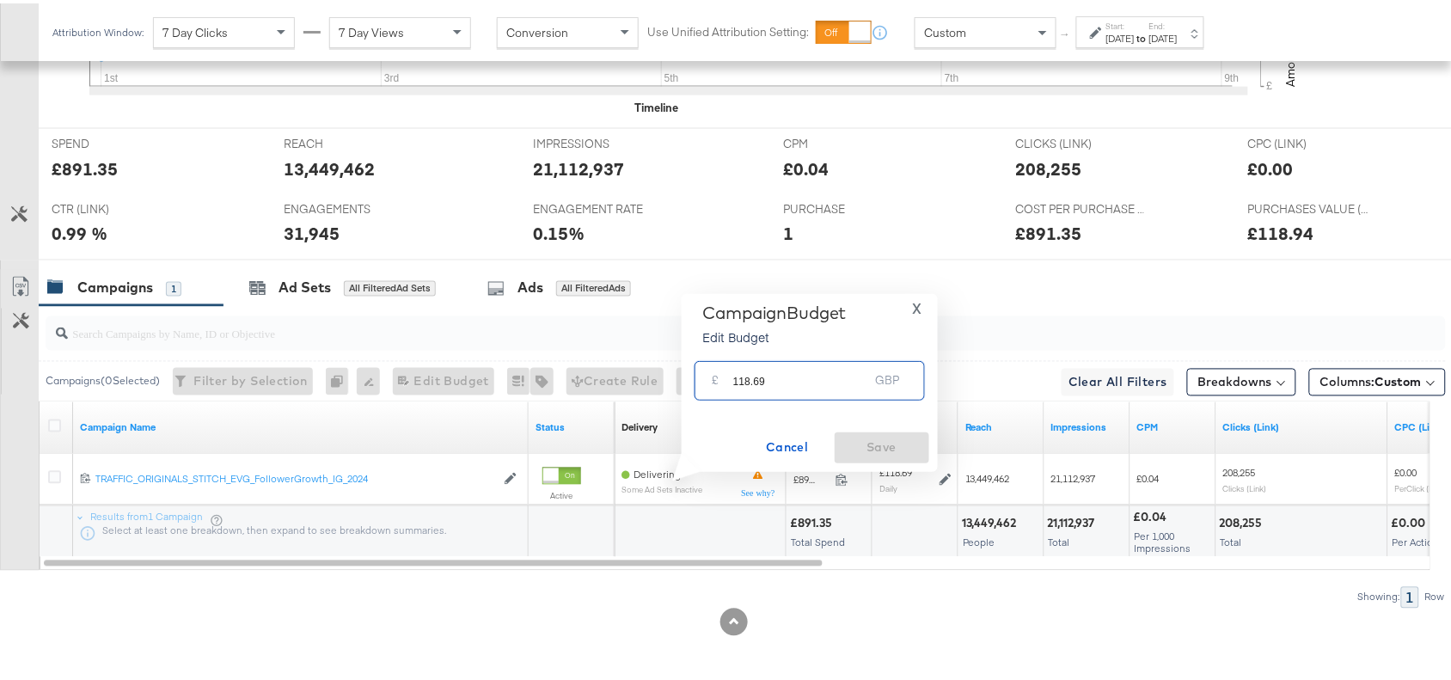
click at [800, 376] on input "118.69" at bounding box center [801, 370] width 136 height 37
paste input "£118.58"
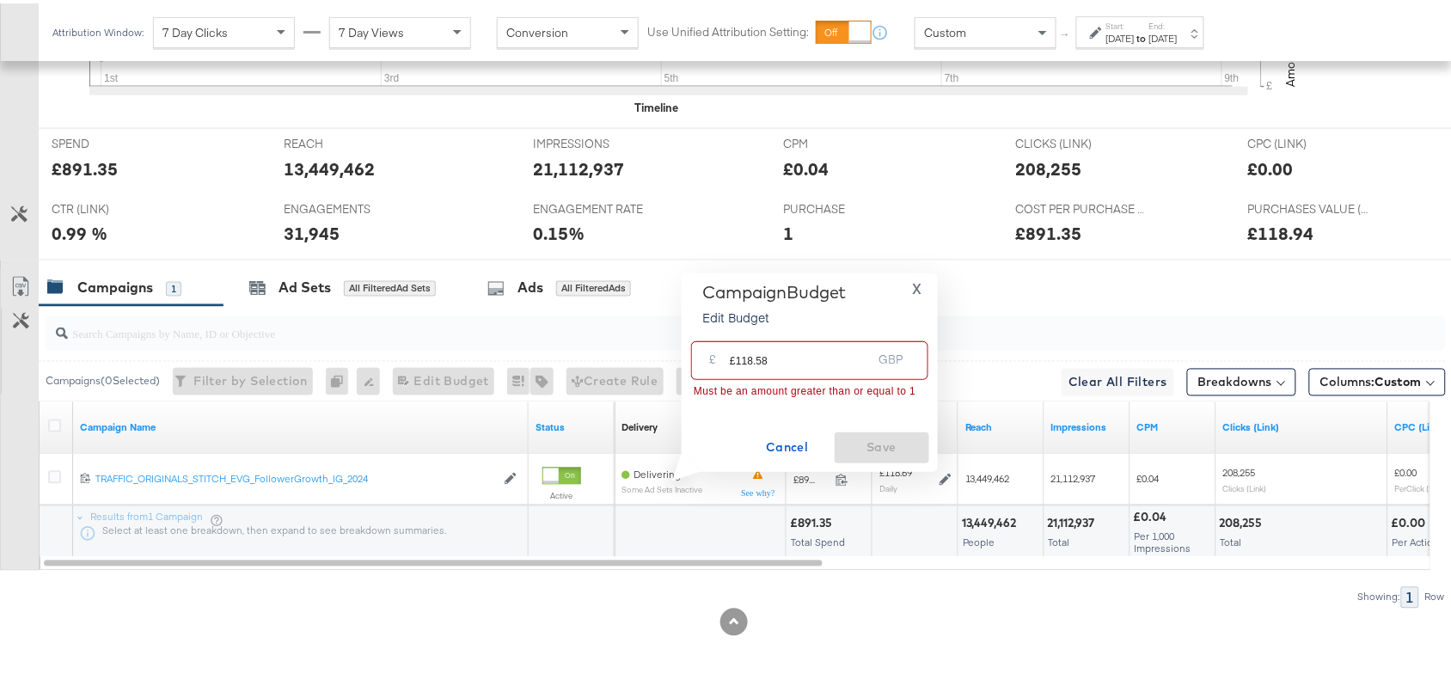
click at [738, 359] on input "£118.58" at bounding box center [801, 350] width 142 height 37
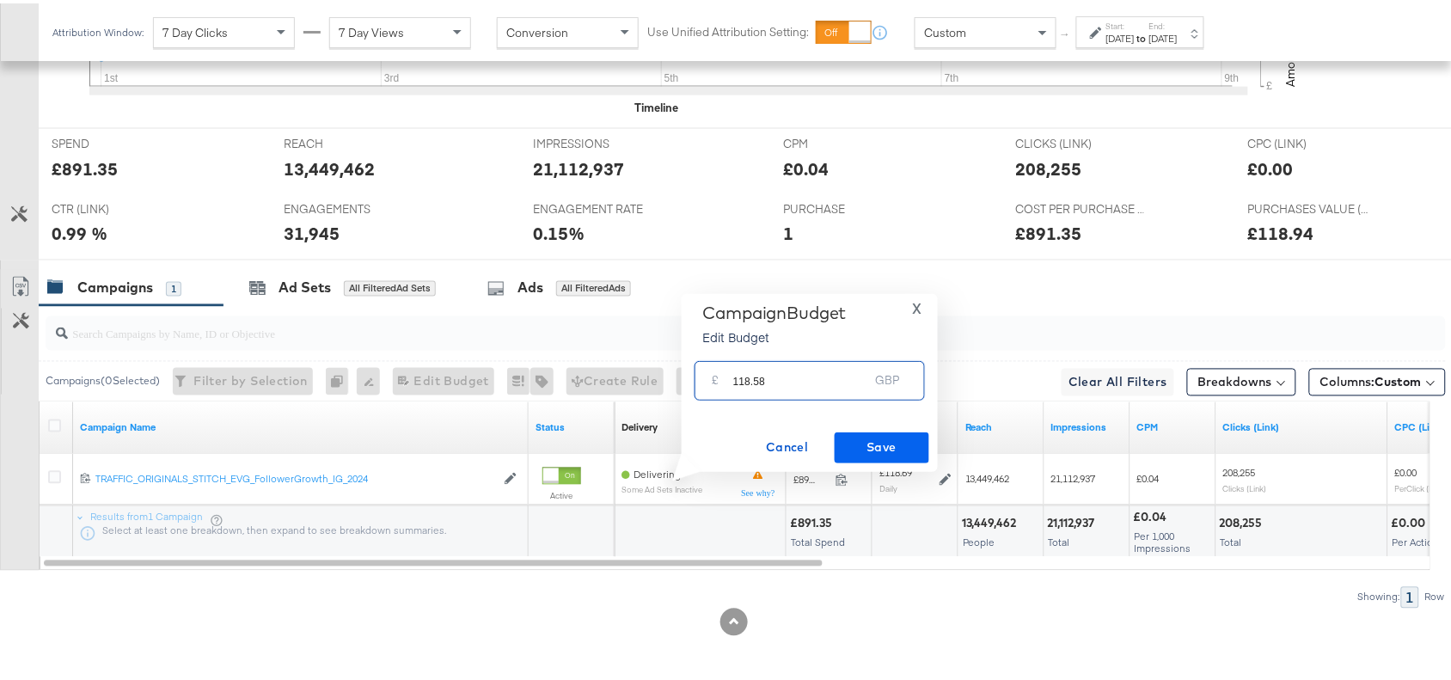
type input "118.58"
click at [873, 440] on span "Save" at bounding box center [882, 443] width 81 height 21
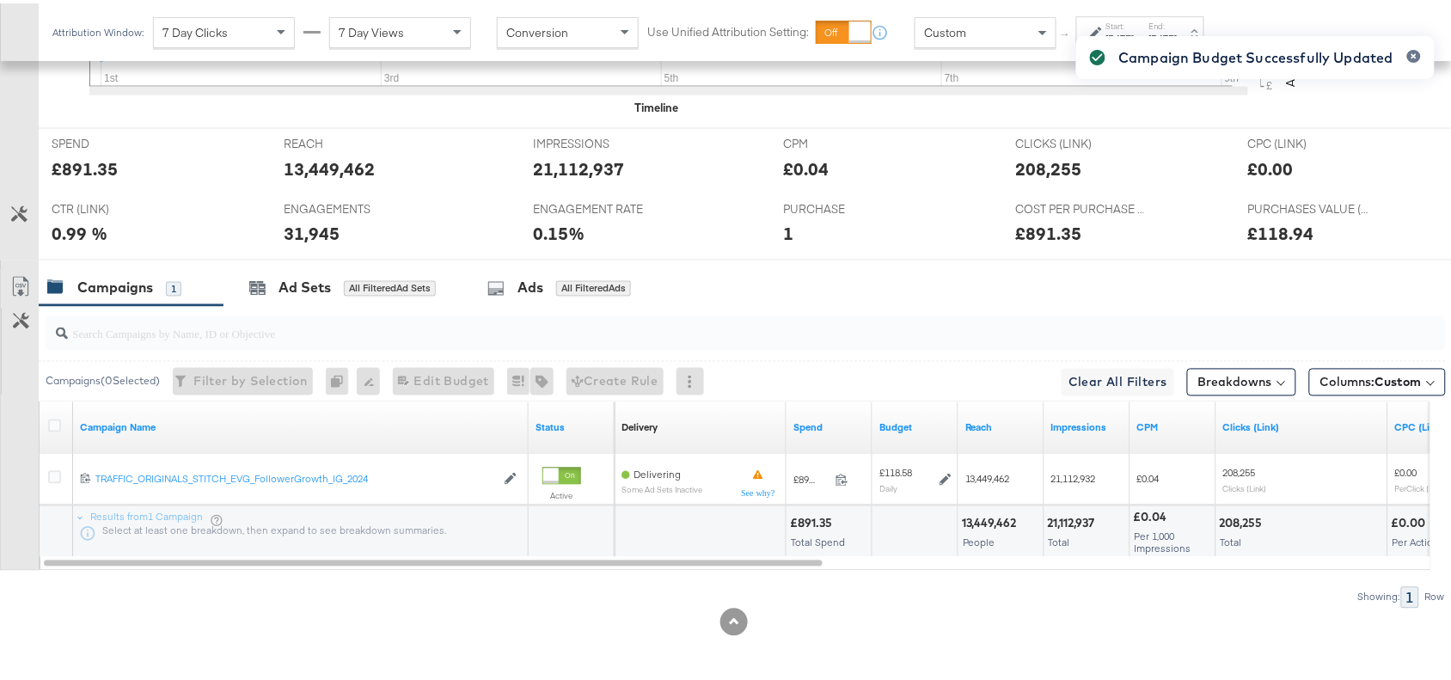
click at [909, 284] on div "Campaigns 1 Ad Sets All Filtered Ad Sets Ads All Filtered Ads" at bounding box center [753, 285] width 1429 height 37
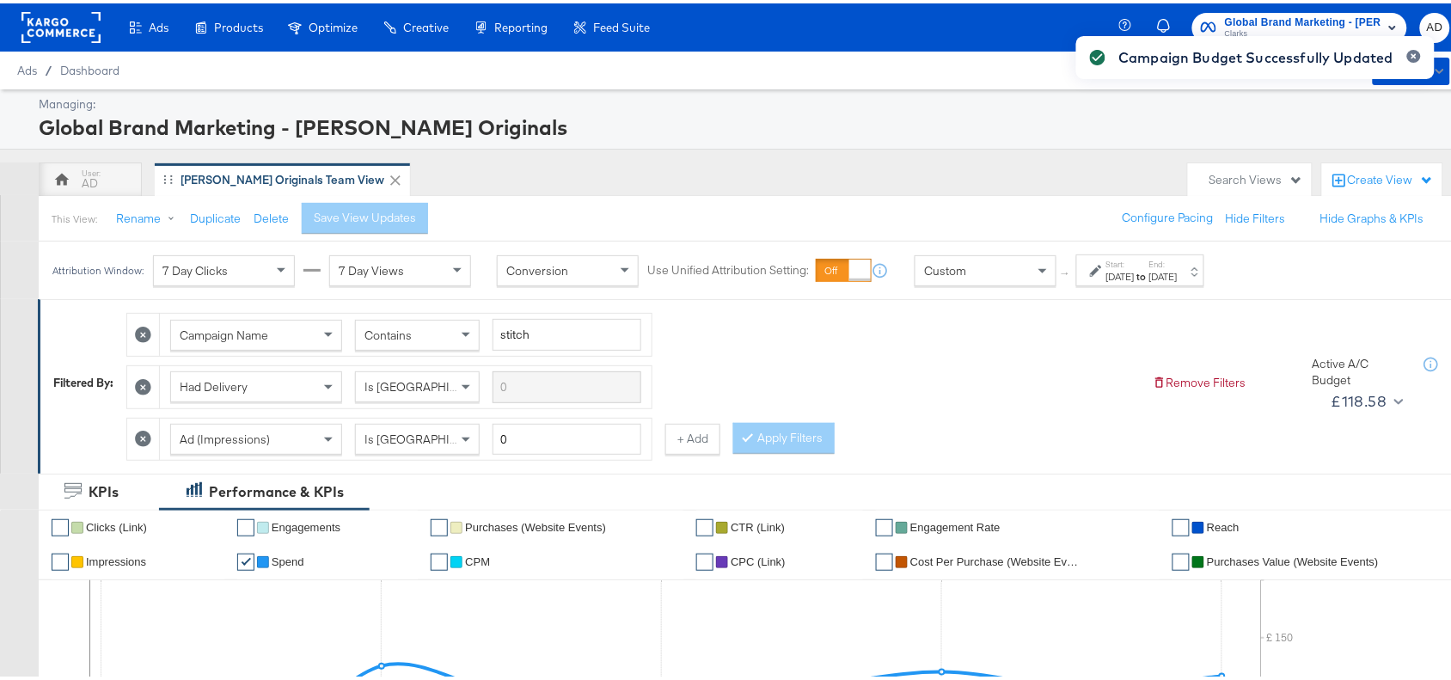
click at [1291, 27] on div "Campaign Budget Successfully Updated" at bounding box center [1255, 308] width 393 height 587
click at [1407, 46] on button "button" at bounding box center [1414, 52] width 14 height 13
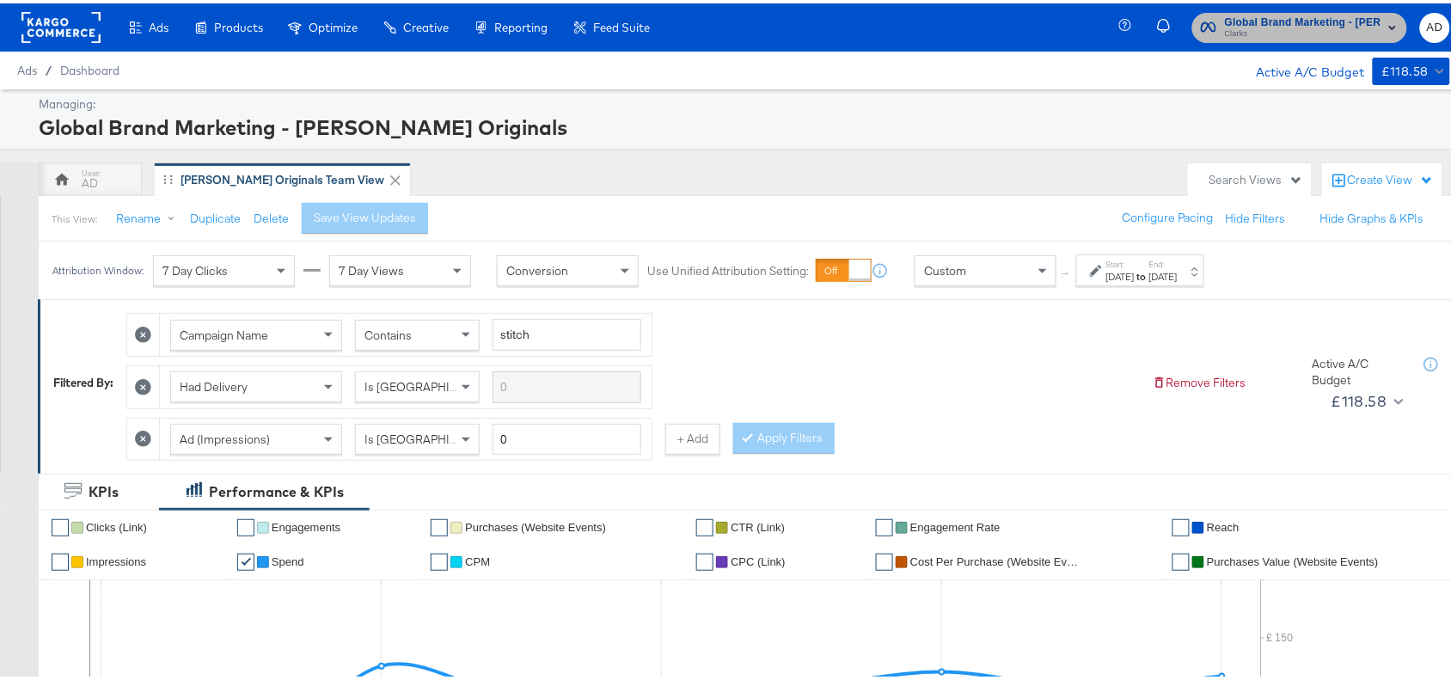
click at [1225, 20] on span "Global Brand Marketing - [PERSON_NAME] Originals" at bounding box center [1303, 19] width 156 height 18
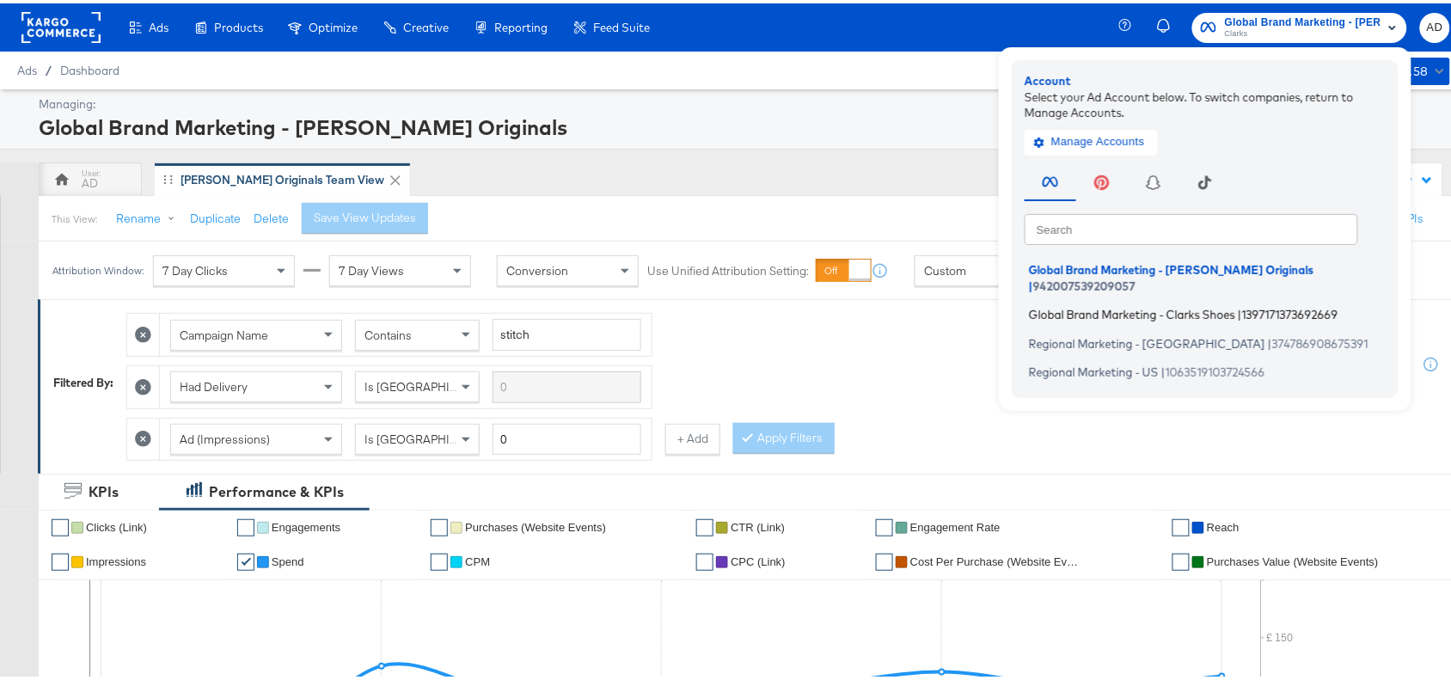
click at [1097, 304] on span "Global Brand Marketing - Clarks Shoes" at bounding box center [1132, 311] width 206 height 14
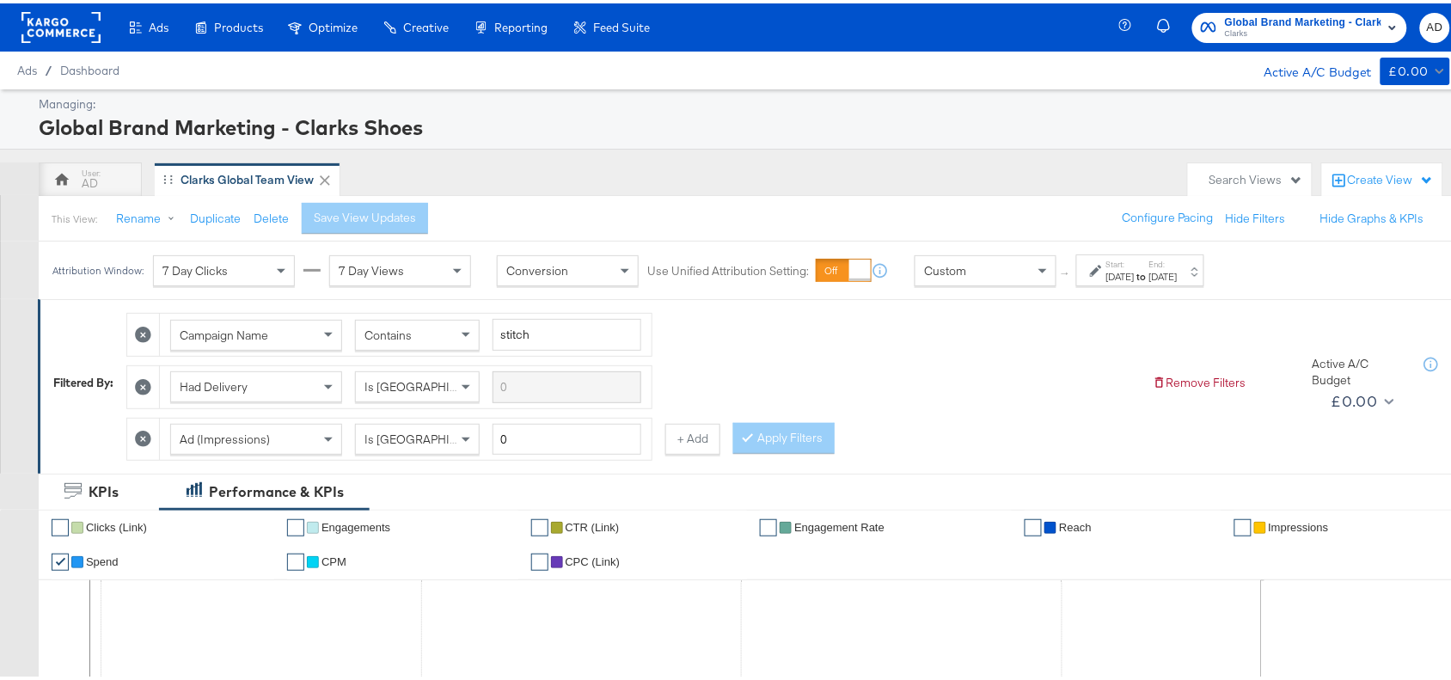
click at [1135, 279] on div "[DATE]" at bounding box center [1120, 274] width 28 height 14
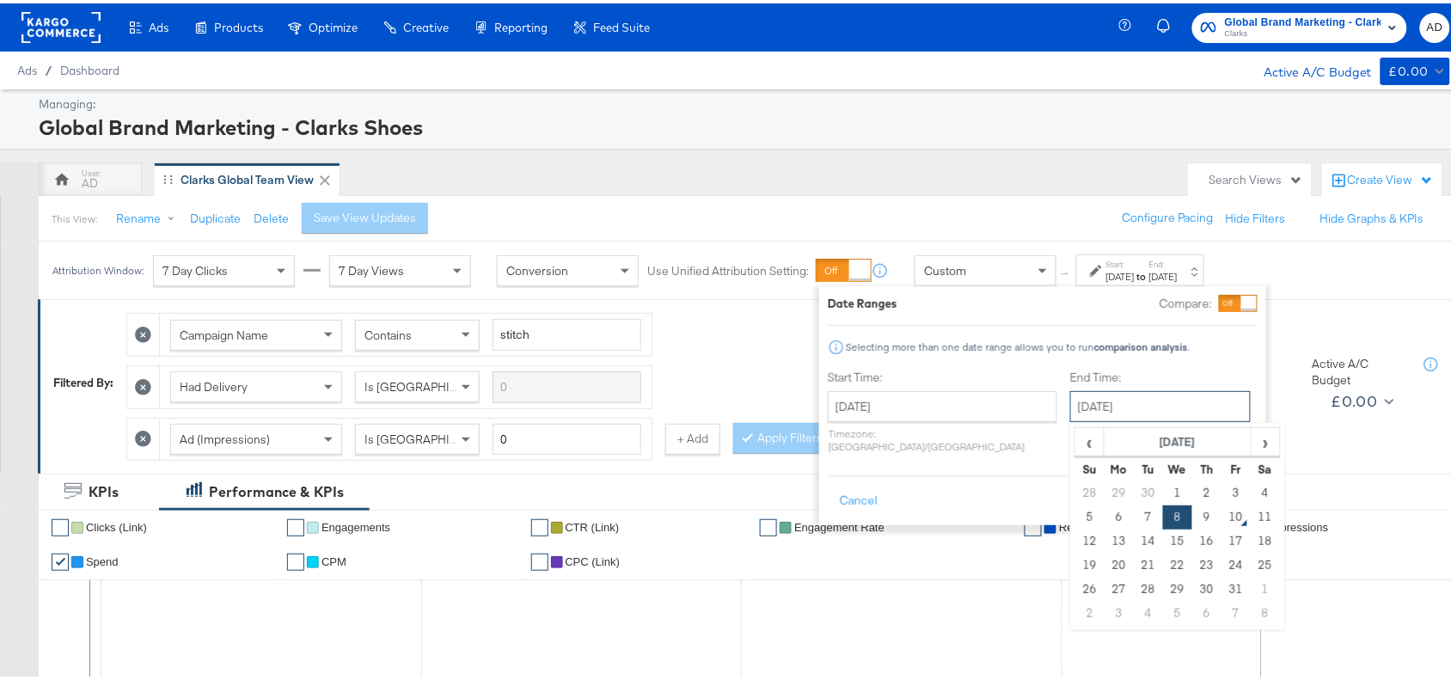
click at [1102, 414] on input "[DATE]" at bounding box center [1160, 403] width 181 height 31
click at [1192, 523] on td "9" at bounding box center [1206, 514] width 29 height 24
type input "[DATE]"
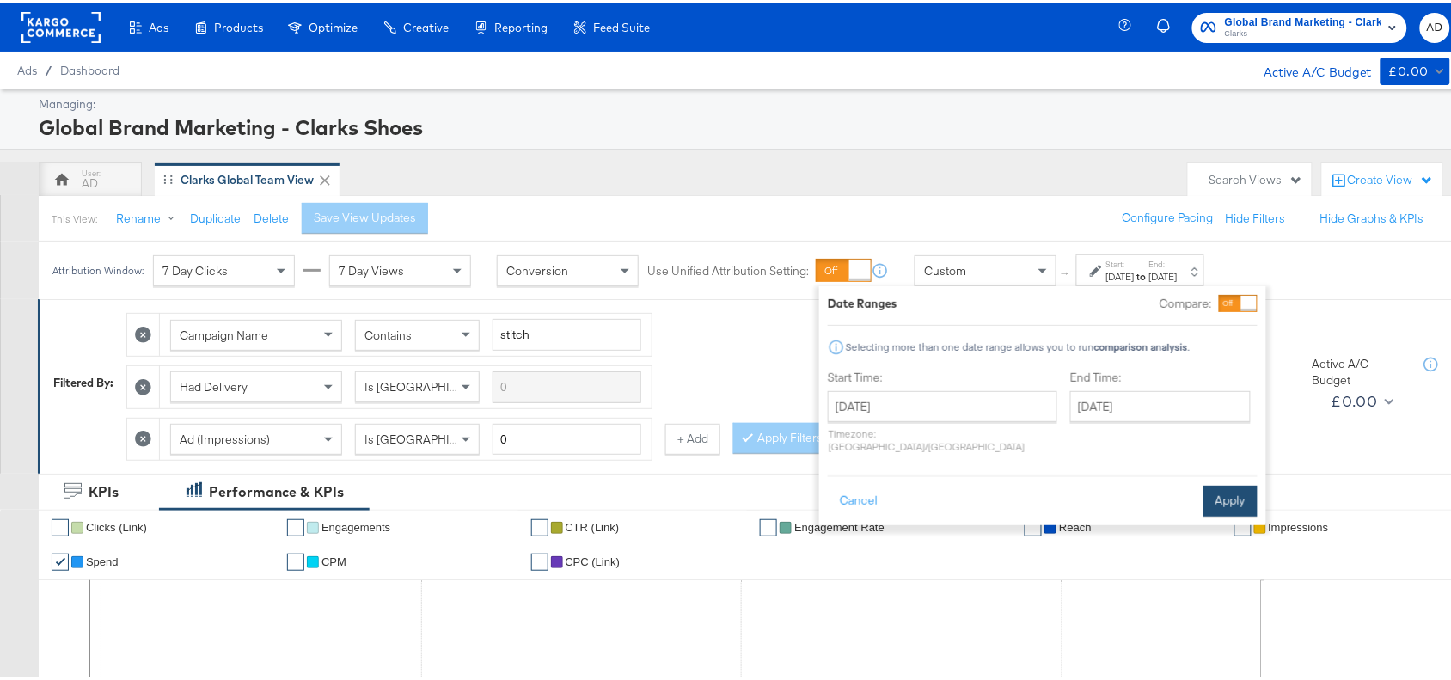
click at [1235, 484] on button "Apply" at bounding box center [1231, 497] width 54 height 31
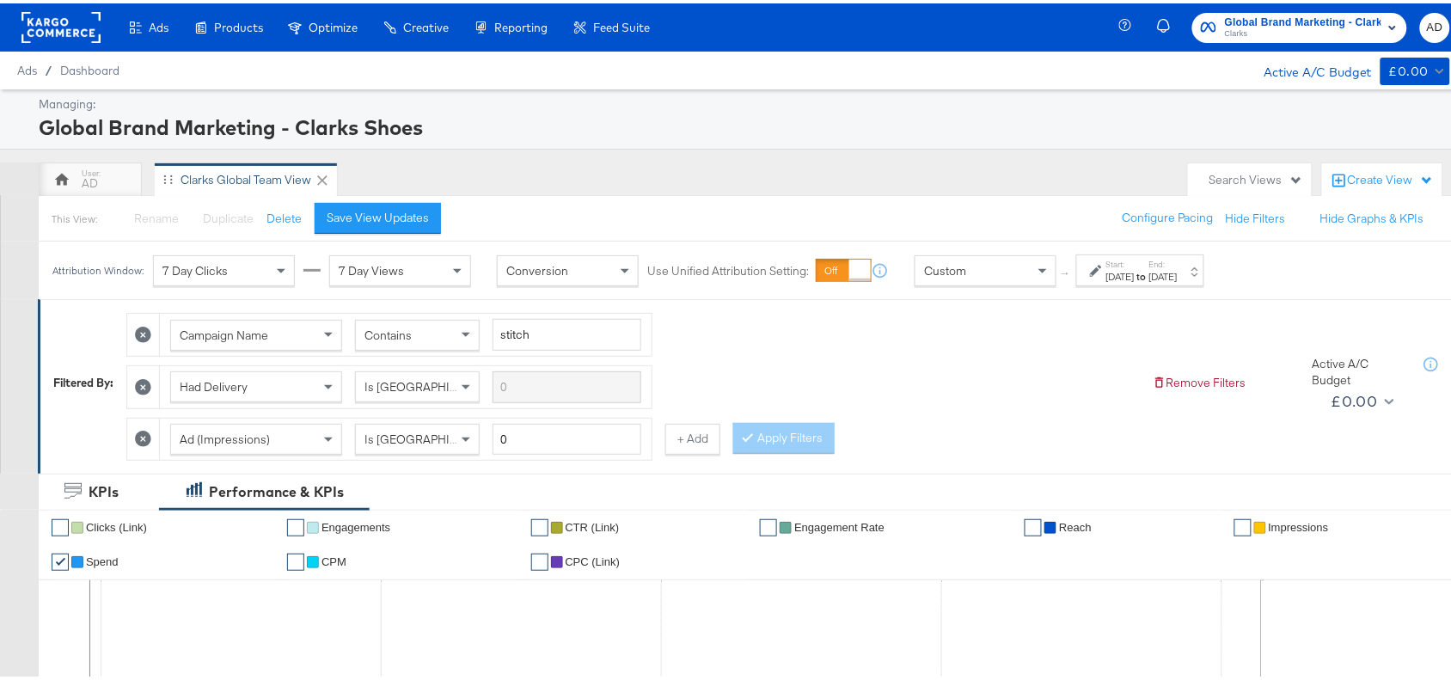
click at [1270, 27] on span "Clarks" at bounding box center [1303, 31] width 156 height 14
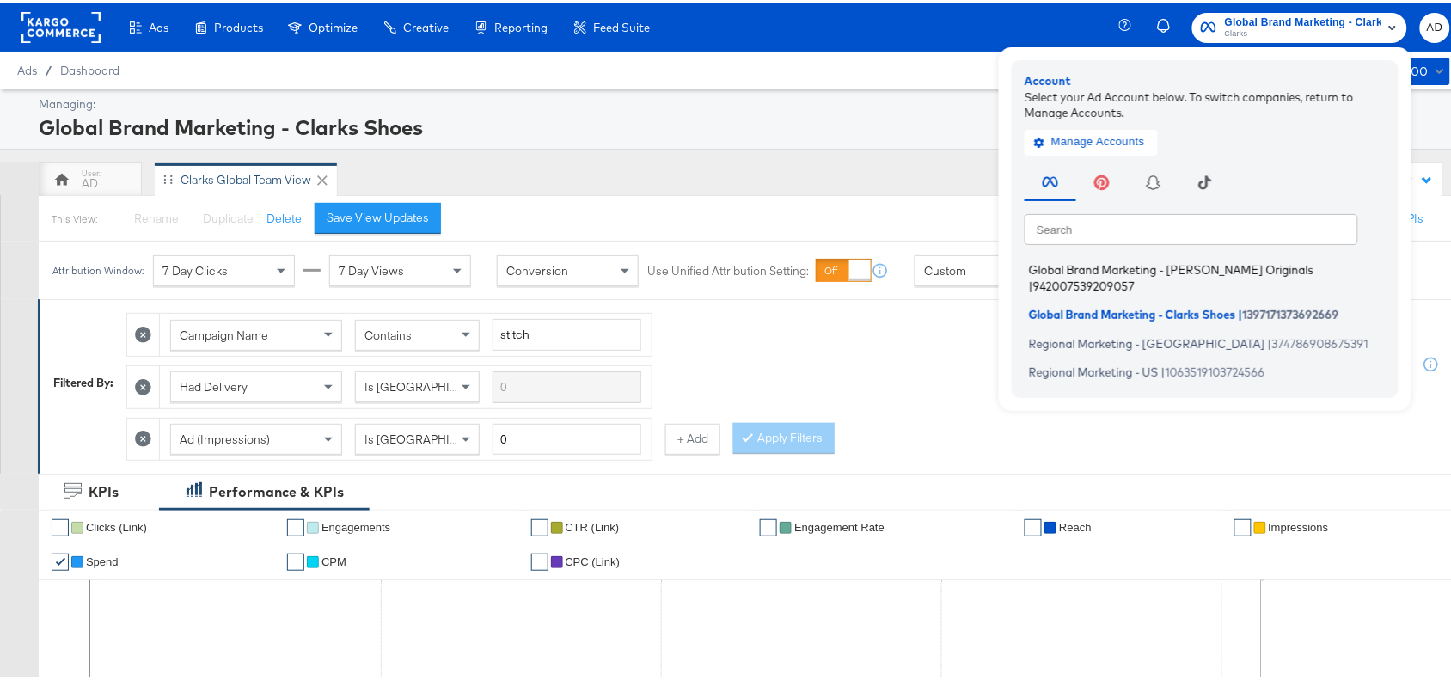
click at [1115, 263] on span "Global Brand Marketing - [PERSON_NAME] Originals" at bounding box center [1171, 267] width 285 height 14
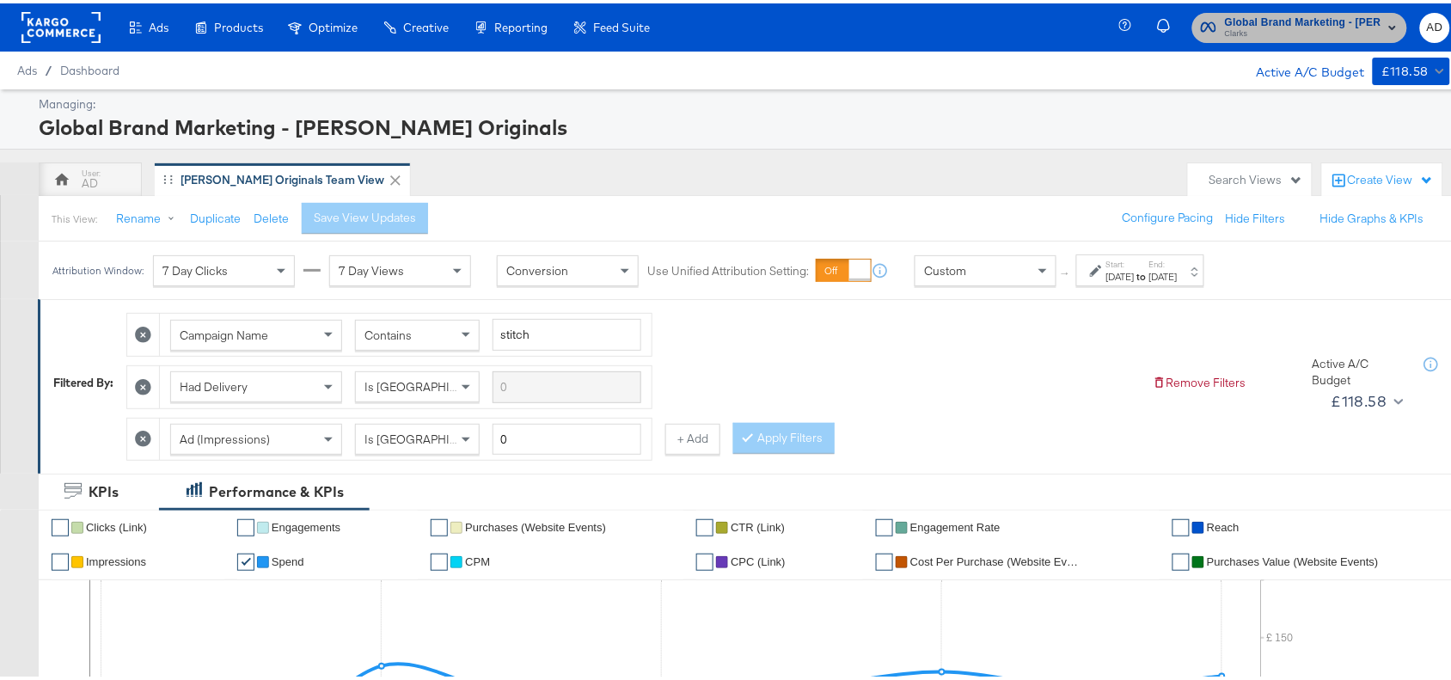
click at [1261, 26] on span "Clarks" at bounding box center [1303, 31] width 156 height 14
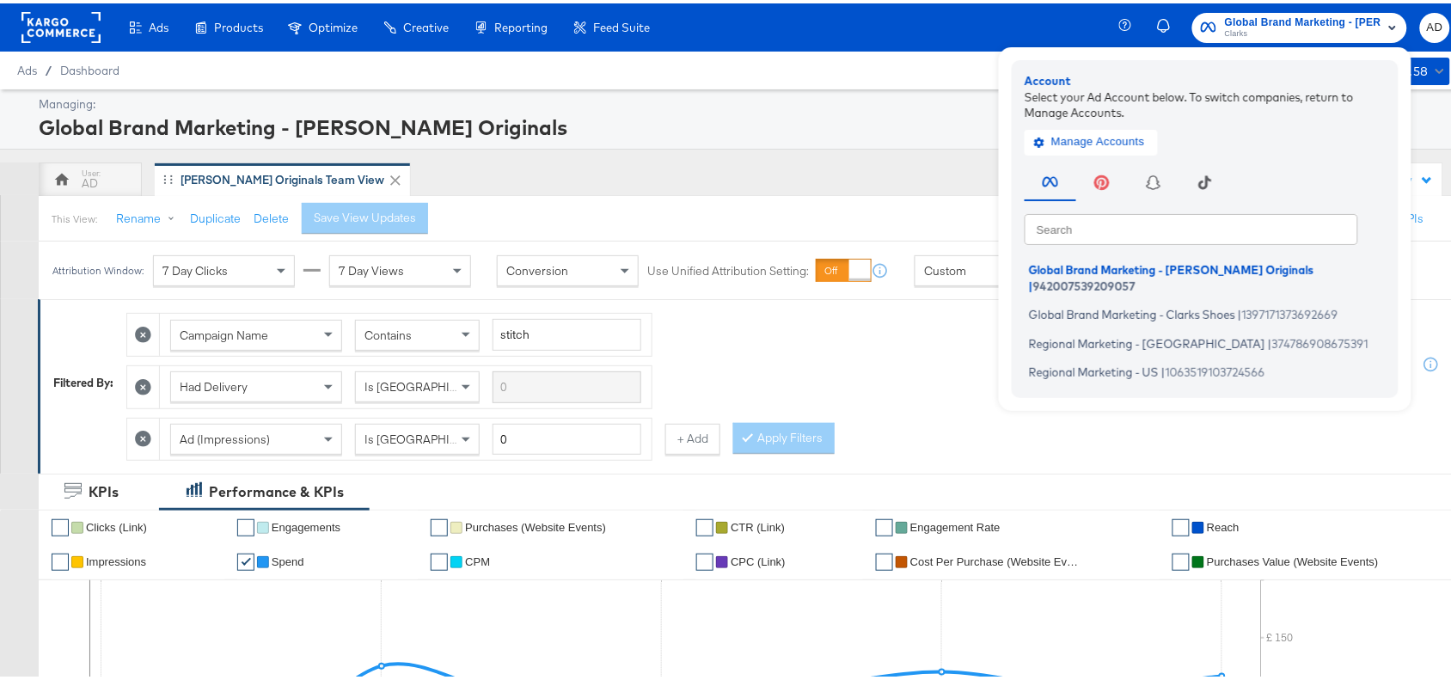
click at [839, 175] on div "AD [PERSON_NAME] Originals Team View" at bounding box center [609, 176] width 1141 height 34
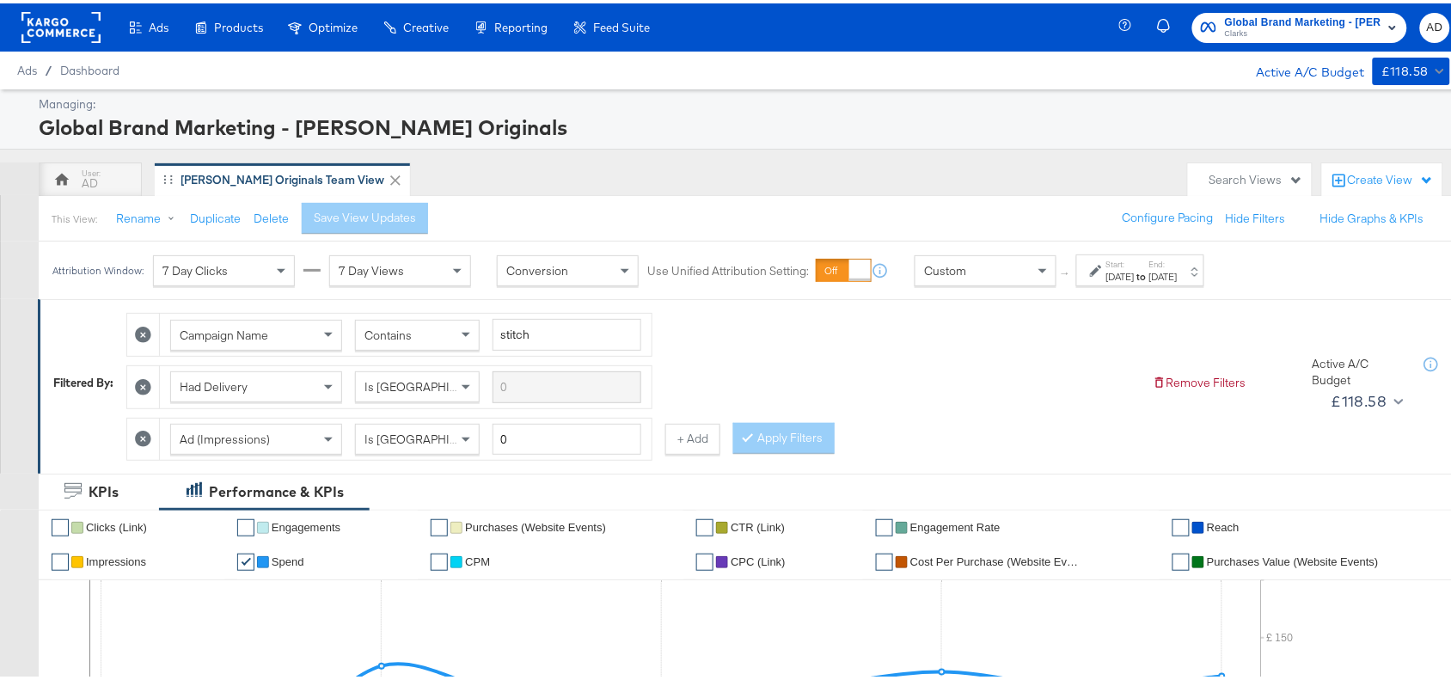
click at [1135, 260] on label "Start:" at bounding box center [1120, 260] width 28 height 11
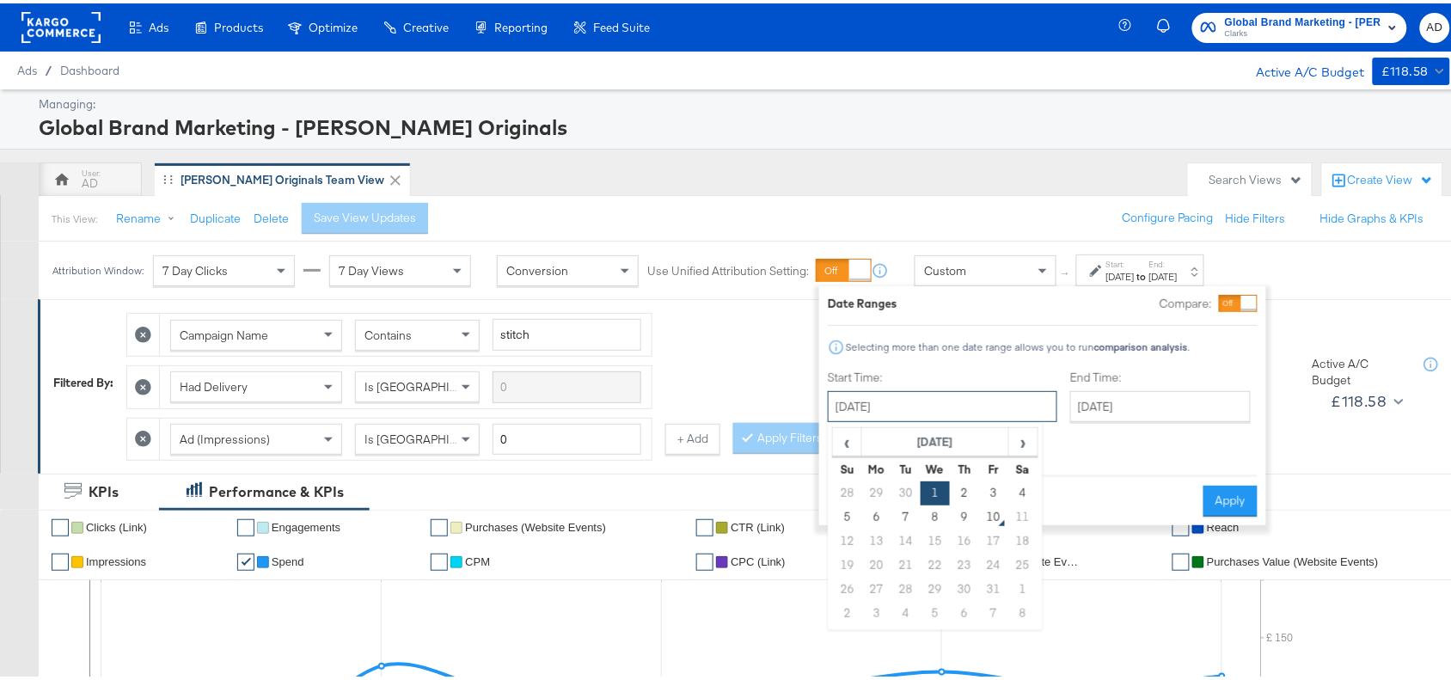
click at [944, 407] on input "[DATE]" at bounding box center [943, 403] width 230 height 31
click at [934, 518] on td "8" at bounding box center [935, 514] width 29 height 24
type input "[DATE]"
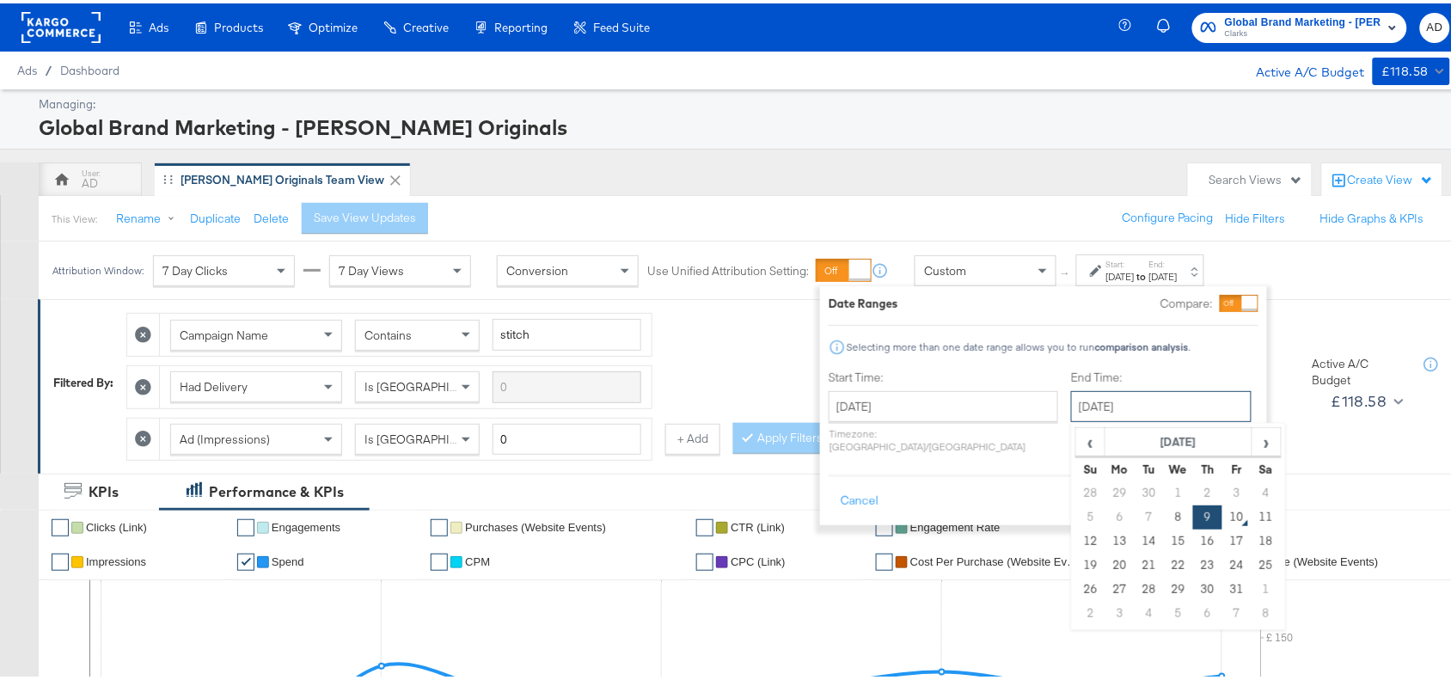
click at [1116, 405] on input "[DATE]" at bounding box center [1161, 403] width 181 height 31
click at [1164, 516] on td "8" at bounding box center [1178, 514] width 29 height 24
type input "[DATE]"
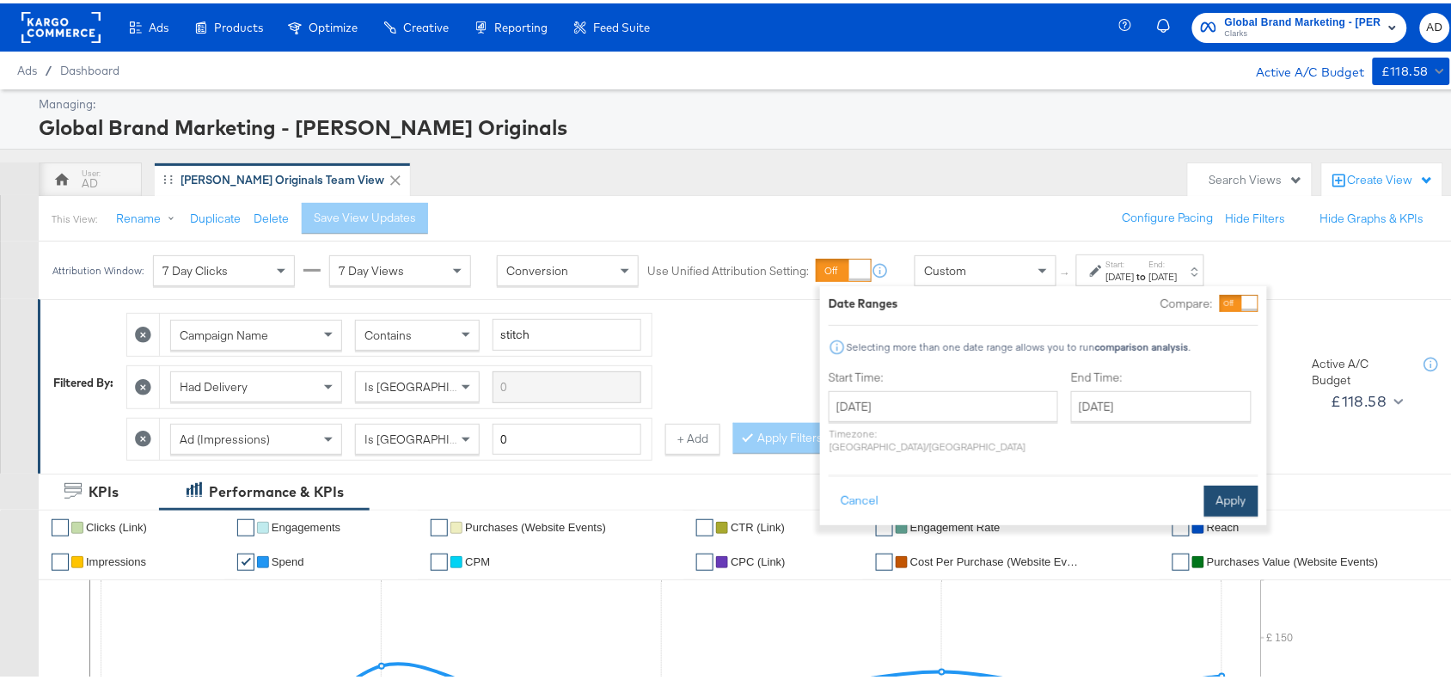
click at [1223, 487] on button "Apply" at bounding box center [1231, 497] width 54 height 31
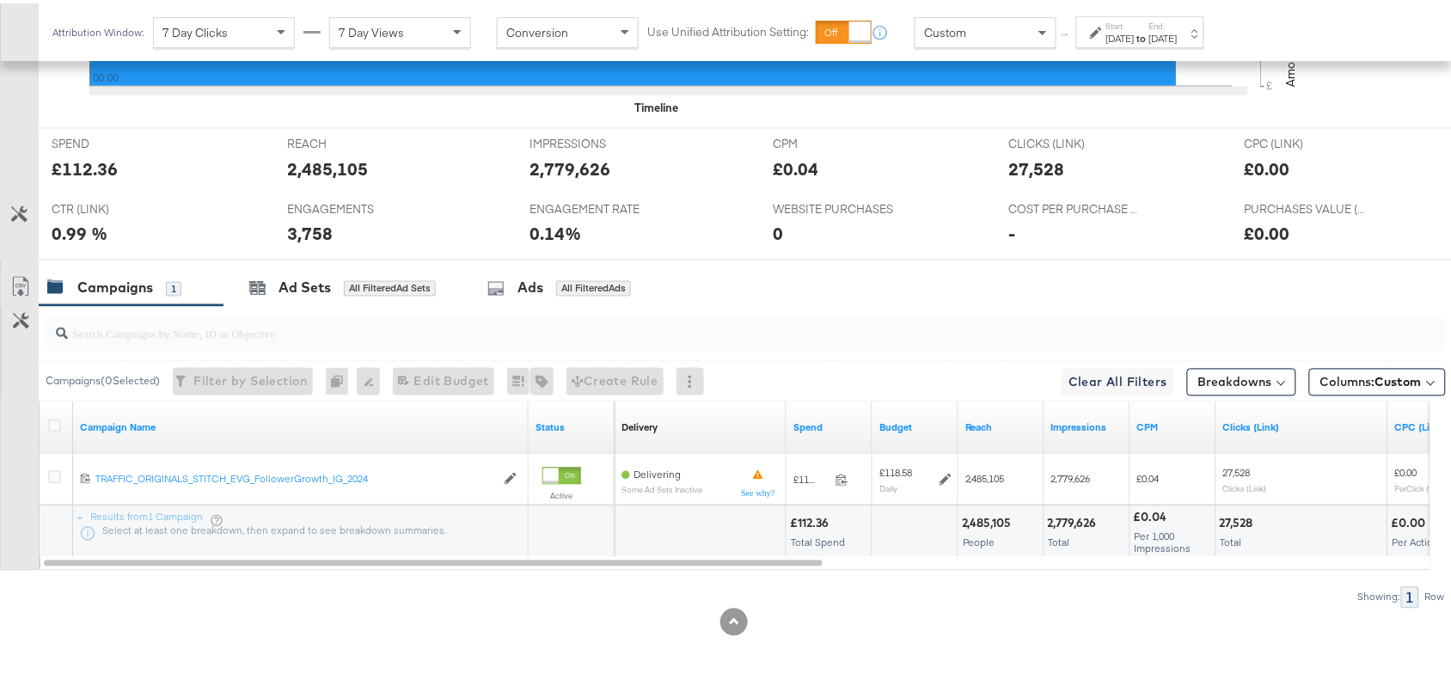
scroll to position [757, 0]
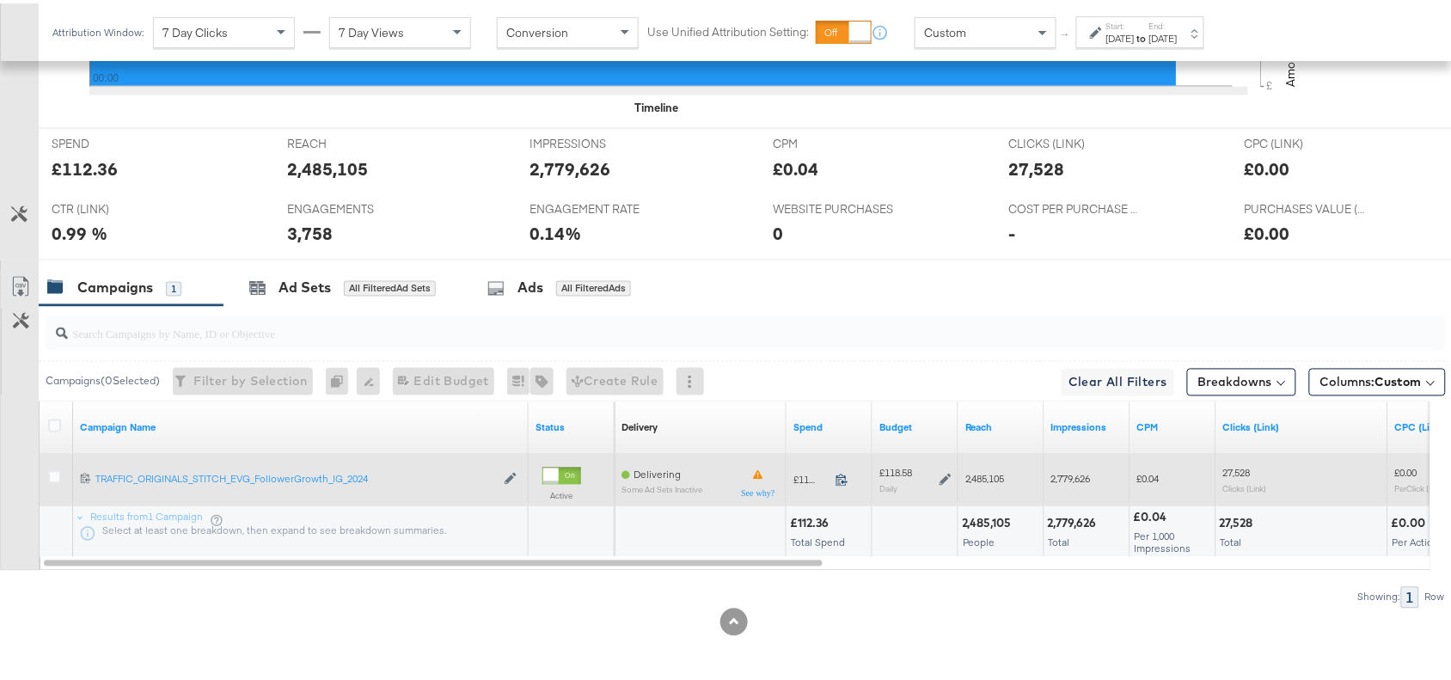
click at [844, 475] on icon at bounding box center [842, 476] width 13 height 13
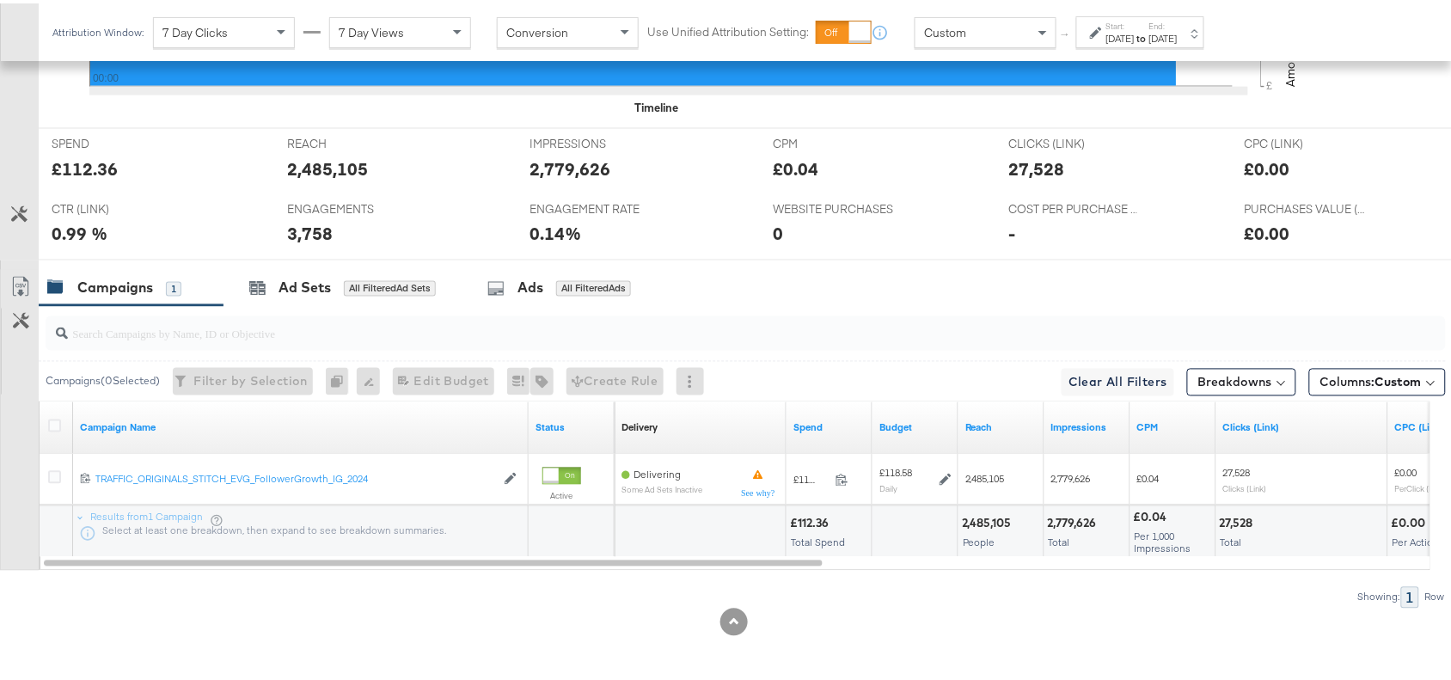
click at [990, 524] on div "2,485,105" at bounding box center [989, 520] width 55 height 16
click at [1076, 521] on div "2,779,626" at bounding box center [1075, 520] width 54 height 16
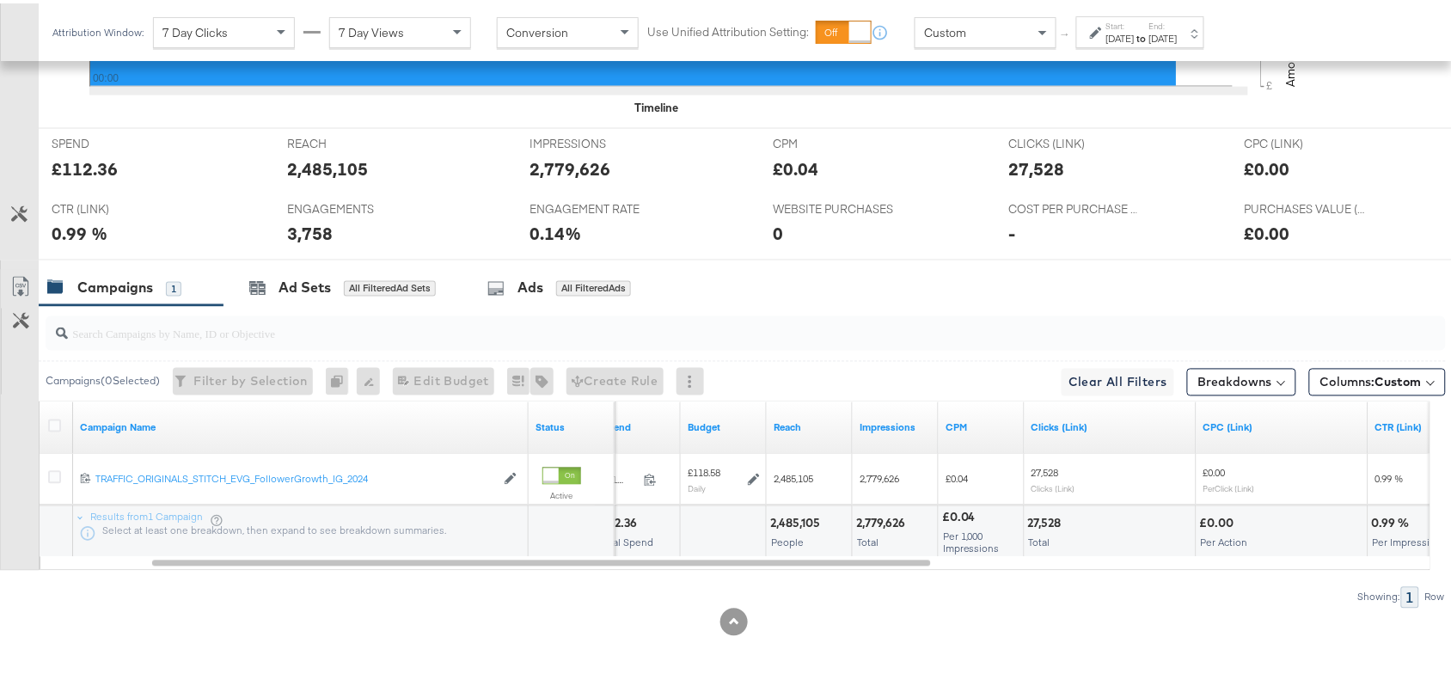
click at [1040, 520] on div "27,528" at bounding box center [1047, 520] width 39 height 16
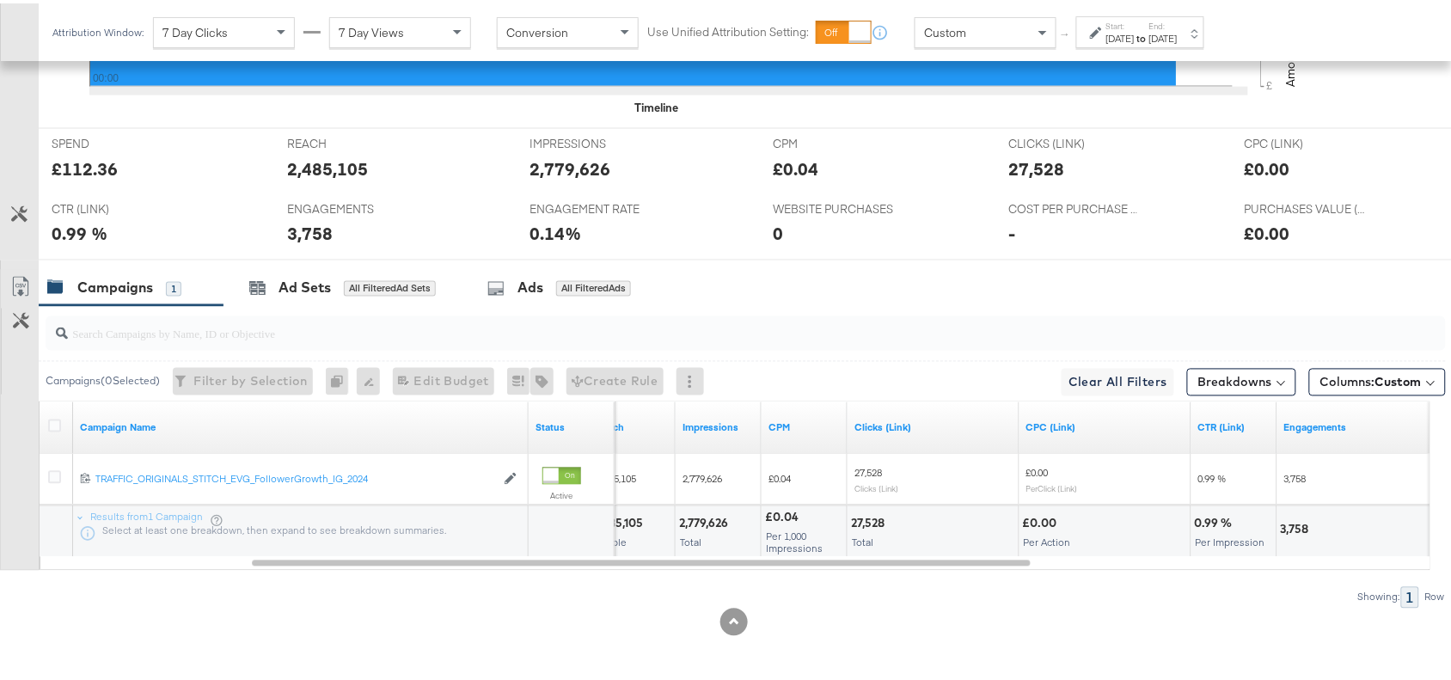
click at [1290, 521] on div "3,758" at bounding box center [1298, 526] width 34 height 16
copy div "3,758"
click at [1290, 521] on div "3,758" at bounding box center [1298, 526] width 34 height 16
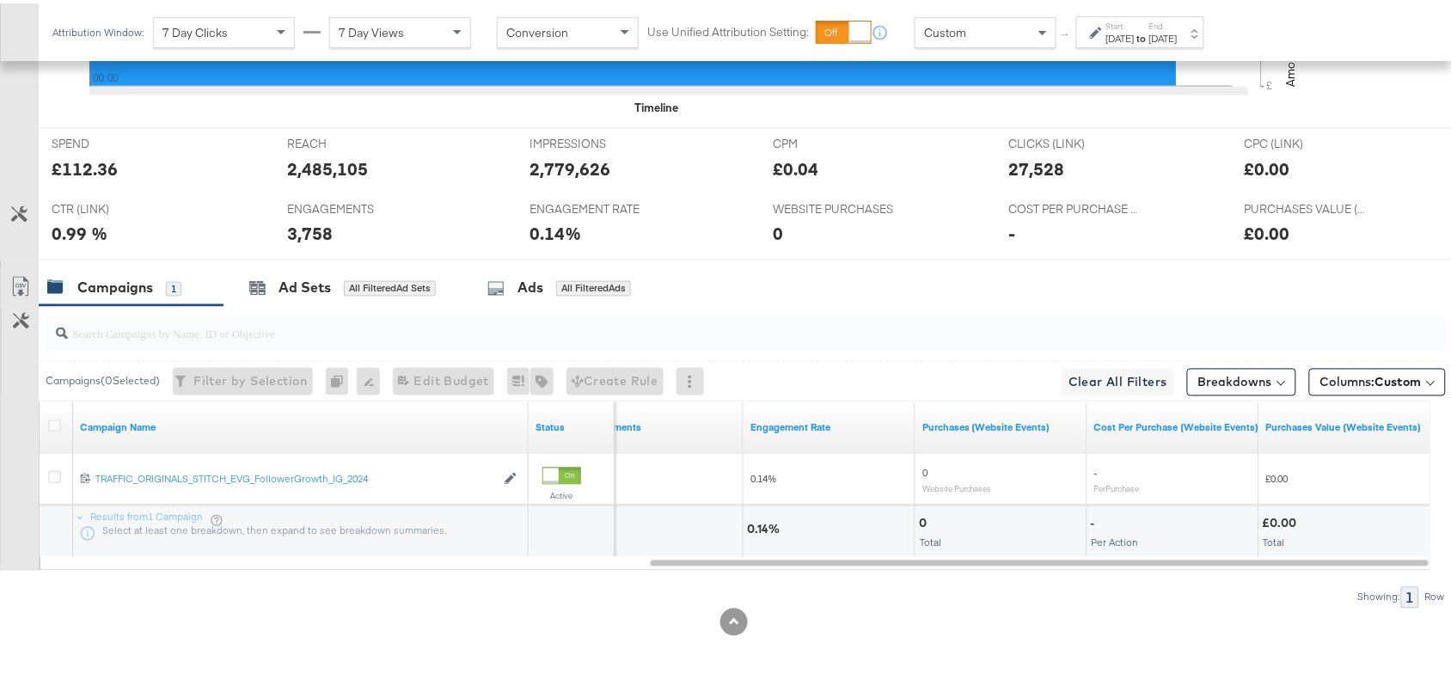
click at [1135, 40] on div "[DATE]" at bounding box center [1120, 35] width 28 height 14
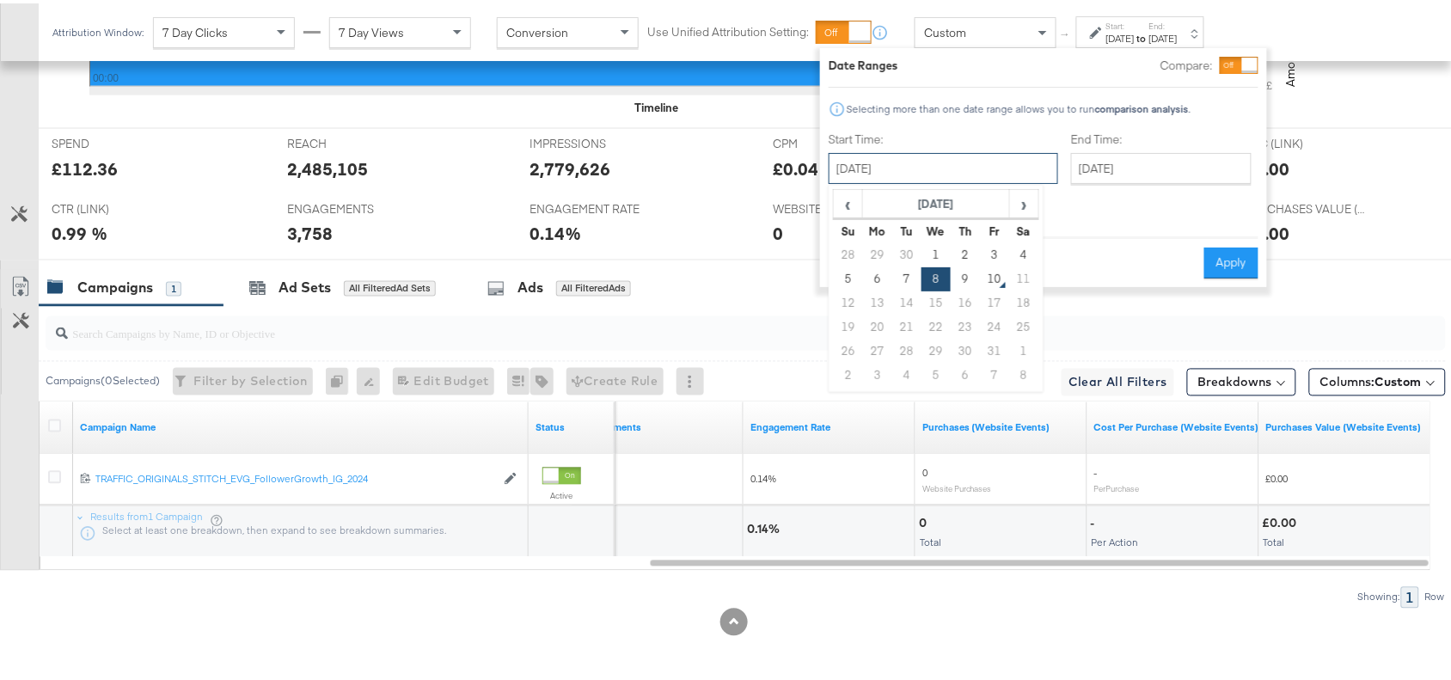
click at [965, 161] on input "[DATE]" at bounding box center [944, 165] width 230 height 31
click at [961, 278] on td "9" at bounding box center [965, 276] width 29 height 24
type input "[DATE]"
click at [1225, 244] on button "Apply" at bounding box center [1231, 259] width 54 height 31
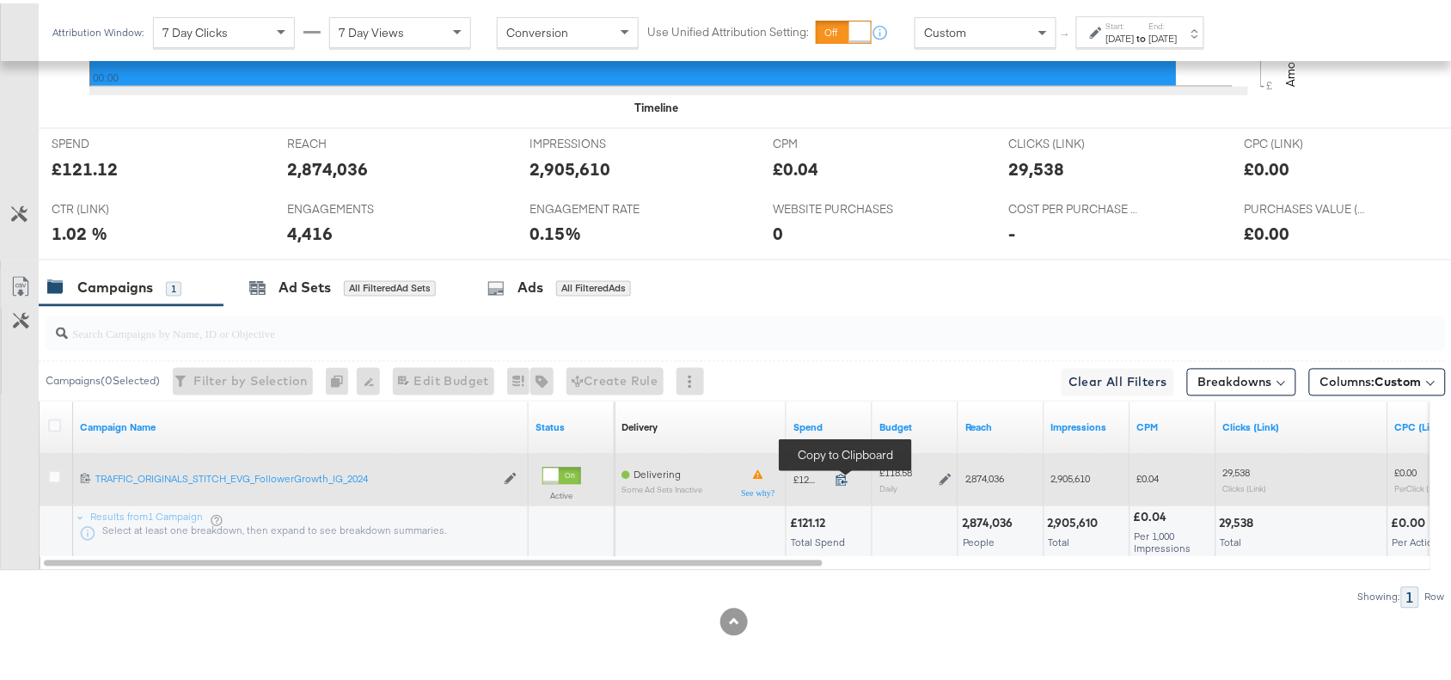
click at [838, 475] on icon at bounding box center [842, 476] width 13 height 13
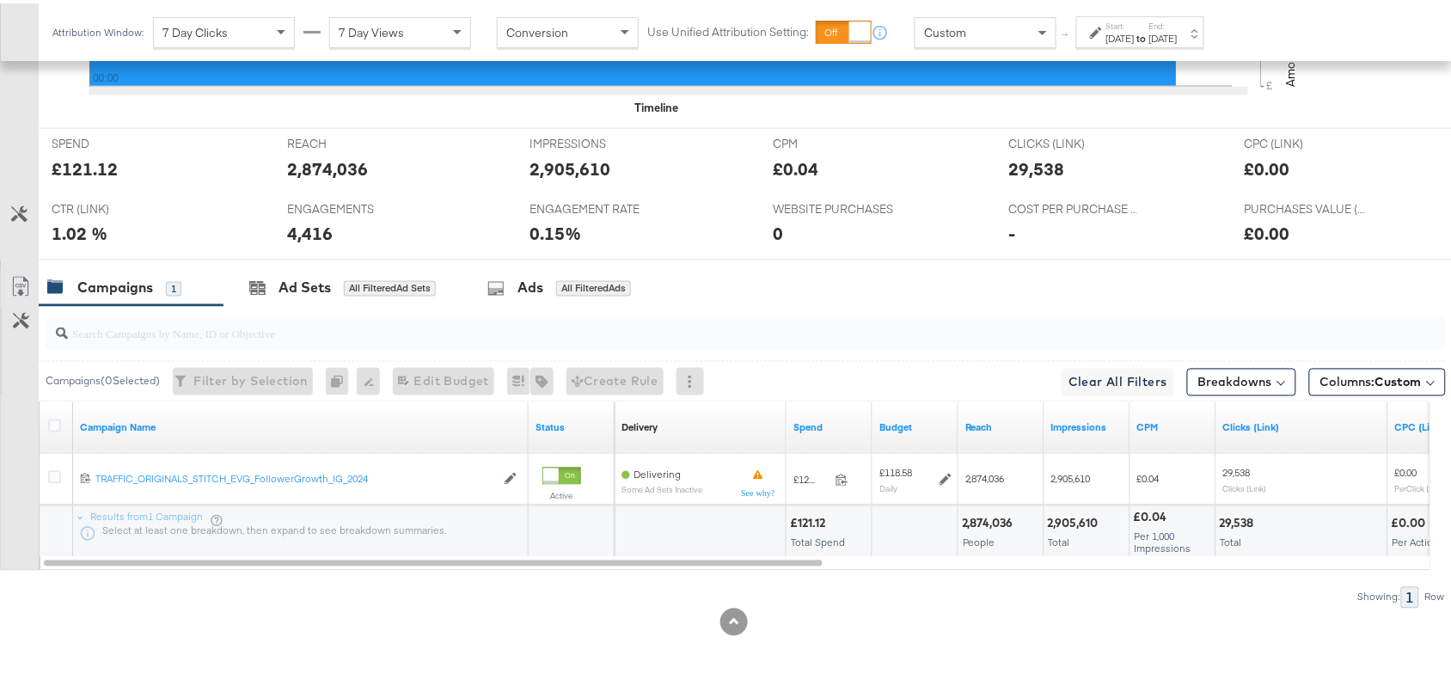
click at [989, 512] on div "2,874,036" at bounding box center [990, 520] width 57 height 16
copy div "2,874,036"
click at [989, 512] on div "2,874,036" at bounding box center [990, 520] width 57 height 16
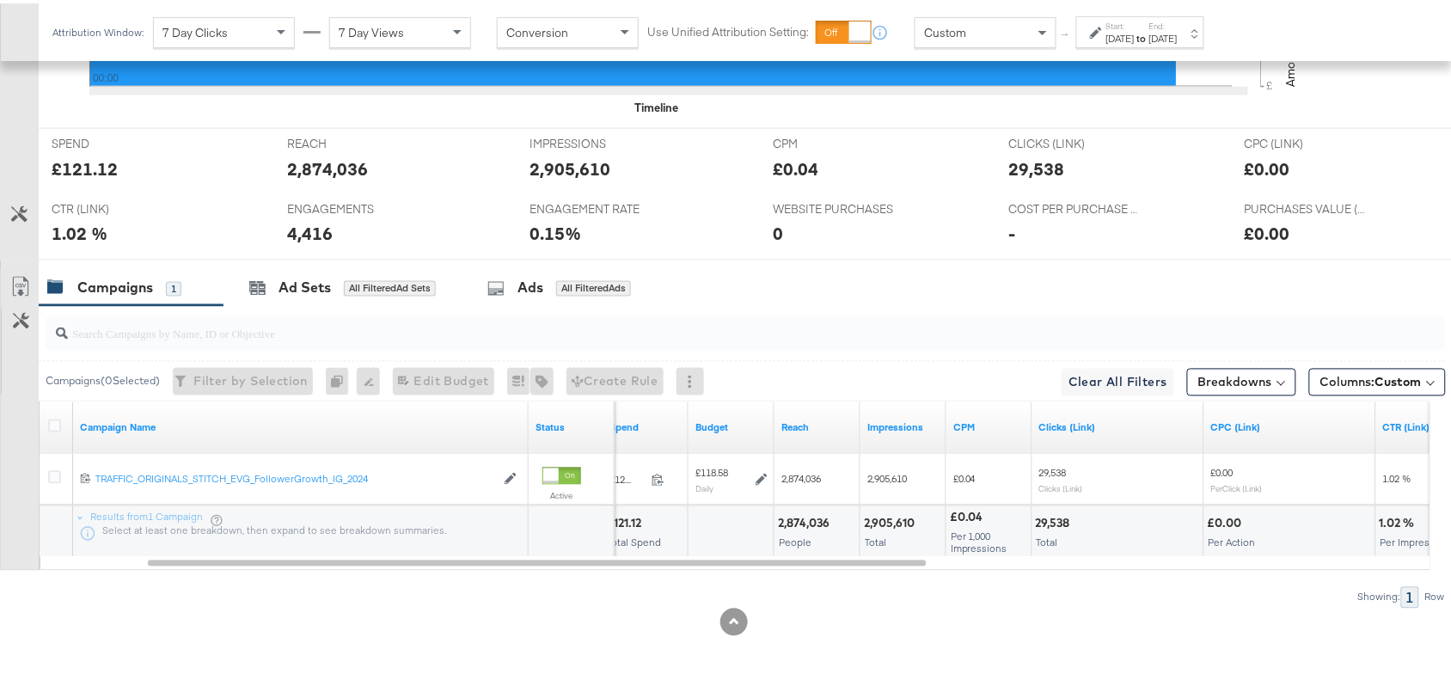
click at [891, 516] on div "2,905,610" at bounding box center [892, 520] width 56 height 16
click at [1050, 523] on div "29,538" at bounding box center [1056, 520] width 40 height 16
copy div "29,538"
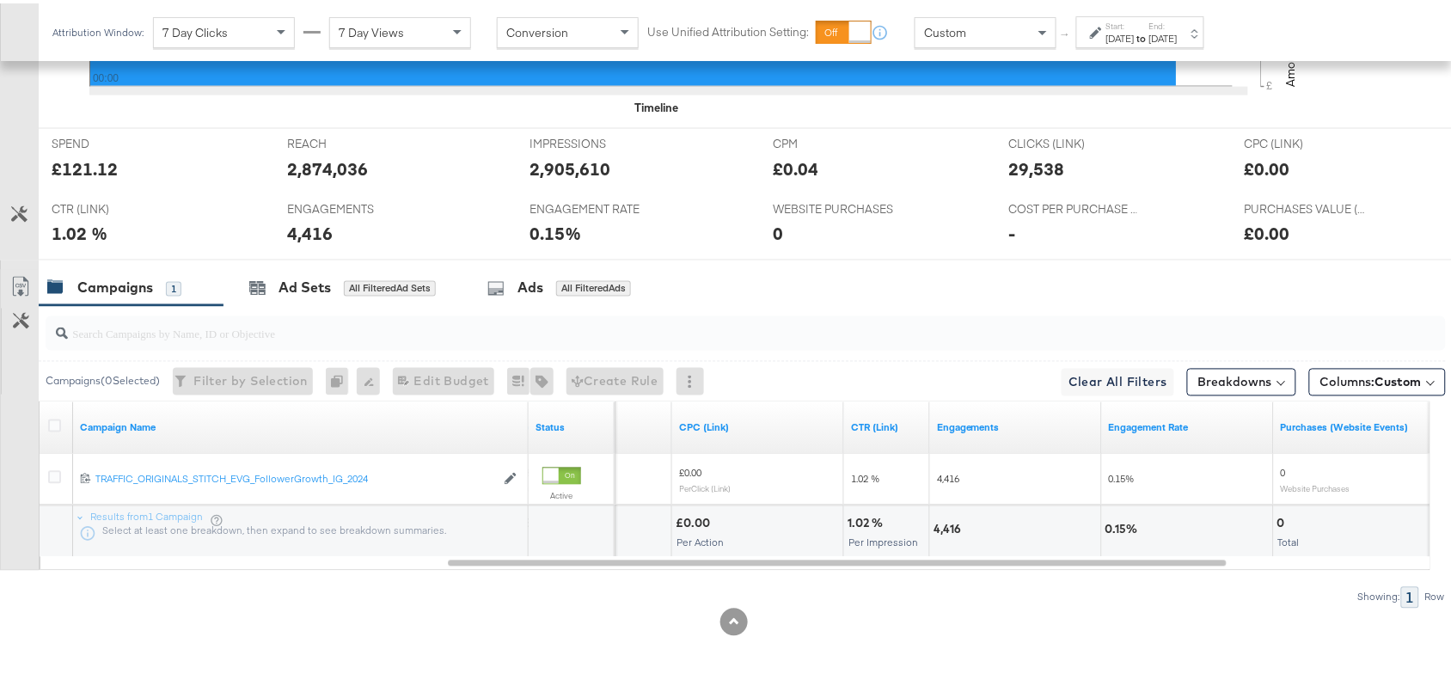
click at [942, 526] on div "4,416" at bounding box center [950, 526] width 33 height 16
copy div "4,416"
click at [942, 526] on div "4,416" at bounding box center [950, 526] width 33 height 16
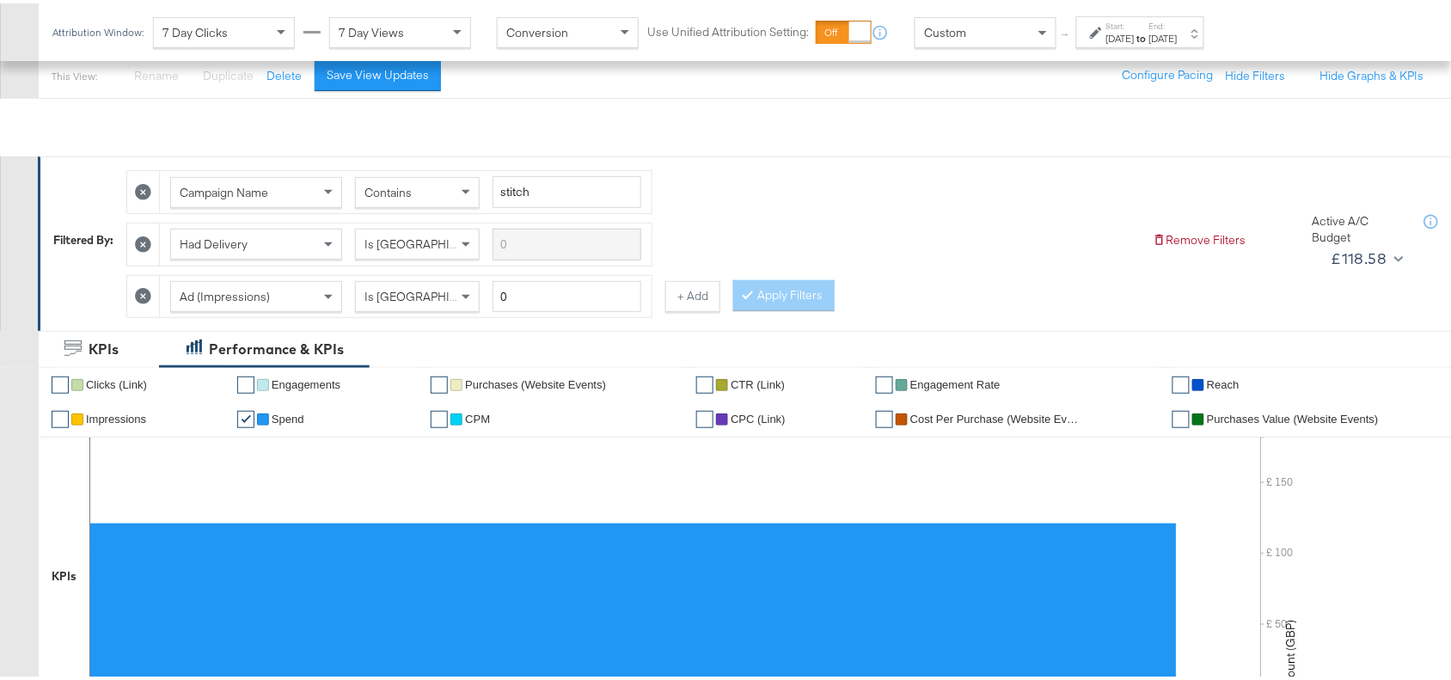
scroll to position [37, 0]
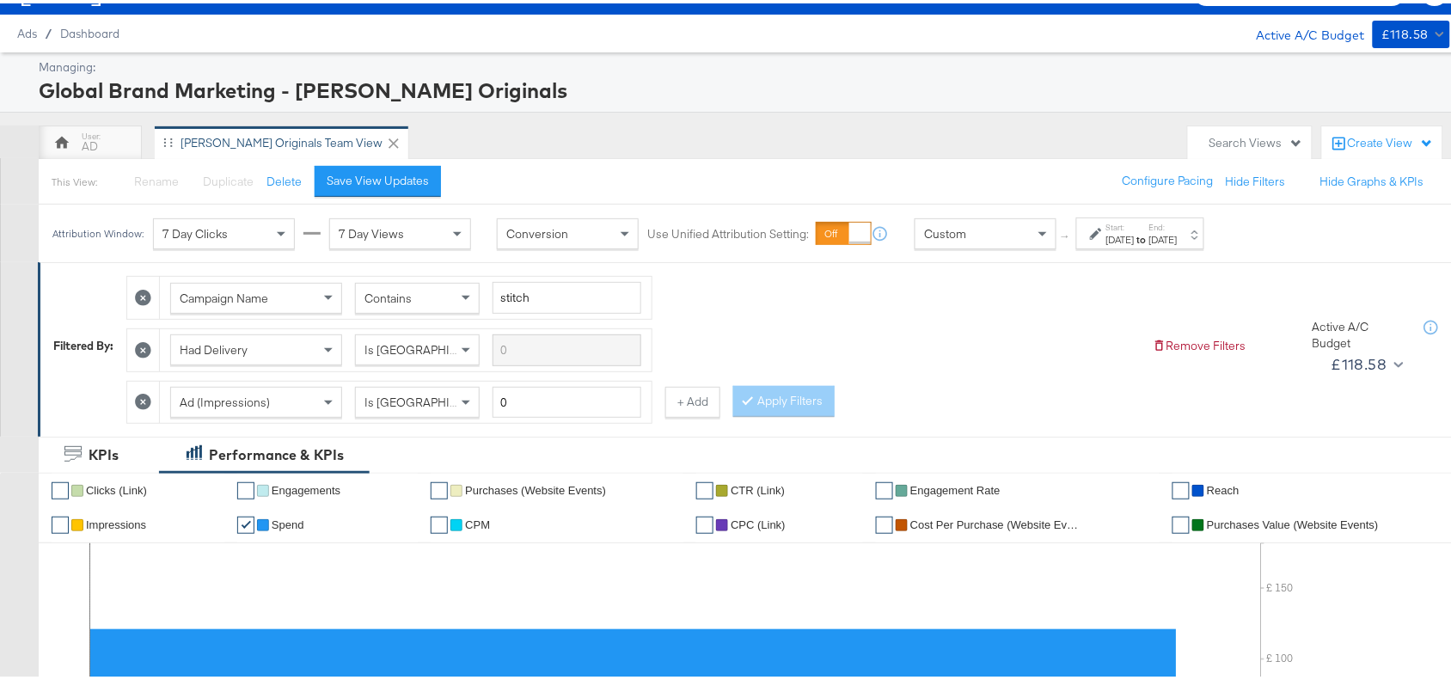
click at [1149, 236] on strong "to" at bounding box center [1142, 236] width 15 height 13
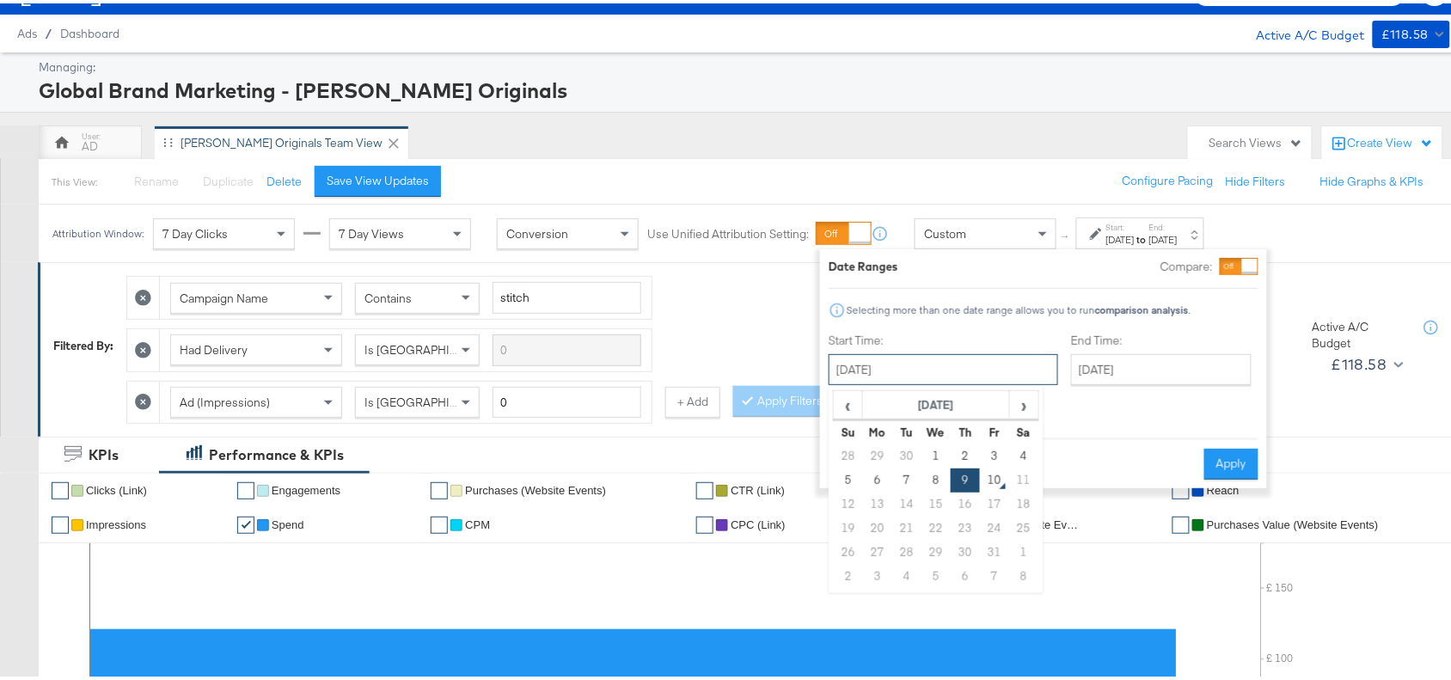
click at [912, 363] on input "[DATE]" at bounding box center [944, 366] width 230 height 31
click at [996, 449] on td "3" at bounding box center [994, 453] width 29 height 24
type input "[DATE]"
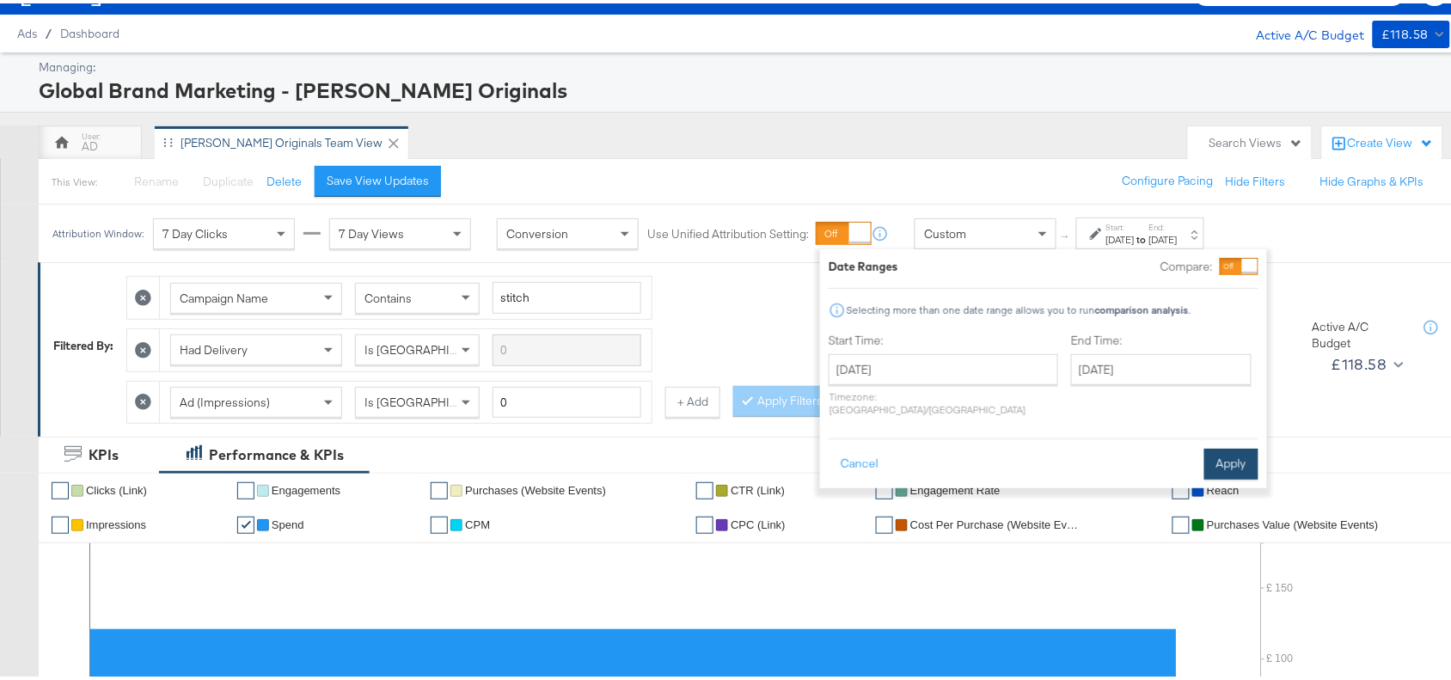
click at [1235, 434] on div "Cancel Apply" at bounding box center [1044, 455] width 430 height 42
click at [1219, 449] on button "Apply" at bounding box center [1231, 460] width 54 height 31
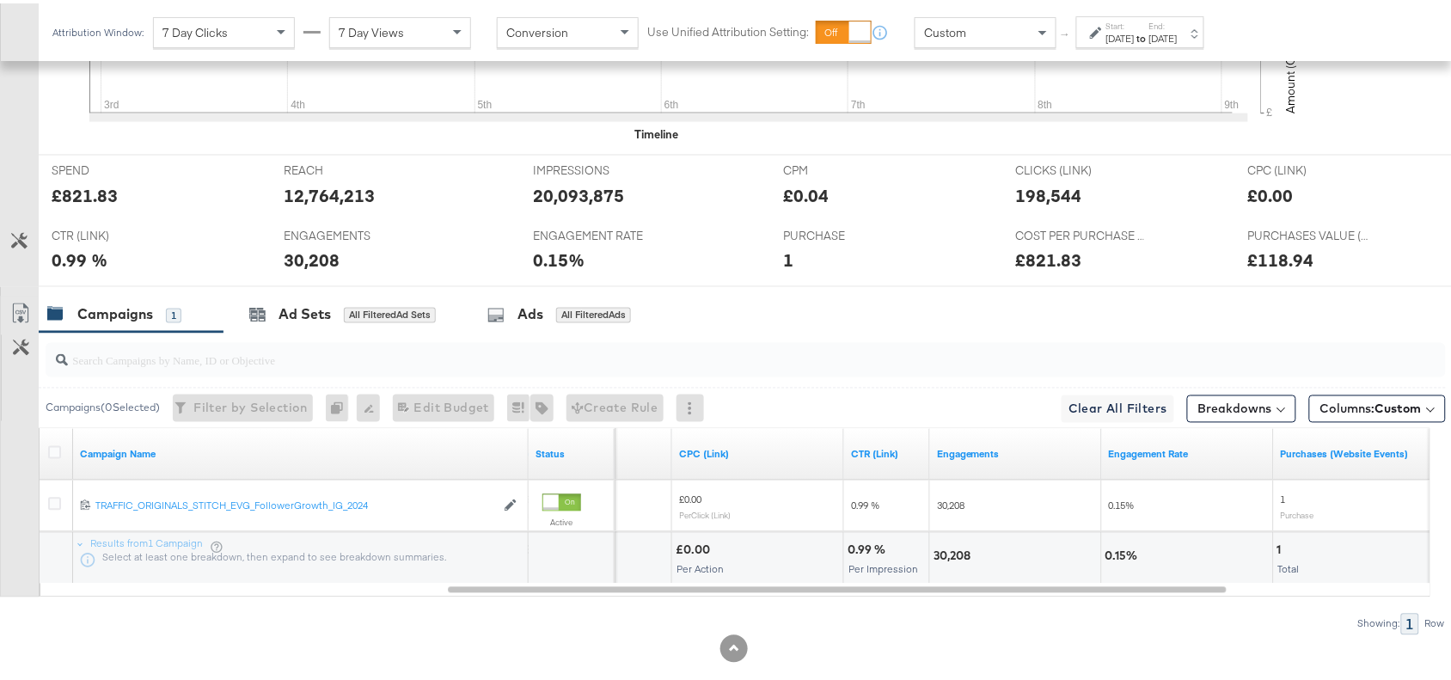
scroll to position [757, 0]
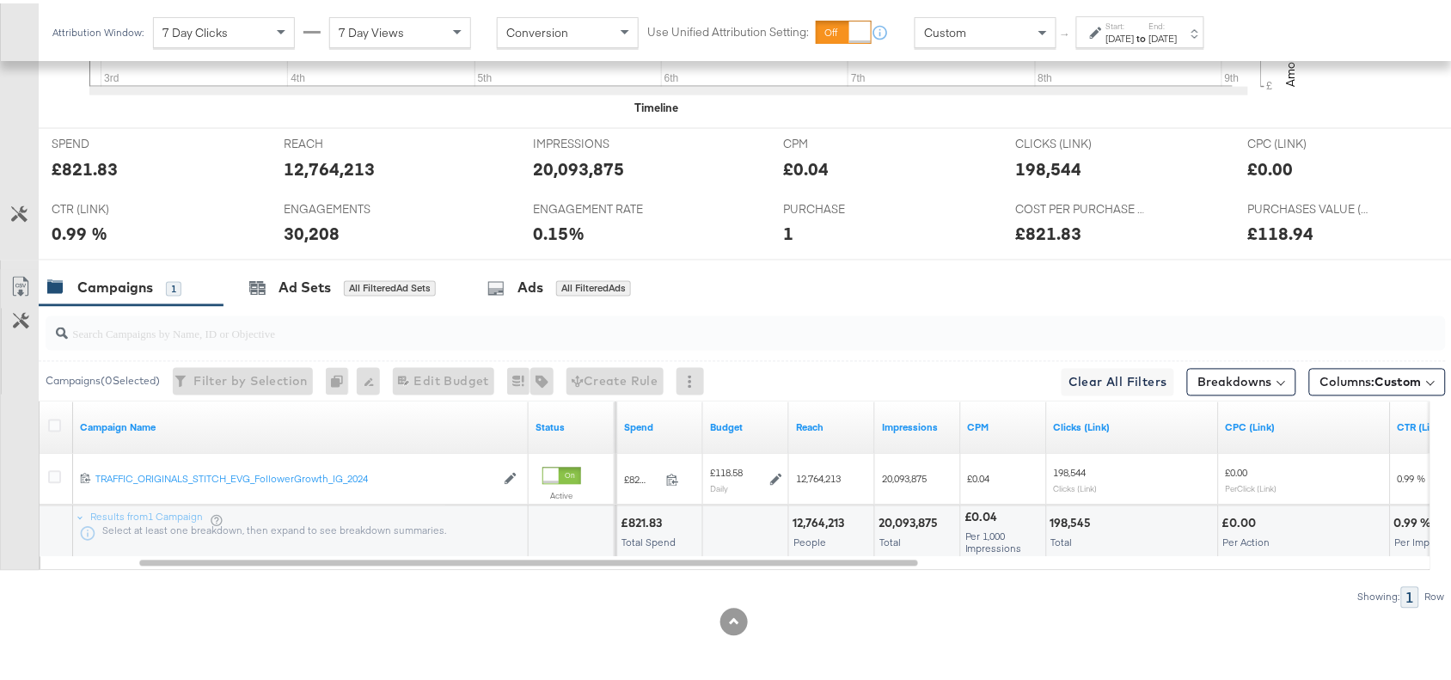
click at [1165, 27] on div "Start: [DATE] to End: [DATE]" at bounding box center [1141, 29] width 71 height 25
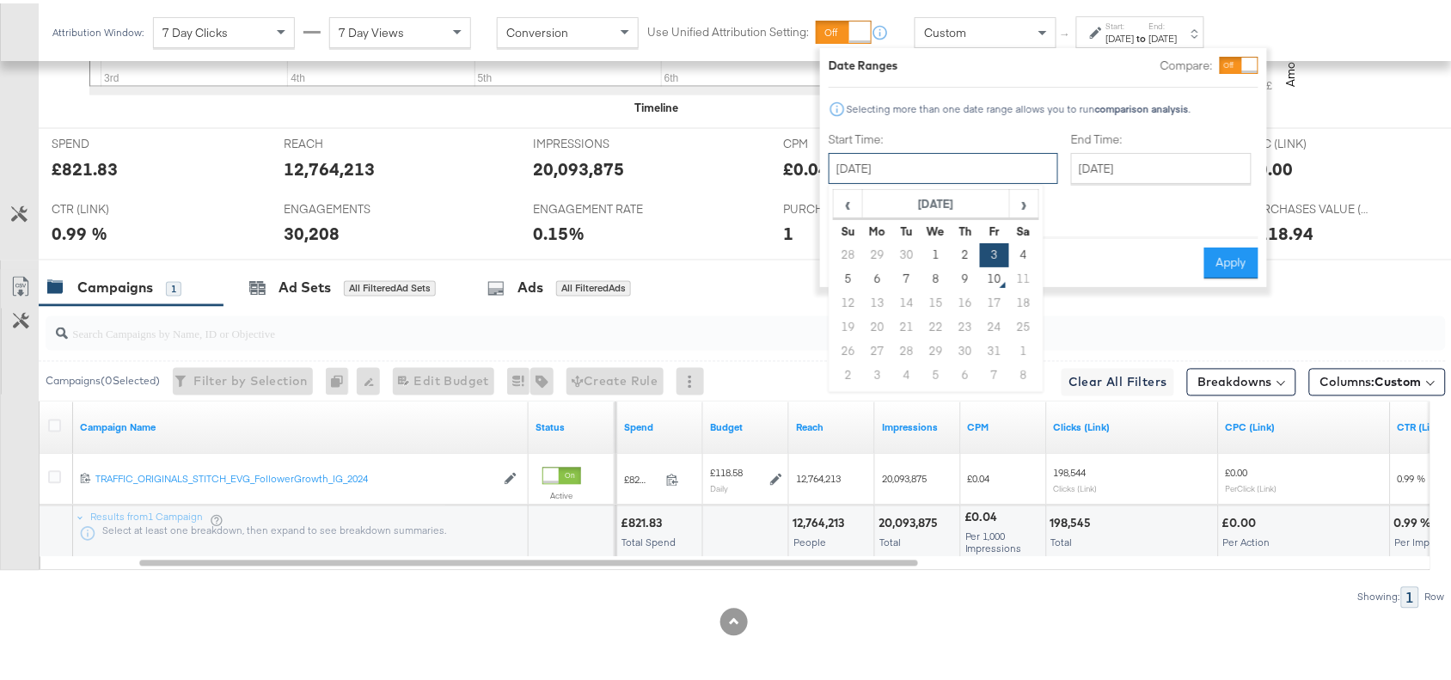
click at [924, 172] on input "[DATE]" at bounding box center [944, 165] width 230 height 31
click at [899, 277] on td "7" at bounding box center [906, 276] width 29 height 24
type input "[DATE]"
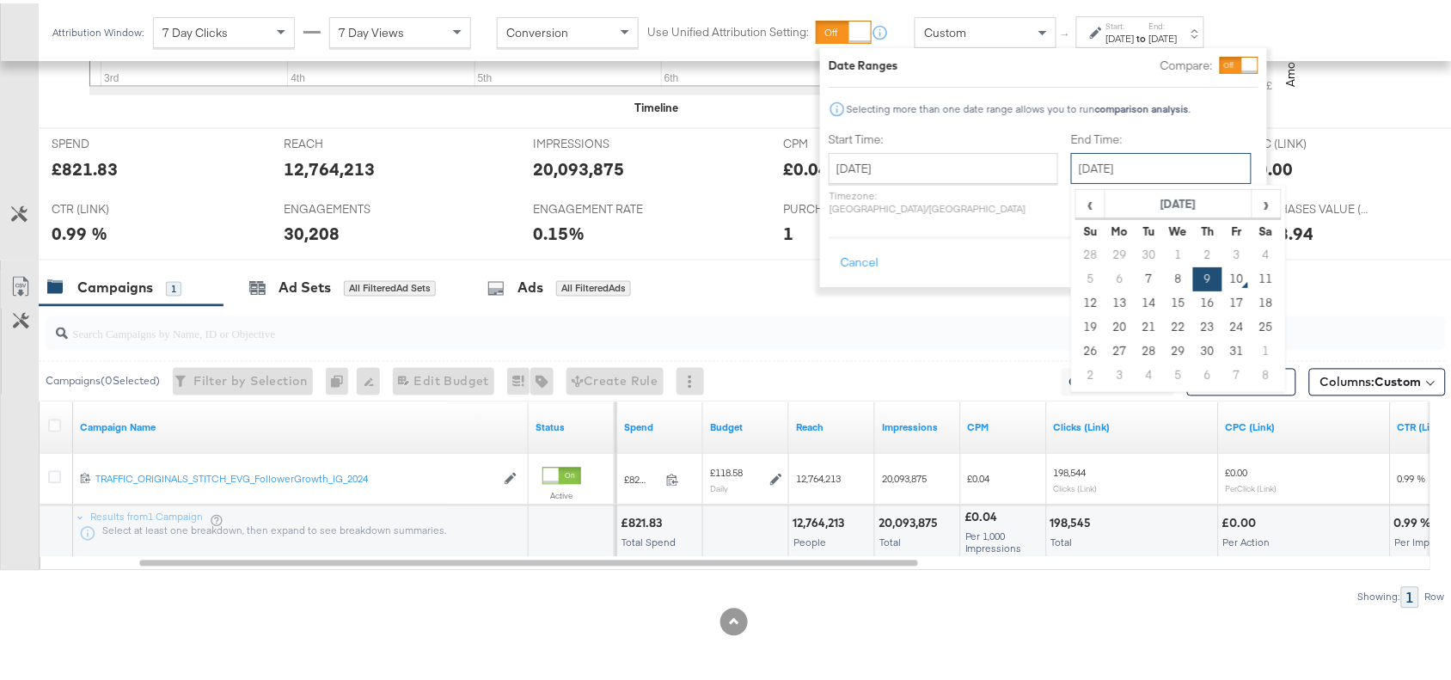
click at [1107, 168] on input "[DATE]" at bounding box center [1161, 165] width 181 height 31
click at [1135, 280] on td "7" at bounding box center [1149, 276] width 29 height 24
type input "[DATE]"
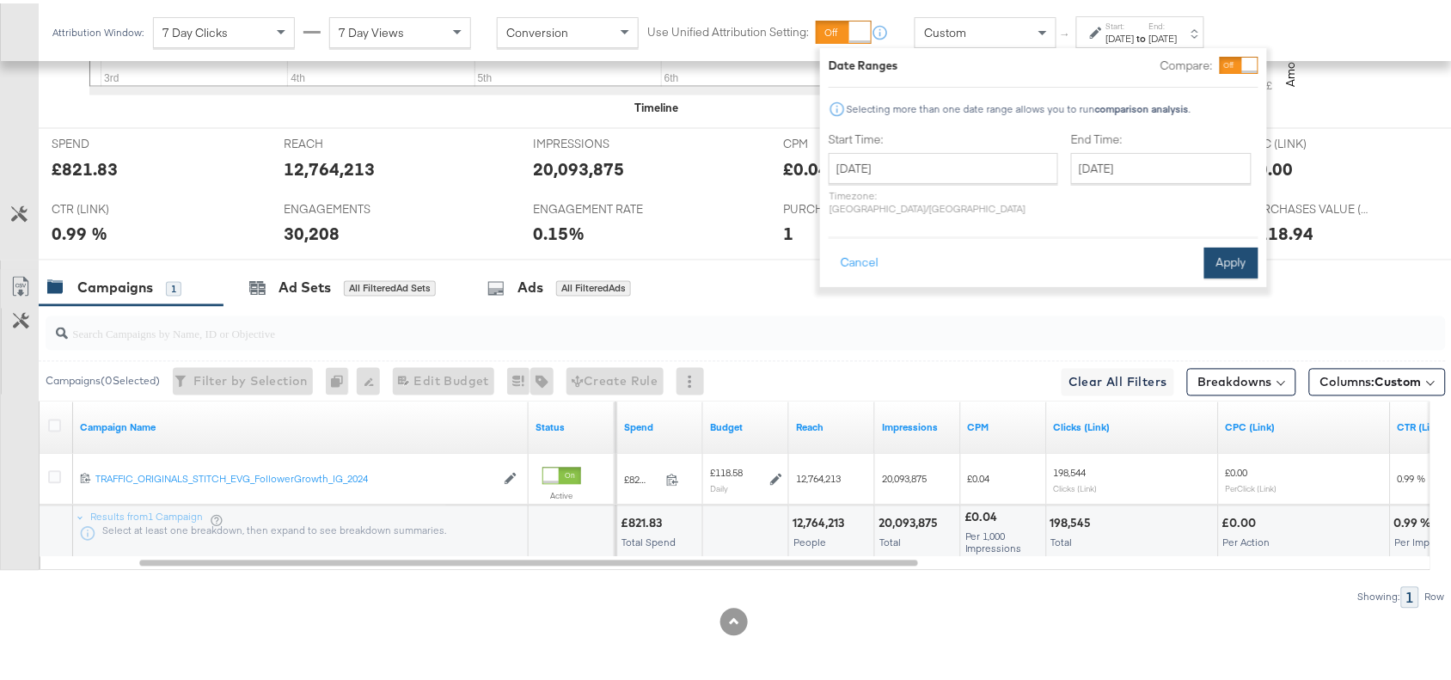
click at [1229, 248] on button "Apply" at bounding box center [1231, 259] width 54 height 31
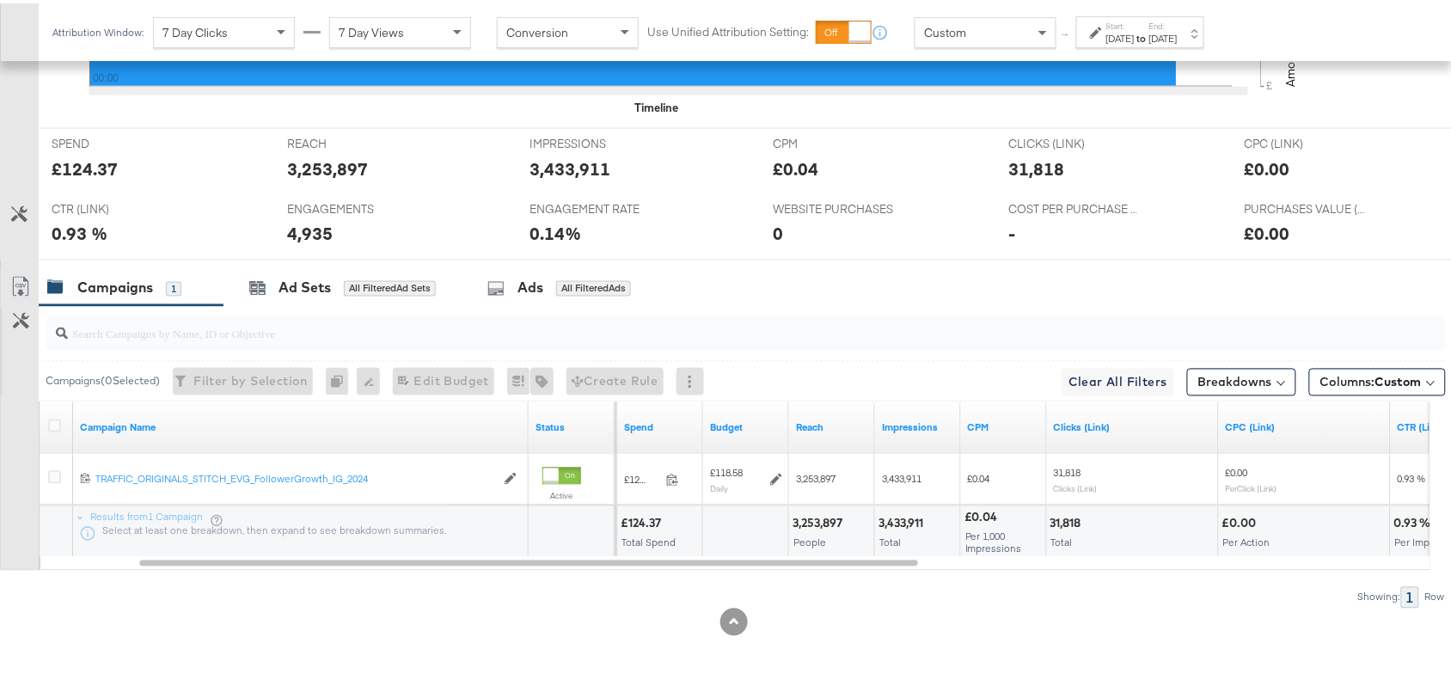
click at [1205, 10] on div "Attribution Window: 7 Day Clicks 7 Day Views Conversion Use Unified Attribution…" at bounding box center [632, 29] width 1187 height 58
click at [1123, 39] on div "[DATE]" at bounding box center [1120, 35] width 28 height 14
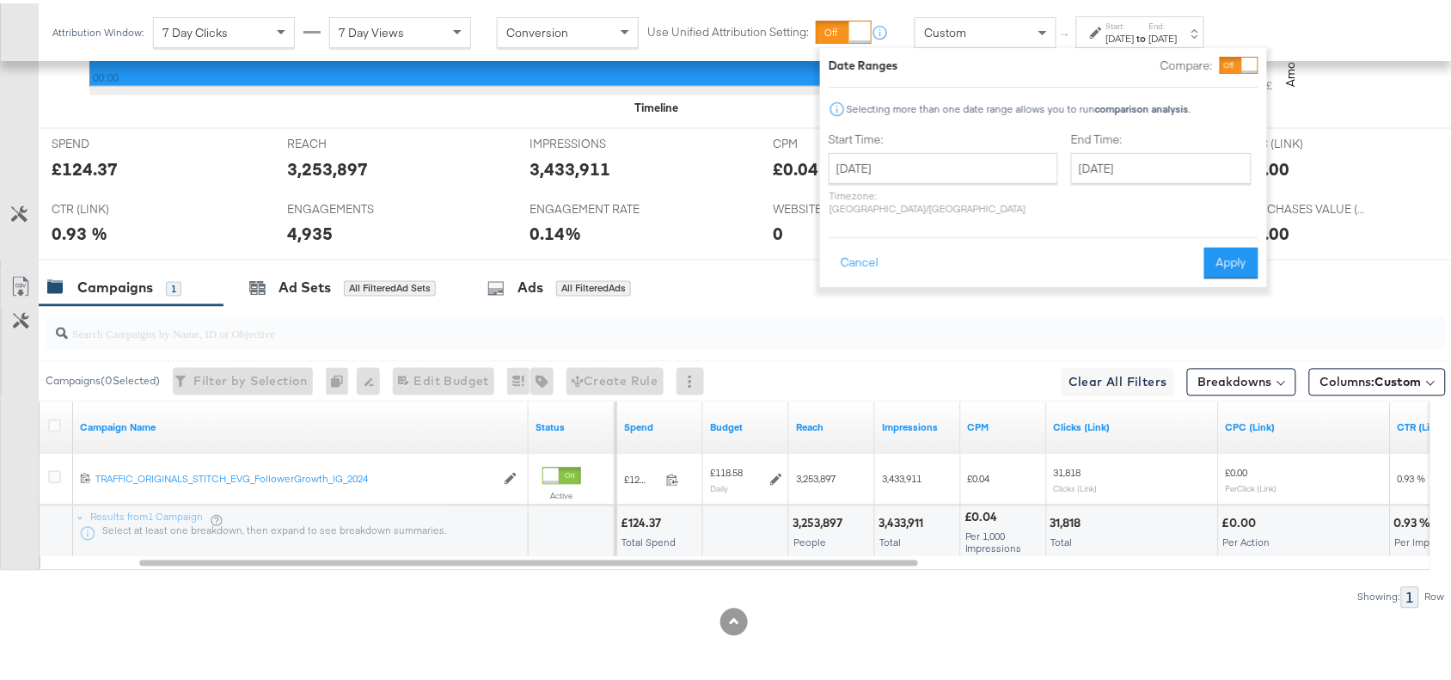
click at [938, 181] on div "[DATE] ‹ [DATE] › Su Mo Tu We Th Fr Sa 28 29 30 1 2 3 4 5 6 7 8 9 10 11 12 13 1…" at bounding box center [944, 181] width 230 height 62
drag, startPoint x: 965, startPoint y: 166, endPoint x: 927, endPoint y: 288, distance: 128.1
click at [927, 181] on div "[DATE] ‹ [DATE] › Su Mo Tu We Th Fr Sa 28 29 30 1 2 3 4 5 6 7 8 9 10 11 12 13 1…" at bounding box center [944, 165] width 230 height 31
click at [937, 281] on td "8" at bounding box center [936, 276] width 29 height 24
type input "[DATE]"
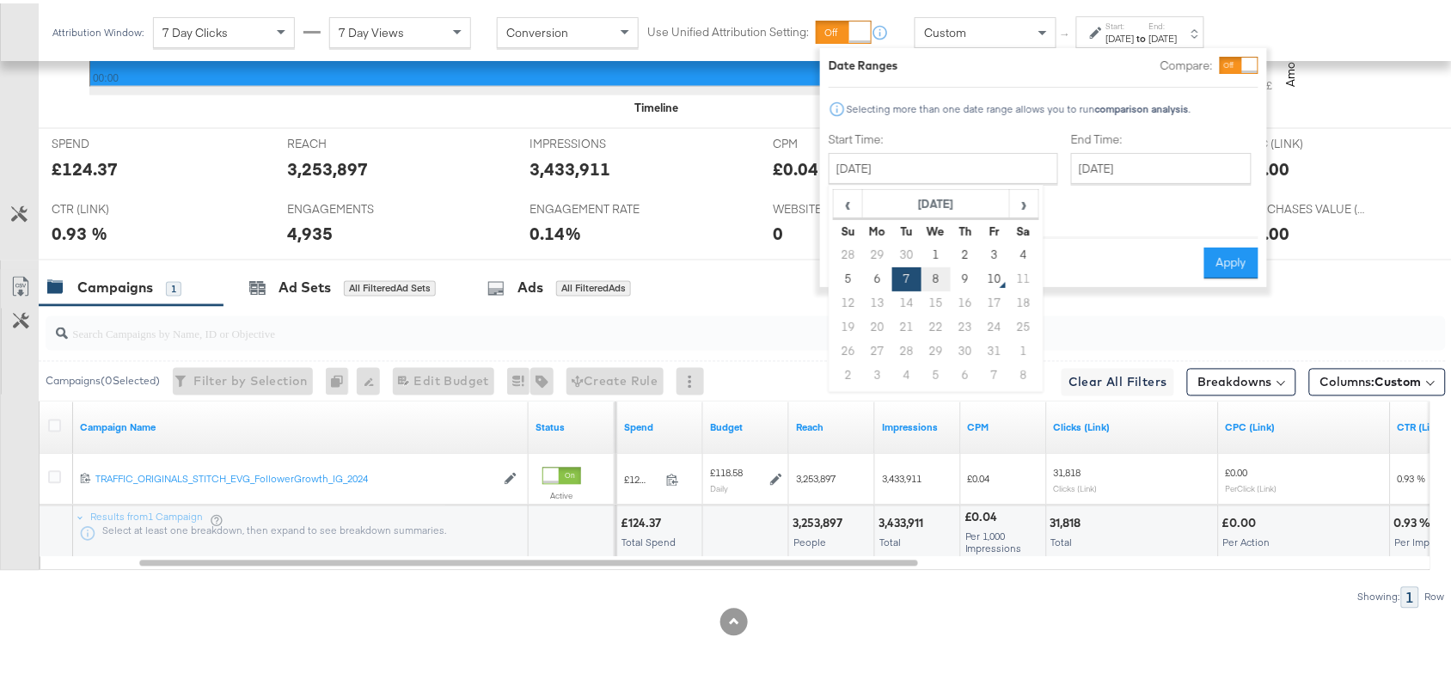
type input "[DATE]"
click at [1234, 244] on button "Apply" at bounding box center [1231, 259] width 54 height 31
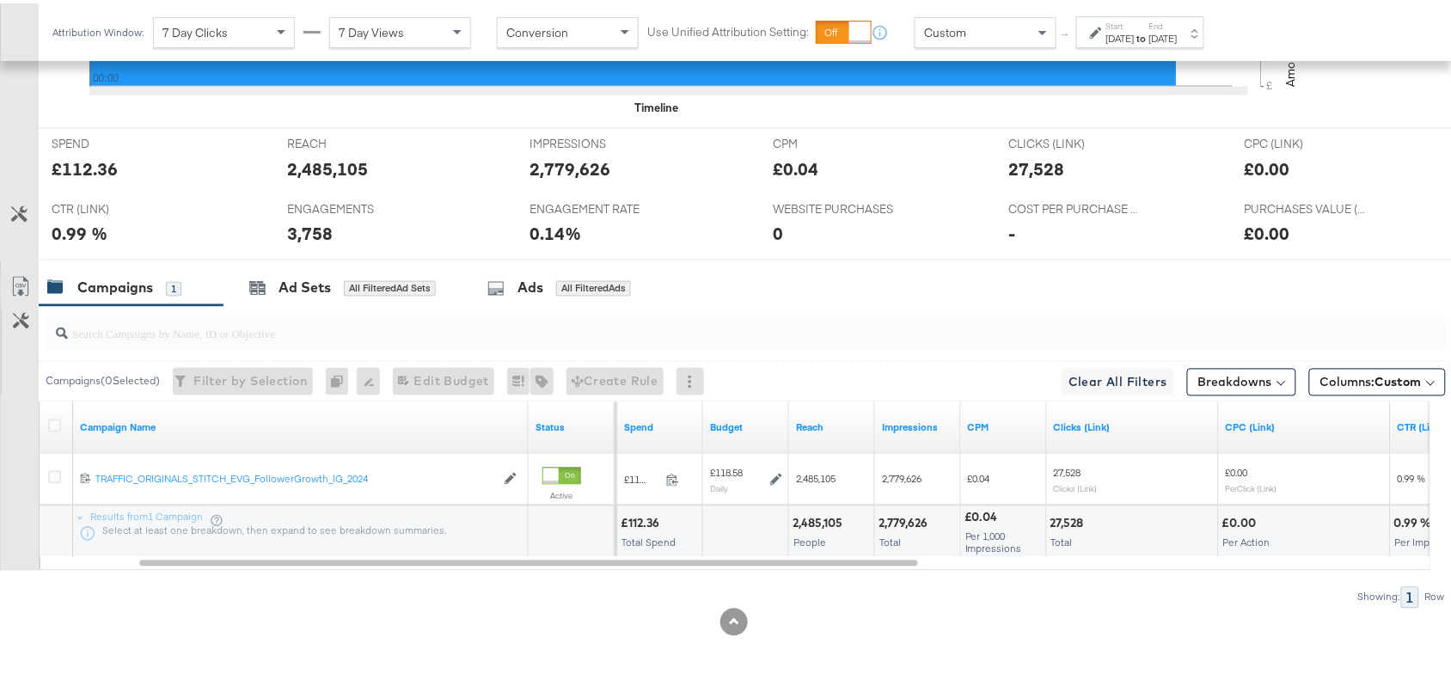
click at [1135, 27] on label "Start:" at bounding box center [1120, 22] width 28 height 11
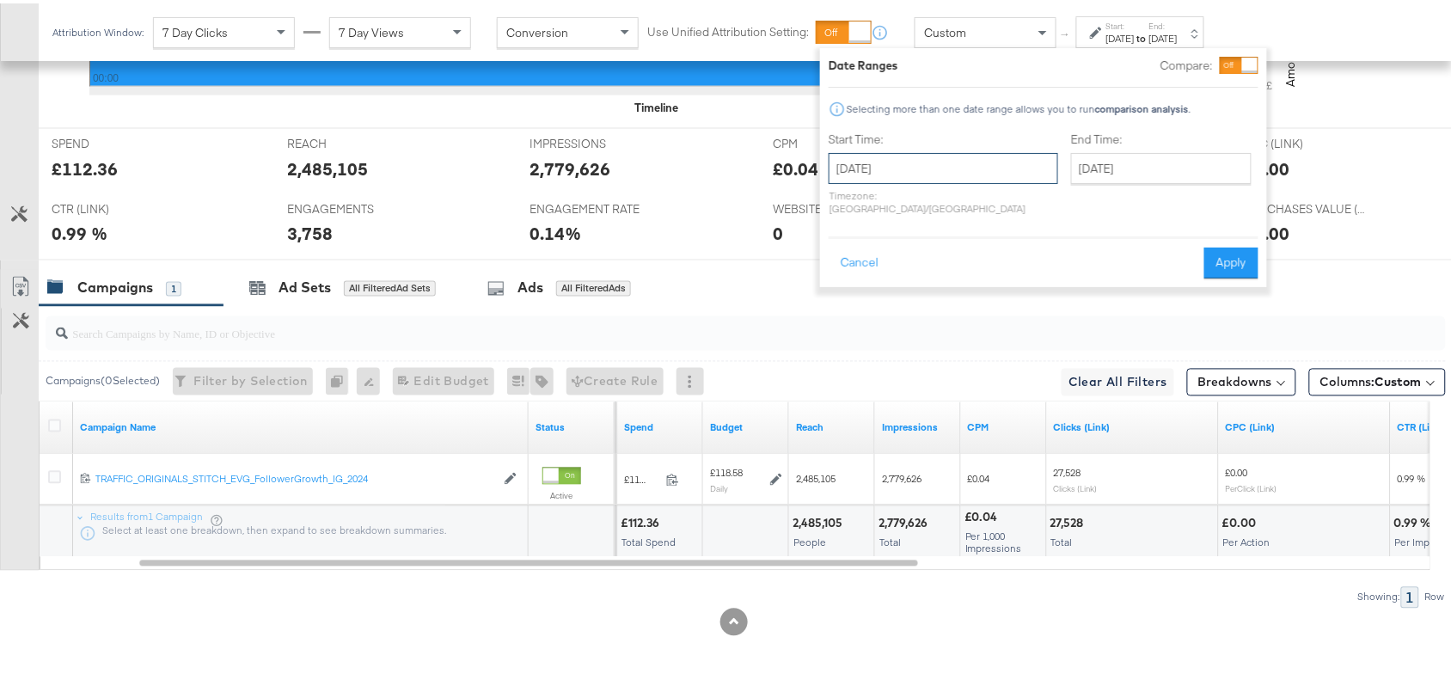
click at [940, 162] on input "[DATE]" at bounding box center [944, 165] width 230 height 31
click at [961, 275] on td "9" at bounding box center [965, 276] width 29 height 24
type input "[DATE]"
click at [1229, 244] on button "Apply" at bounding box center [1231, 259] width 54 height 31
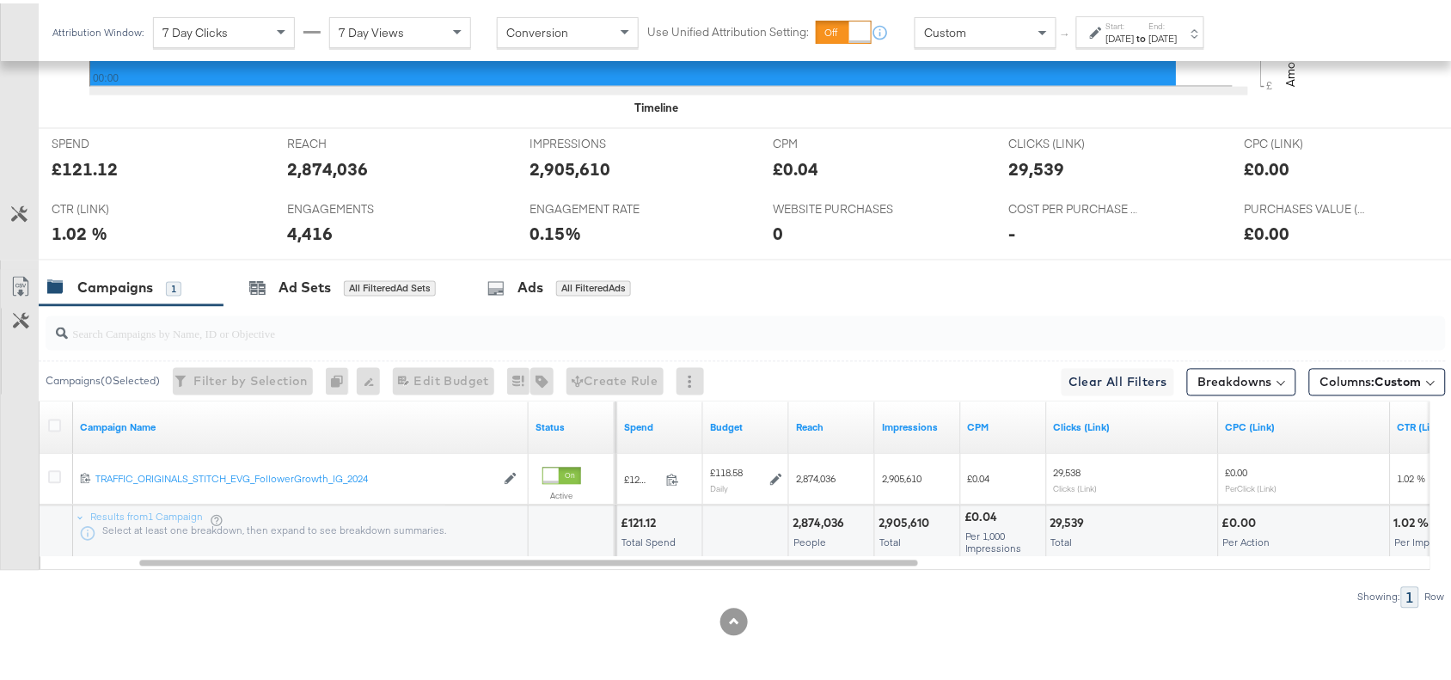
click at [1135, 28] on div "[DATE]" at bounding box center [1120, 35] width 28 height 14
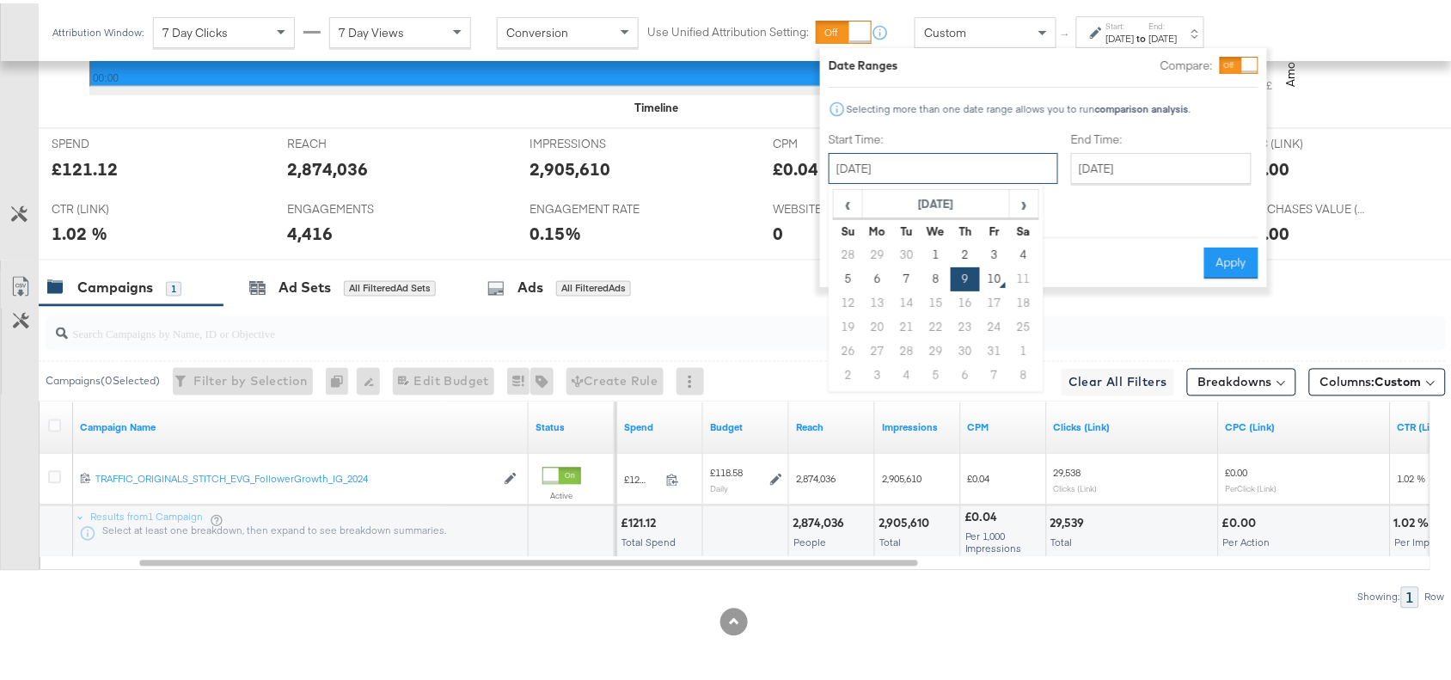
click at [951, 170] on input "[DATE]" at bounding box center [944, 165] width 230 height 31
click at [848, 284] on td "5" at bounding box center [848, 276] width 29 height 24
drag, startPoint x: 934, startPoint y: 176, endPoint x: 997, endPoint y: 245, distance: 93.7
click at [997, 181] on div "[DATE] ‹ [DATE] › Su Mo Tu We Th Fr Sa 28 29 30 1 2 3 4 5 6 7 8 9 10 11 12 13 1…" at bounding box center [944, 165] width 230 height 31
click at [997, 245] on td "3" at bounding box center [994, 252] width 29 height 24
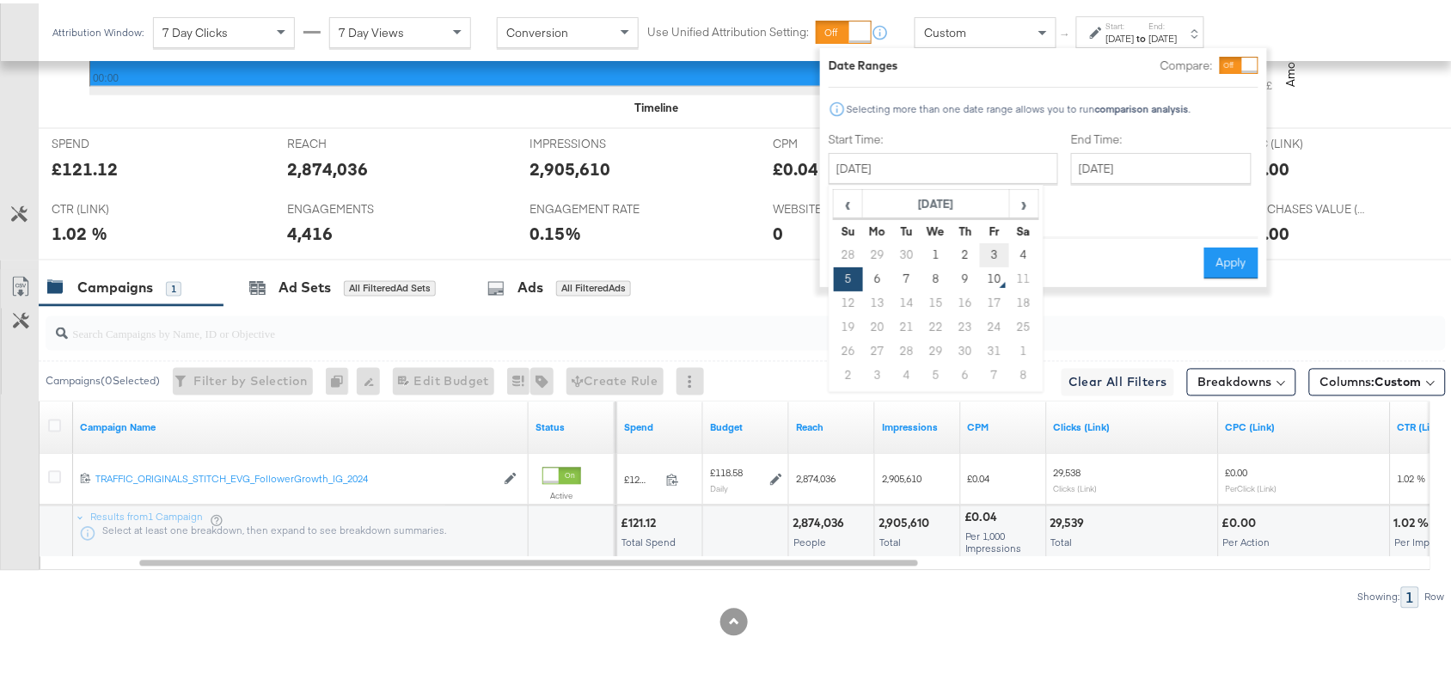
type input "[DATE]"
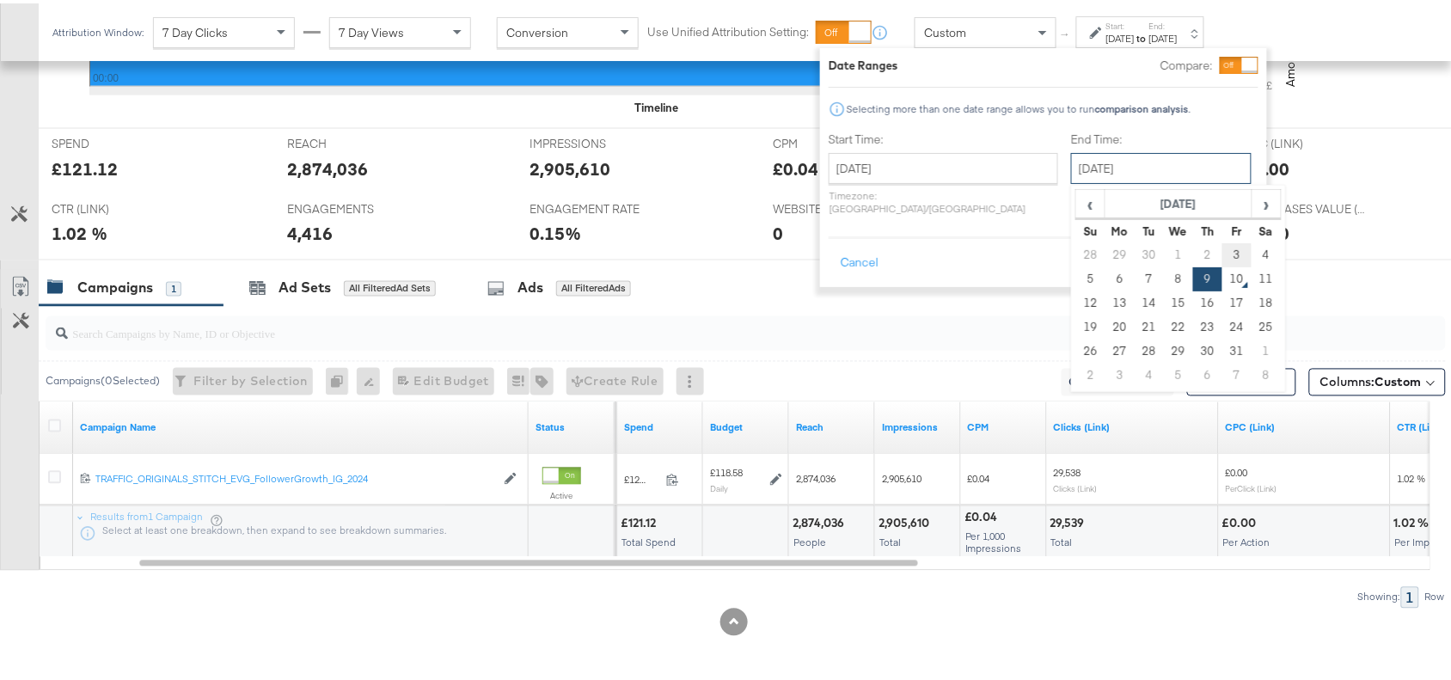
drag, startPoint x: 1112, startPoint y: 161, endPoint x: 1183, endPoint y: 251, distance: 115.1
click at [1183, 181] on div "[DATE] ‹ [DATE] › Su Mo Tu We Th Fr Sa 28 29 30 1 2 3 4 5 6 7 8 9 10 11 12 13 1…" at bounding box center [1161, 165] width 181 height 31
click at [1223, 251] on td "3" at bounding box center [1237, 252] width 29 height 24
type input "[DATE]"
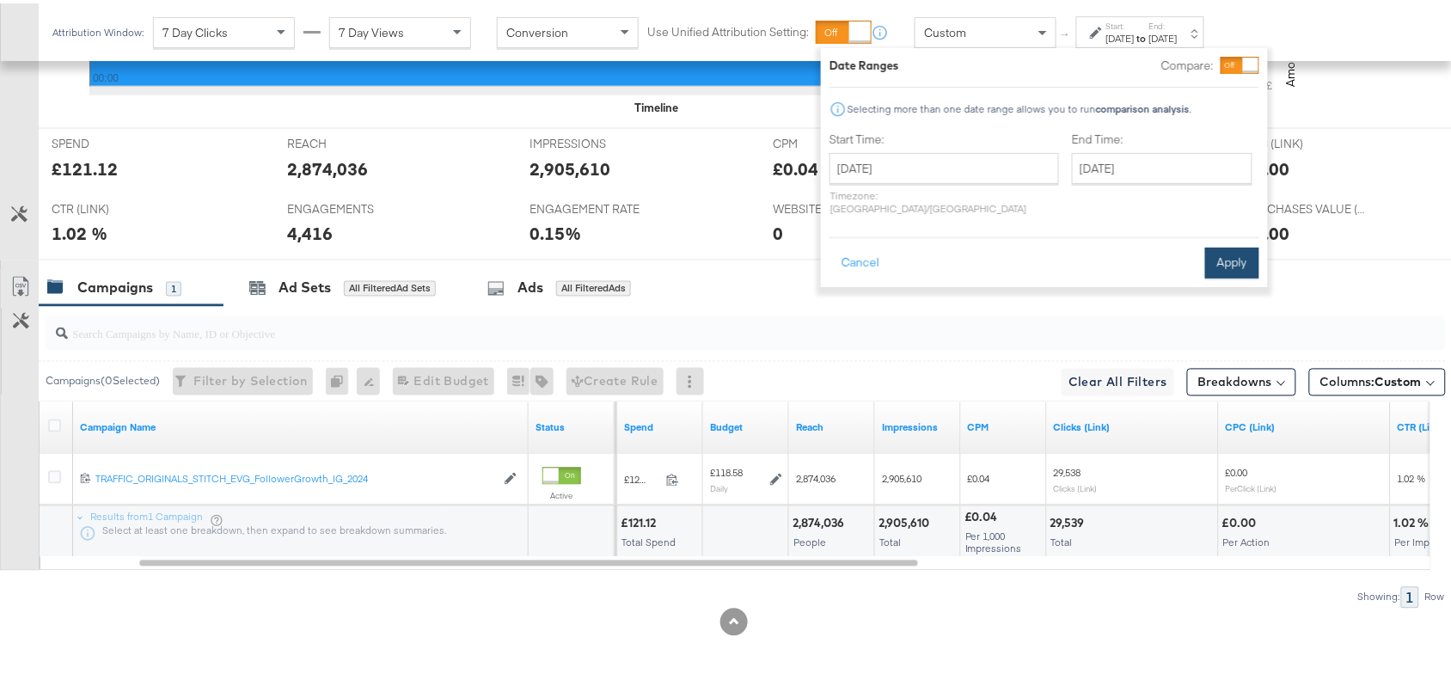
click at [1229, 251] on button "Apply" at bounding box center [1232, 259] width 54 height 31
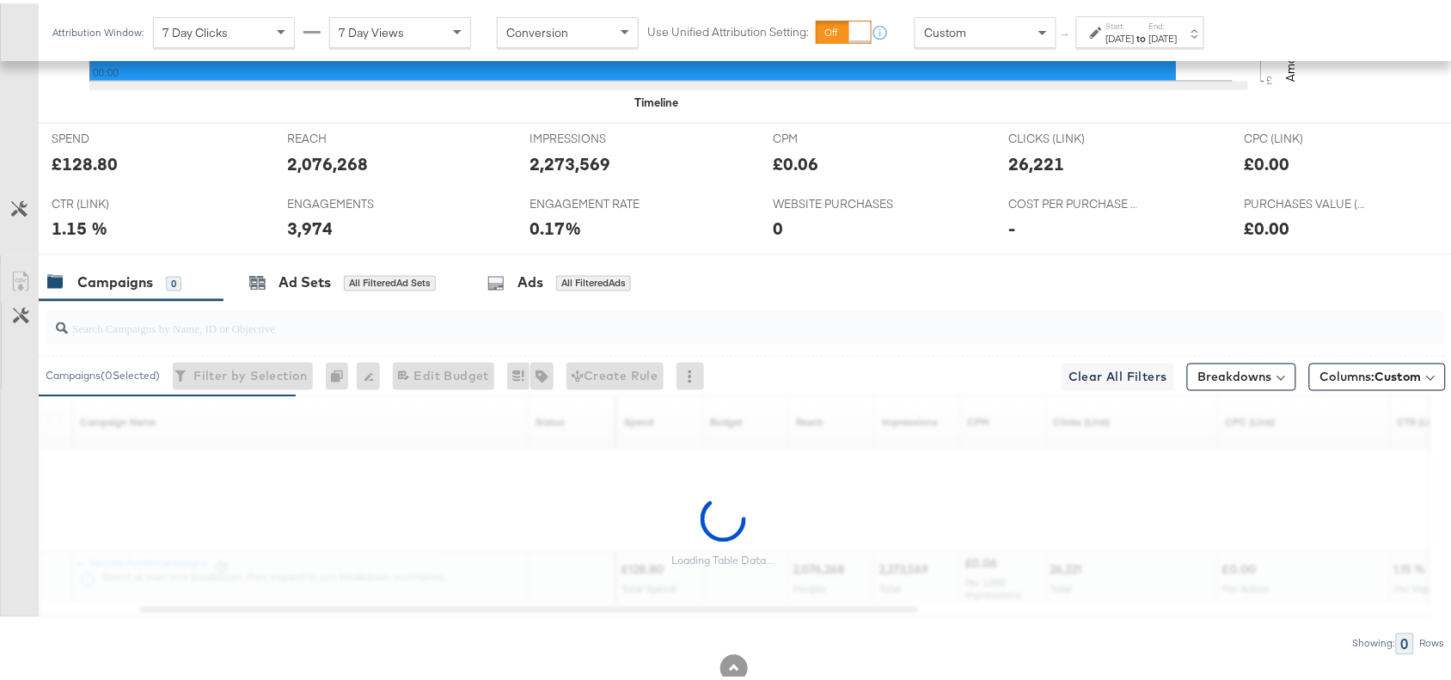
click at [1149, 32] on strong "to" at bounding box center [1142, 34] width 15 height 13
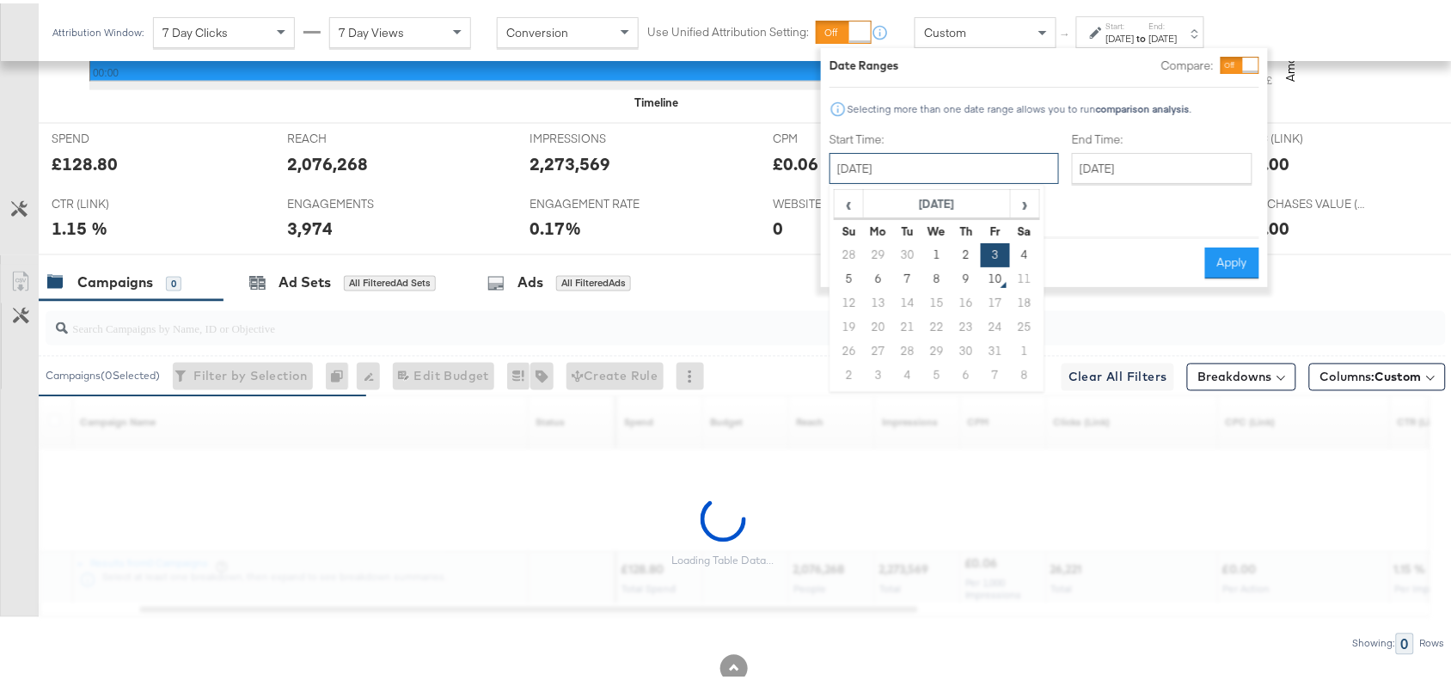
click at [925, 177] on input "[DATE]" at bounding box center [945, 165] width 230 height 31
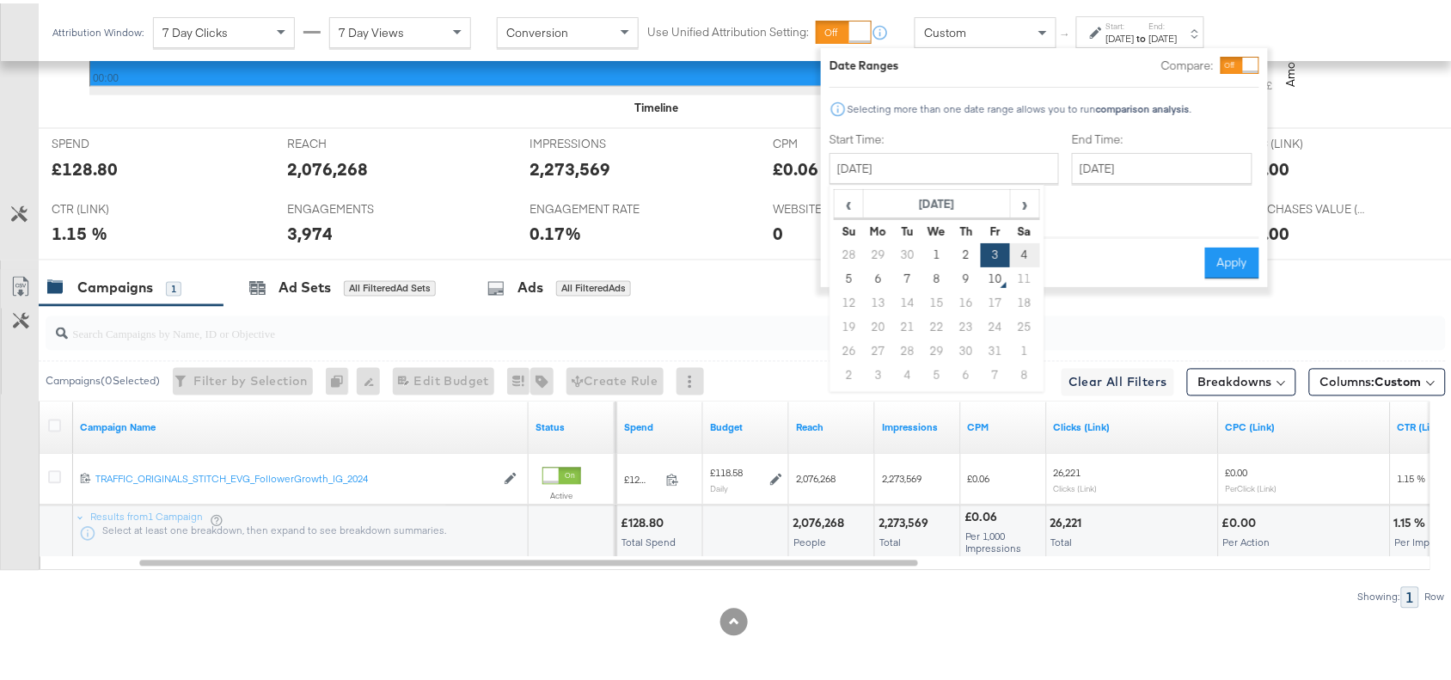
click at [1021, 246] on td "4" at bounding box center [1024, 252] width 29 height 24
type input "[DATE]"
click at [1223, 244] on button "Apply" at bounding box center [1231, 259] width 54 height 31
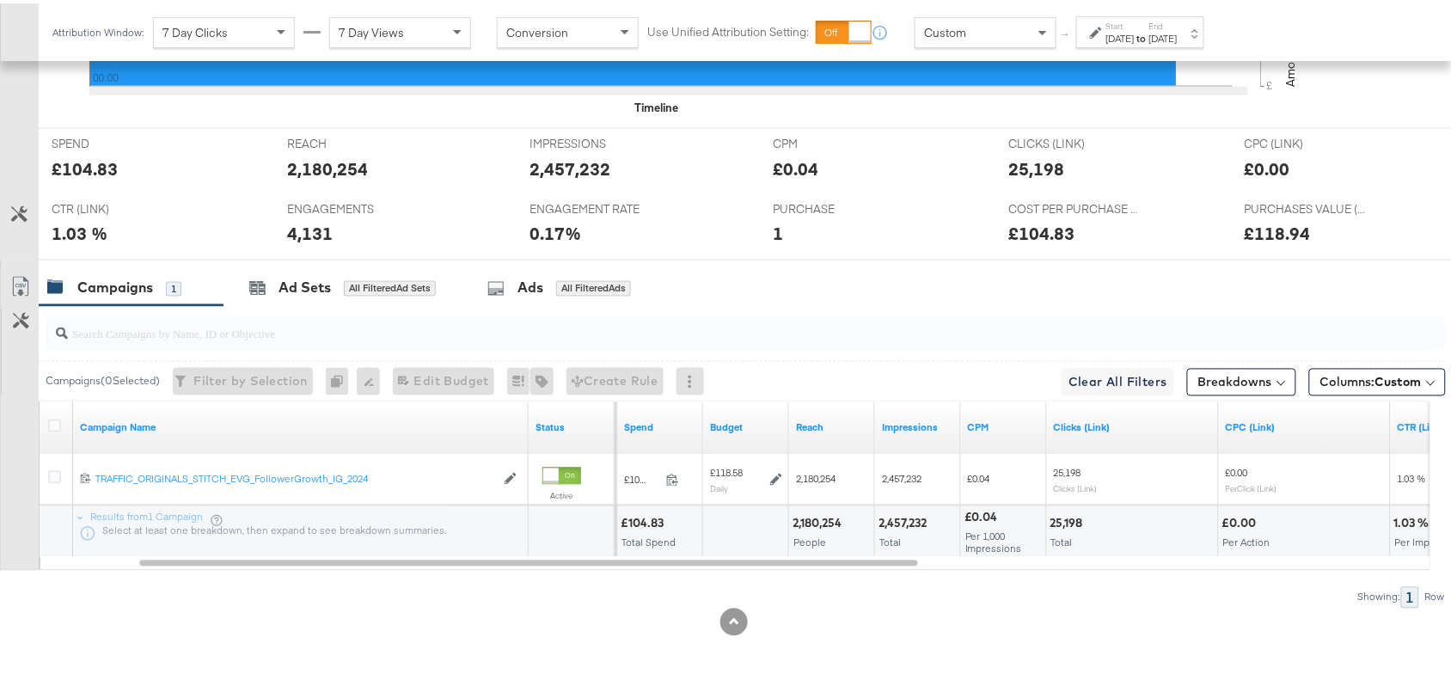
click at [1135, 33] on div "[DATE]" at bounding box center [1120, 35] width 28 height 14
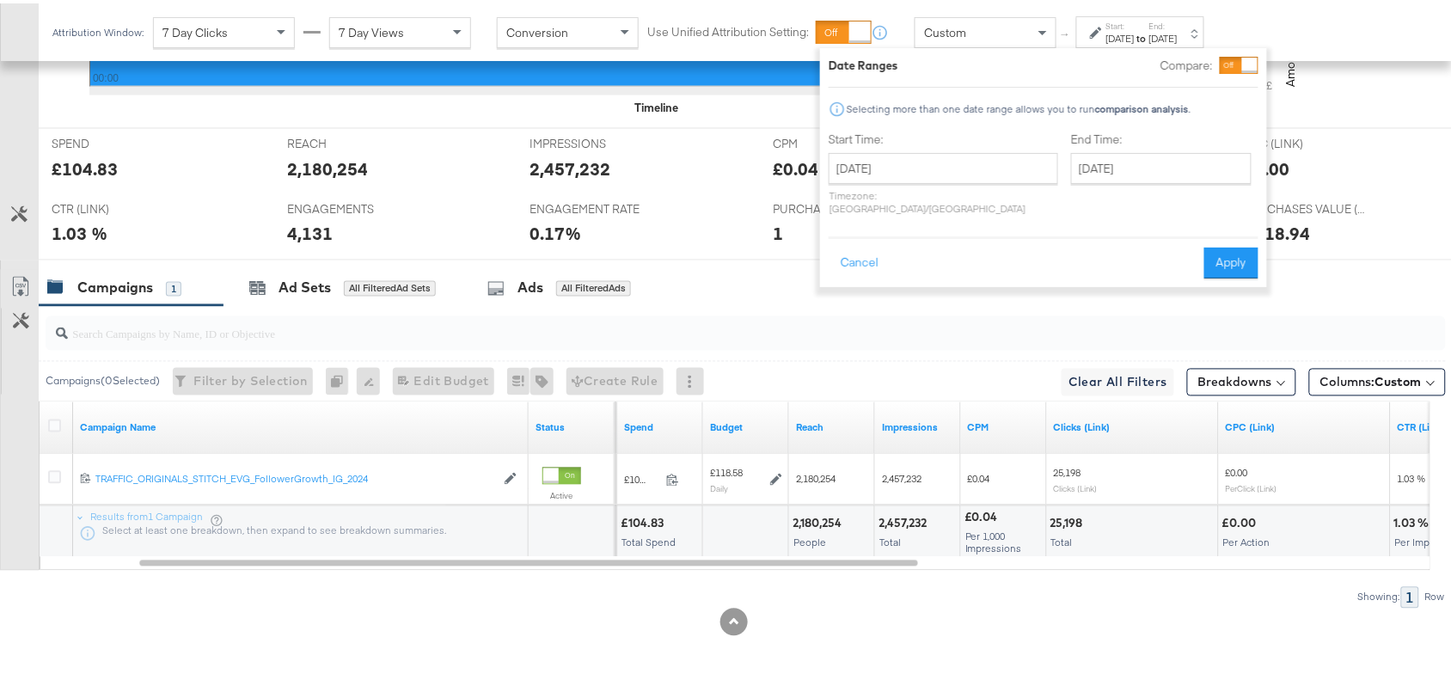
click at [917, 181] on div "[DATE] ‹ [DATE] › Su Mo Tu We Th Fr Sa 28 29 30 1 2 3 4 5 6 7 8 9 10 11 12 13 1…" at bounding box center [944, 181] width 230 height 62
drag, startPoint x: 947, startPoint y: 173, endPoint x: 851, endPoint y: 277, distance: 141.2
click at [851, 181] on div "[DATE] ‹ [DATE] › Su Mo Tu We Th Fr Sa 28 29 30 1 2 3 4 5 6 7 8 9 10 11 12 13 1…" at bounding box center [944, 165] width 230 height 31
click at [851, 277] on td "5" at bounding box center [848, 276] width 29 height 24
type input "[DATE]"
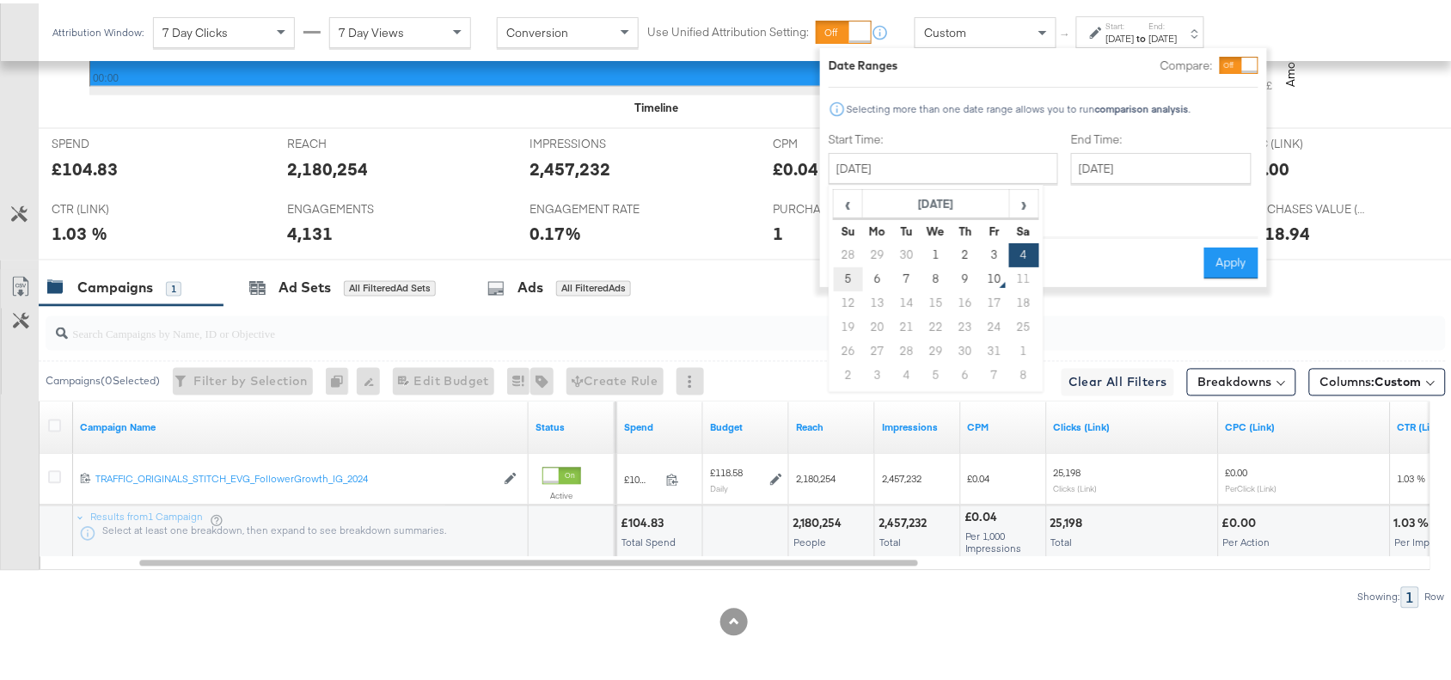
type input "[DATE]"
click at [1232, 245] on button "Apply" at bounding box center [1231, 259] width 54 height 31
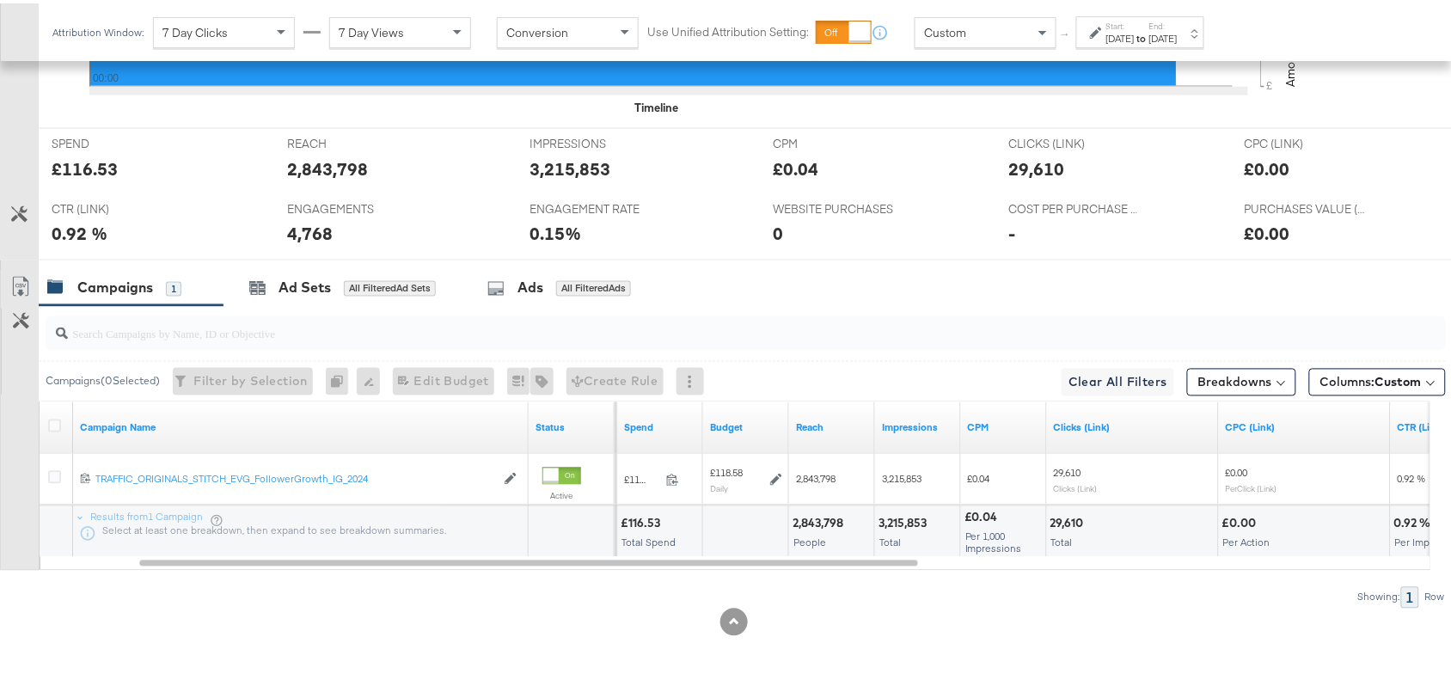
click at [1175, 21] on div "Start: [DATE] to End: [DATE]" at bounding box center [1141, 29] width 71 height 25
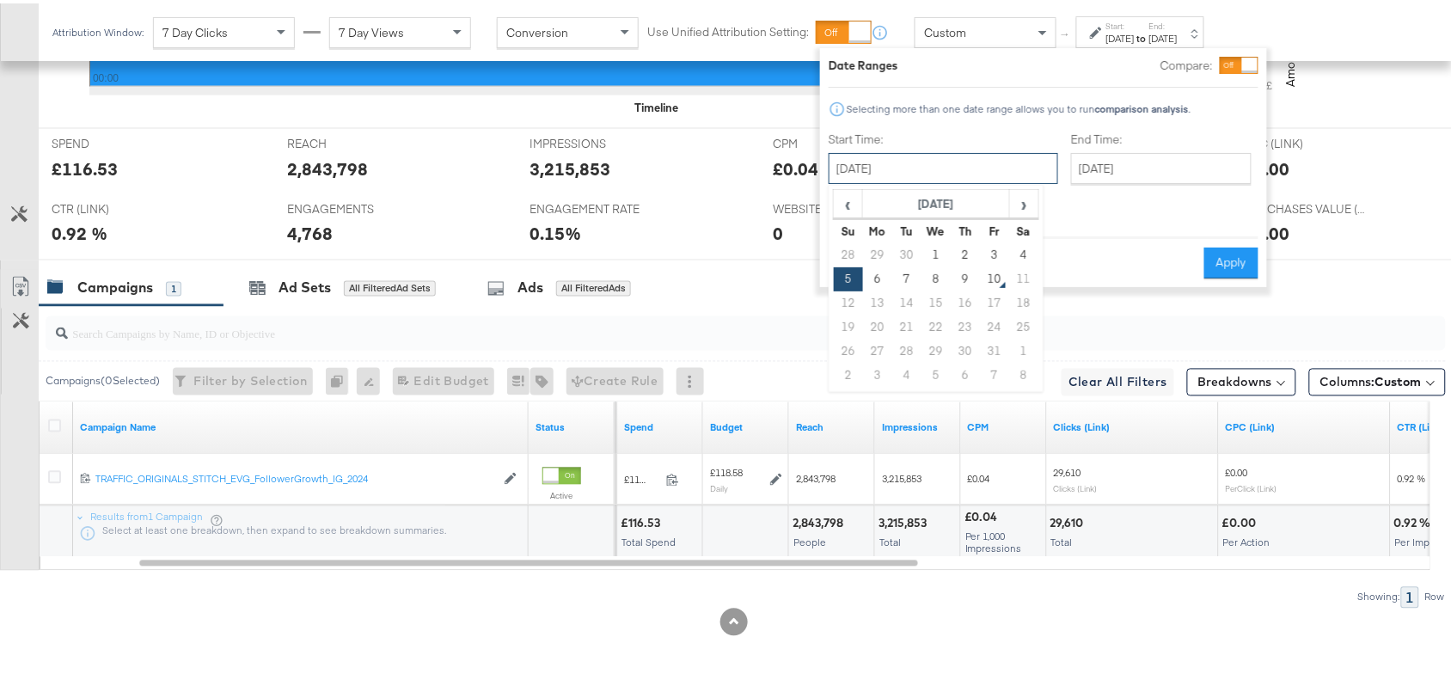
click at [886, 169] on input "[DATE]" at bounding box center [944, 165] width 230 height 31
click at [881, 285] on td "6" at bounding box center [877, 276] width 29 height 24
type input "[DATE]"
click at [1227, 247] on button "Apply" at bounding box center [1231, 259] width 54 height 31
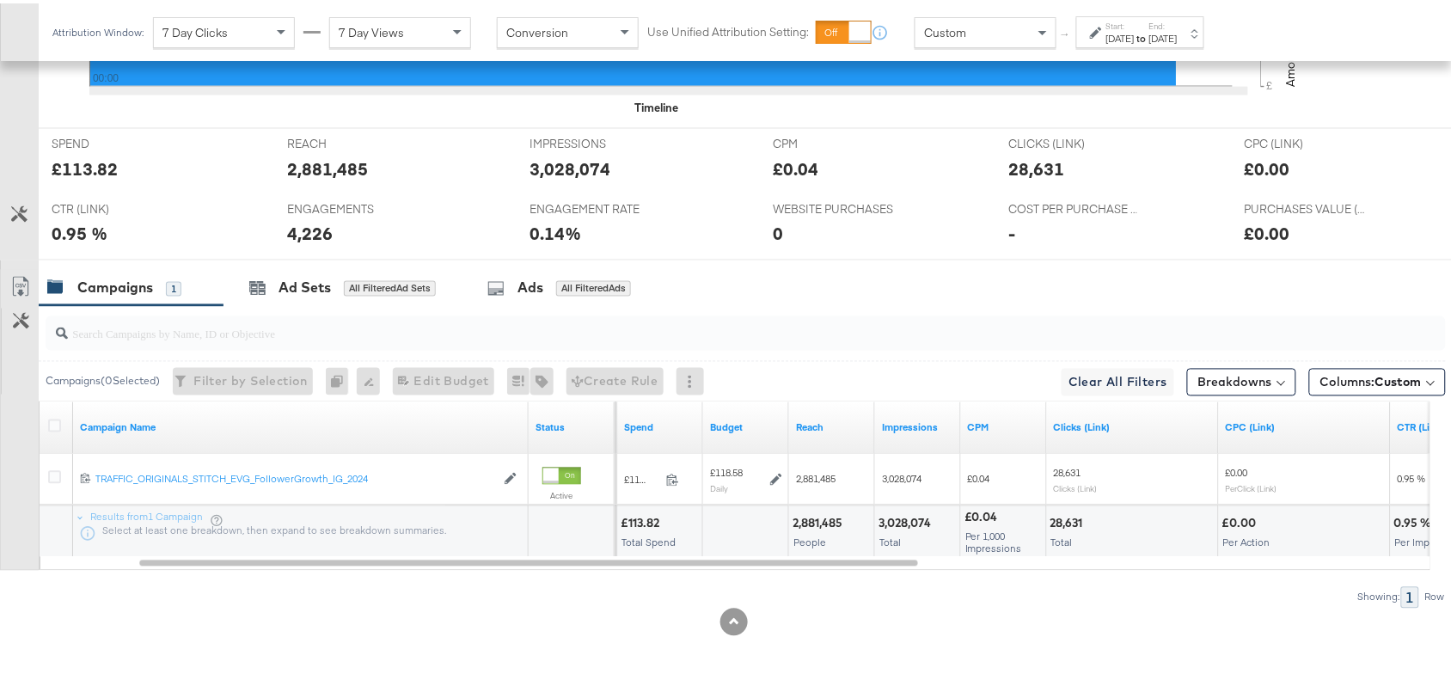
click at [1178, 34] on div "[DATE]" at bounding box center [1163, 35] width 28 height 14
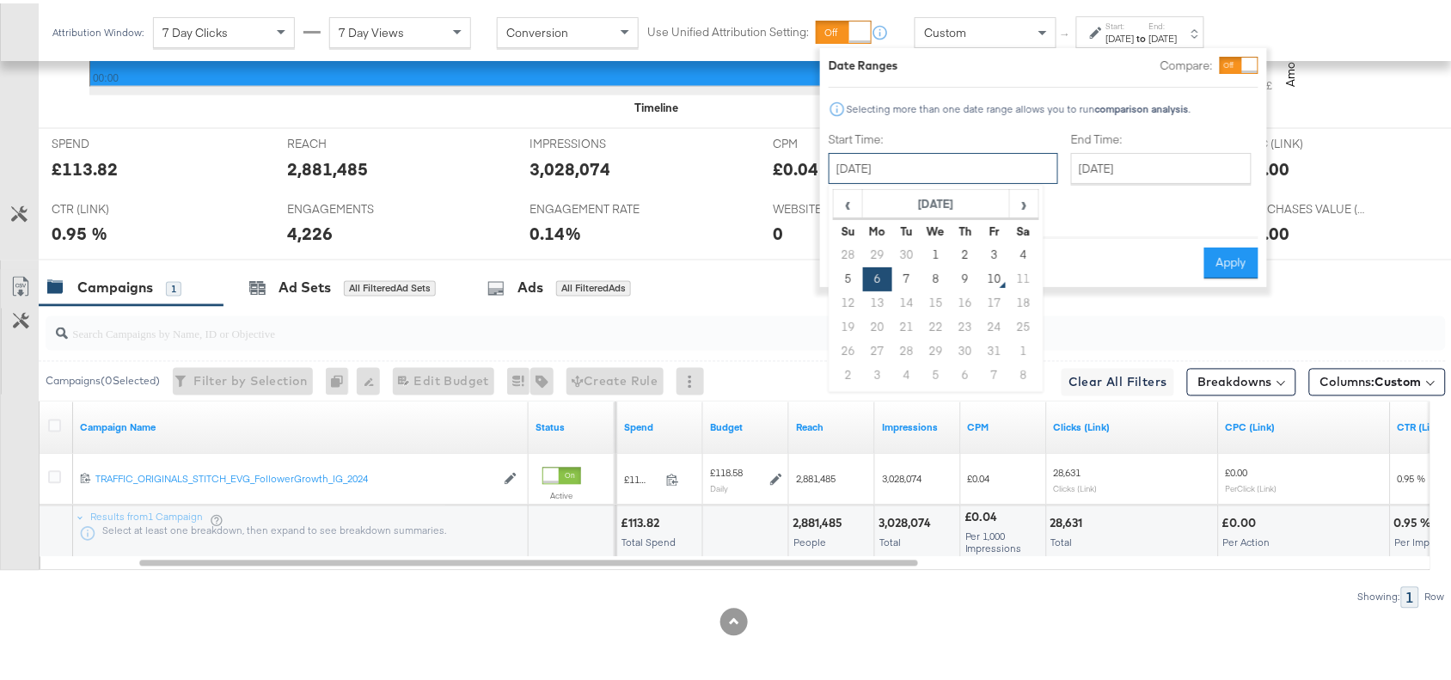
click at [948, 165] on input "[DATE]" at bounding box center [944, 165] width 230 height 31
click at [901, 268] on td "7" at bounding box center [906, 276] width 29 height 24
type input "[DATE]"
click at [1226, 244] on button "Apply" at bounding box center [1231, 259] width 54 height 31
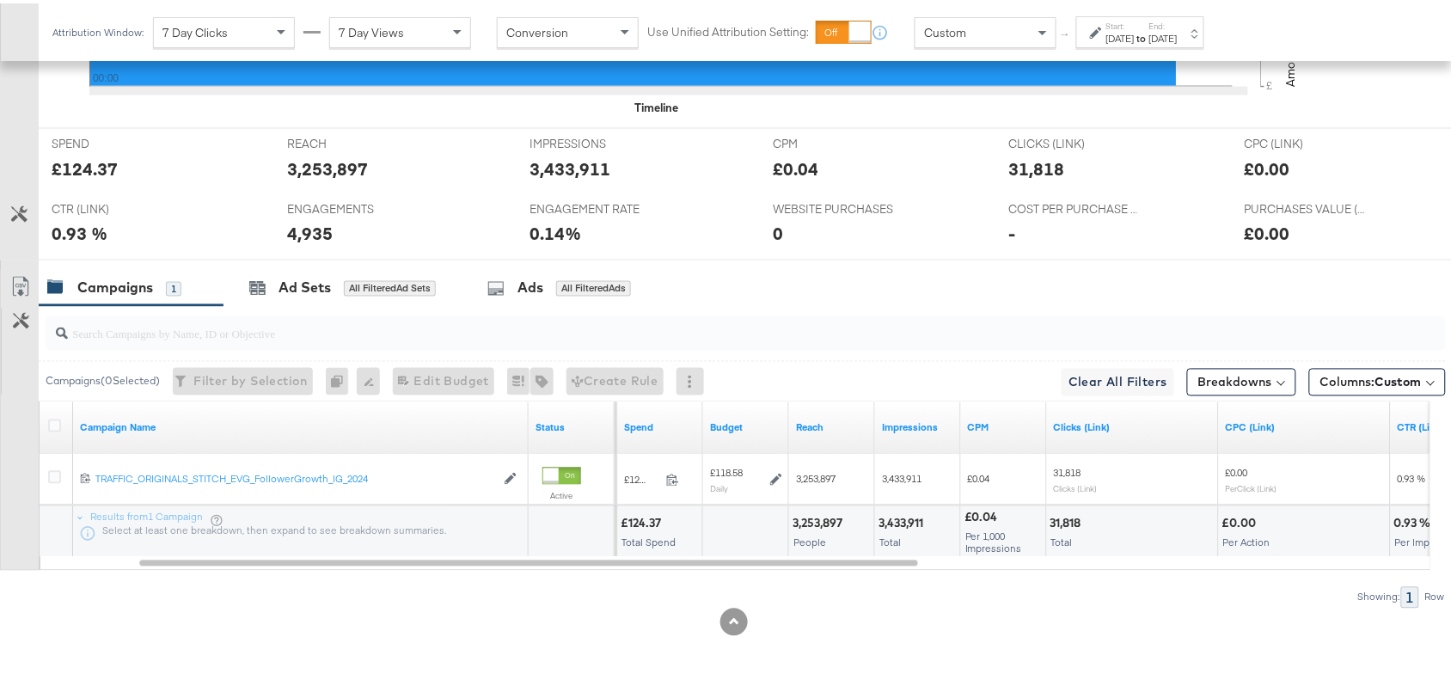
click at [1149, 37] on strong "to" at bounding box center [1142, 34] width 15 height 13
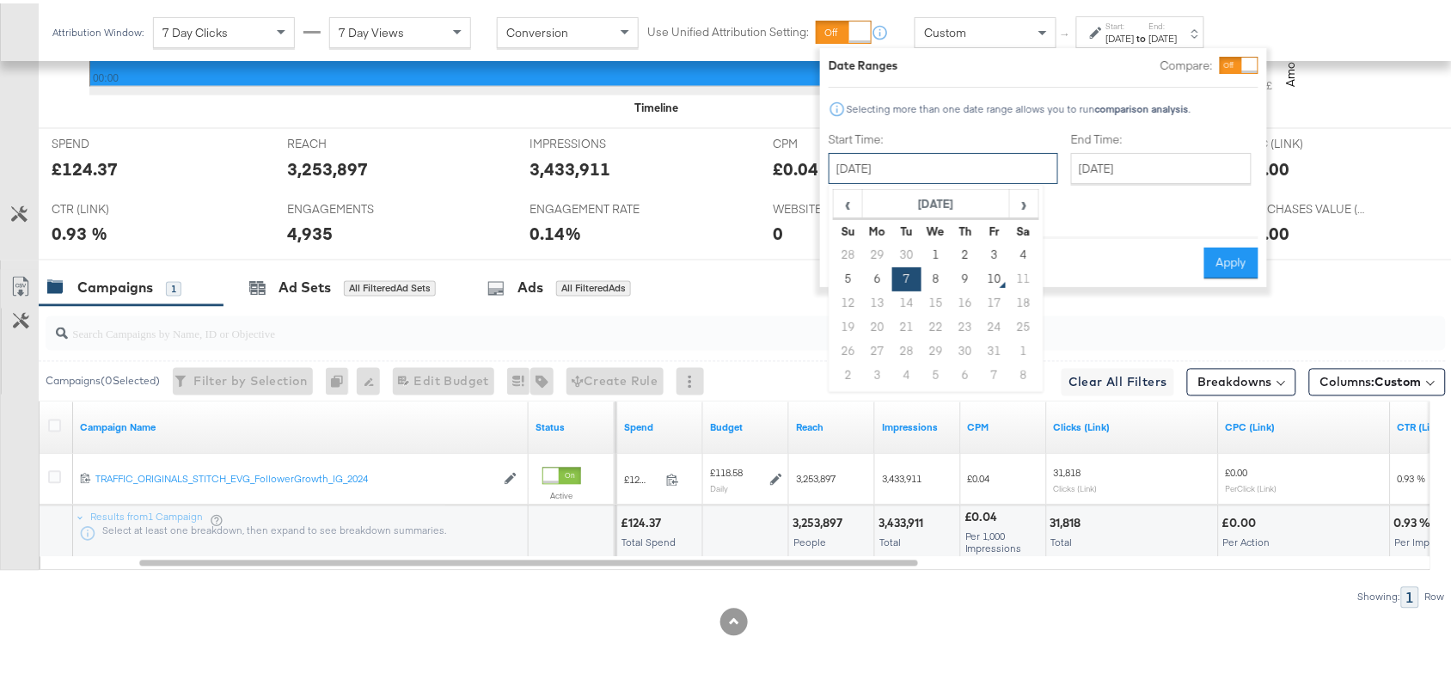
click at [917, 170] on input "[DATE]" at bounding box center [944, 165] width 230 height 31
click at [935, 273] on td "8" at bounding box center [936, 276] width 29 height 24
type input "[DATE]"
click at [1238, 248] on button "Apply" at bounding box center [1231, 259] width 54 height 31
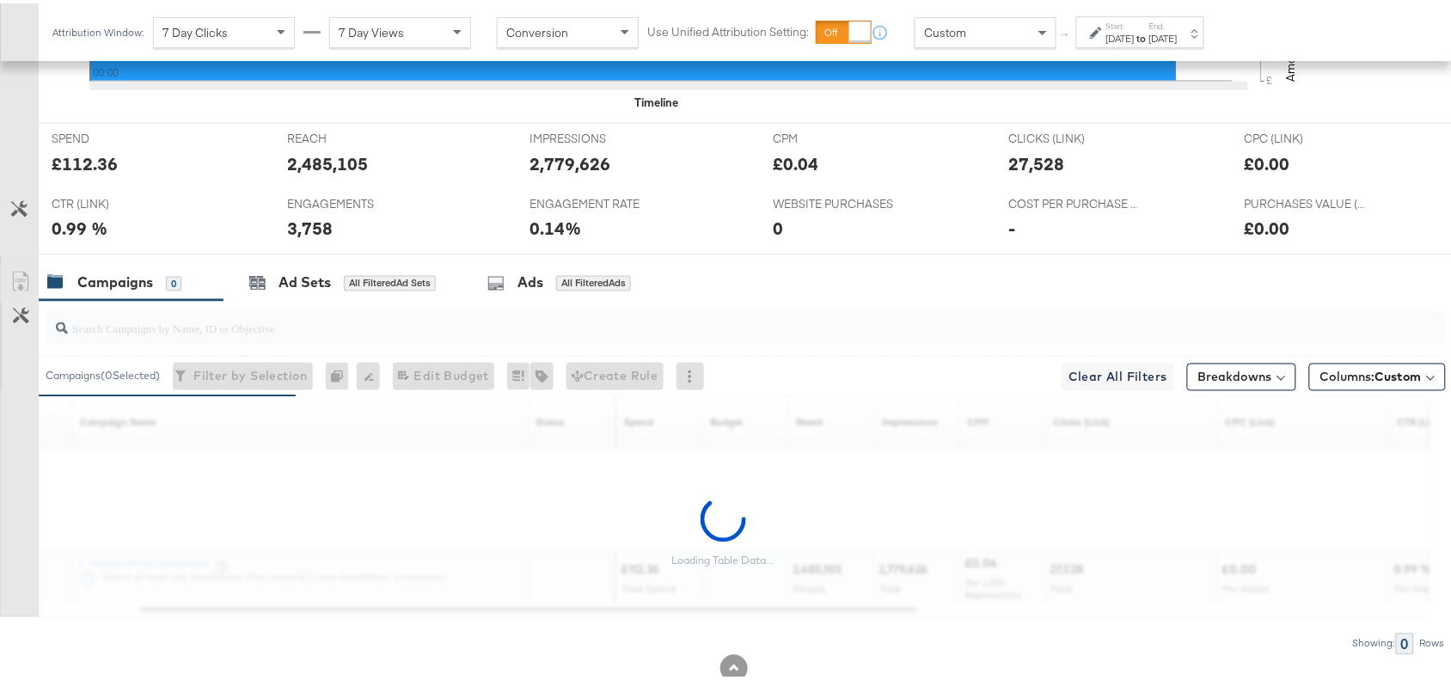
click at [1149, 30] on strong "to" at bounding box center [1142, 34] width 15 height 13
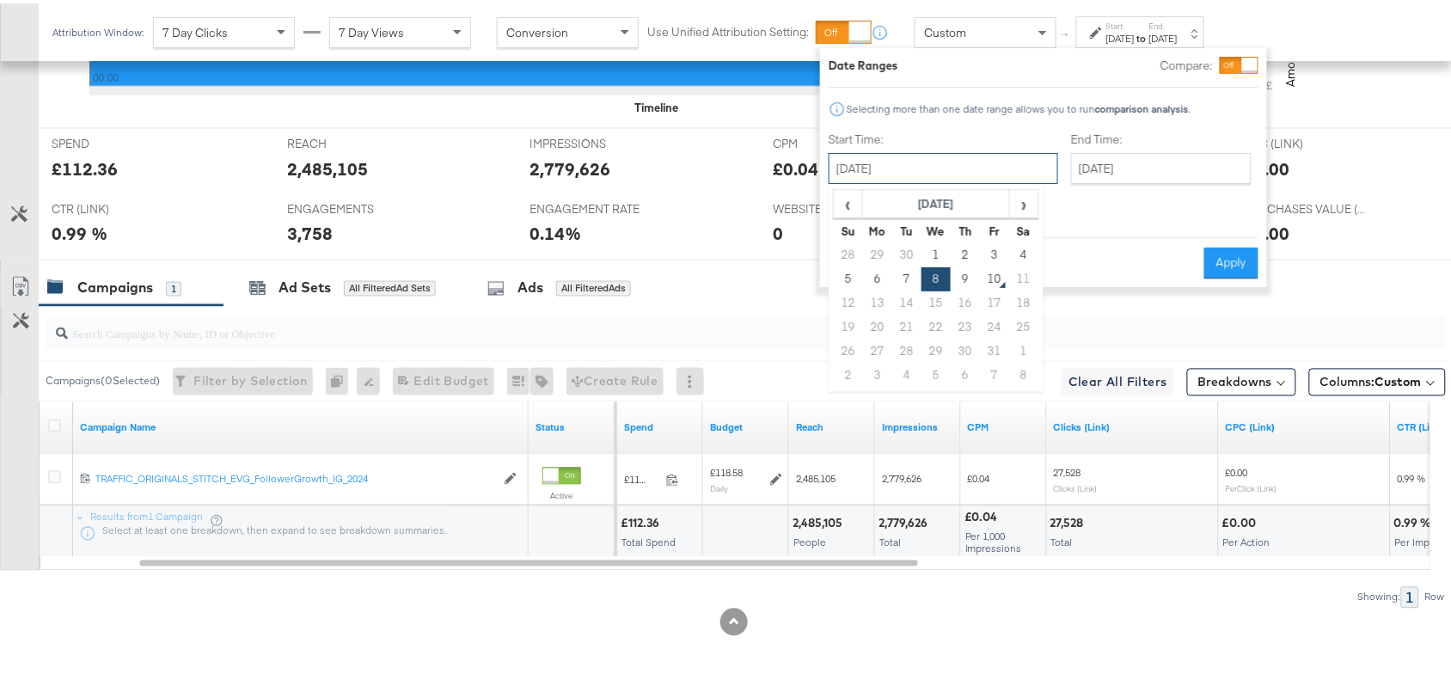
click at [959, 170] on input "[DATE]" at bounding box center [944, 165] width 230 height 31
click at [972, 285] on td "9" at bounding box center [965, 276] width 29 height 24
type input "[DATE]"
click at [1230, 244] on button "Apply" at bounding box center [1231, 259] width 54 height 31
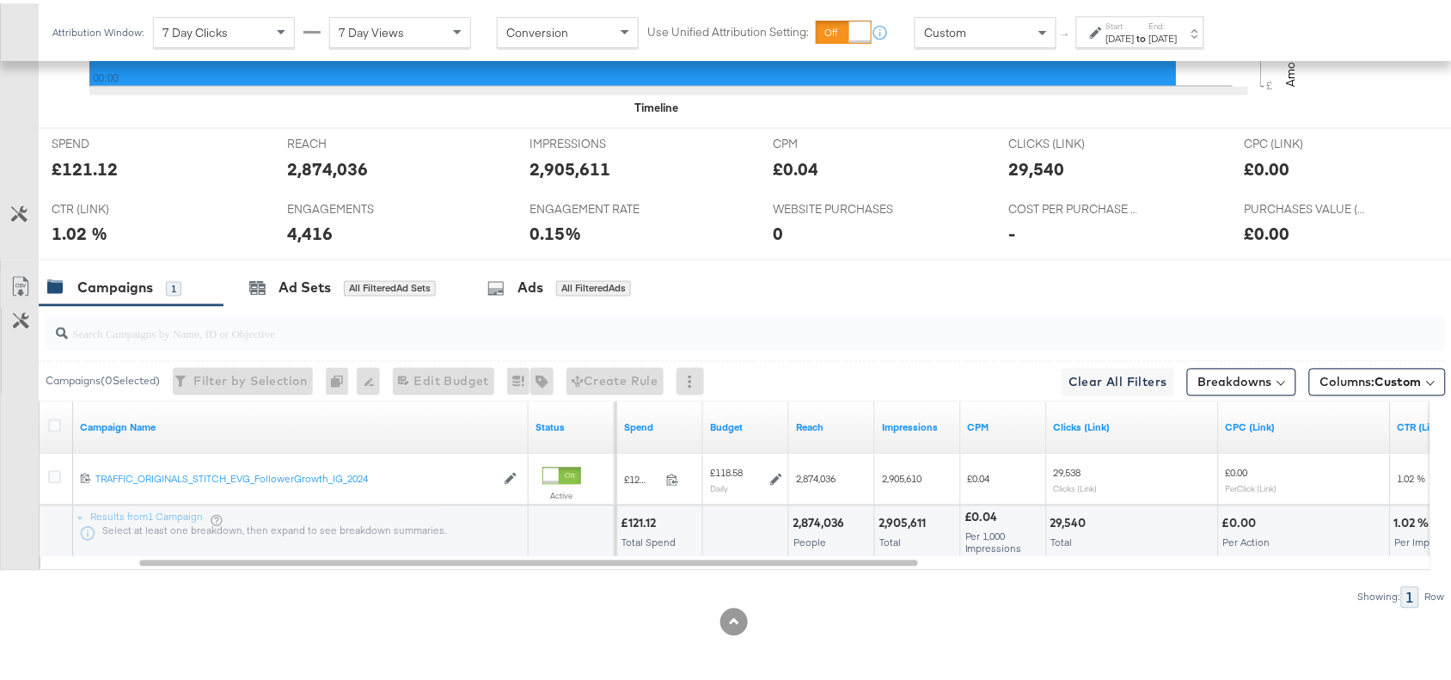
click at [585, 172] on div "2,905,611" at bounding box center [570, 165] width 81 height 25
copy div "2,905,611"
click at [585, 172] on div "2,905,611" at bounding box center [570, 165] width 81 height 25
